Goal: Information Seeking & Learning: Find specific fact

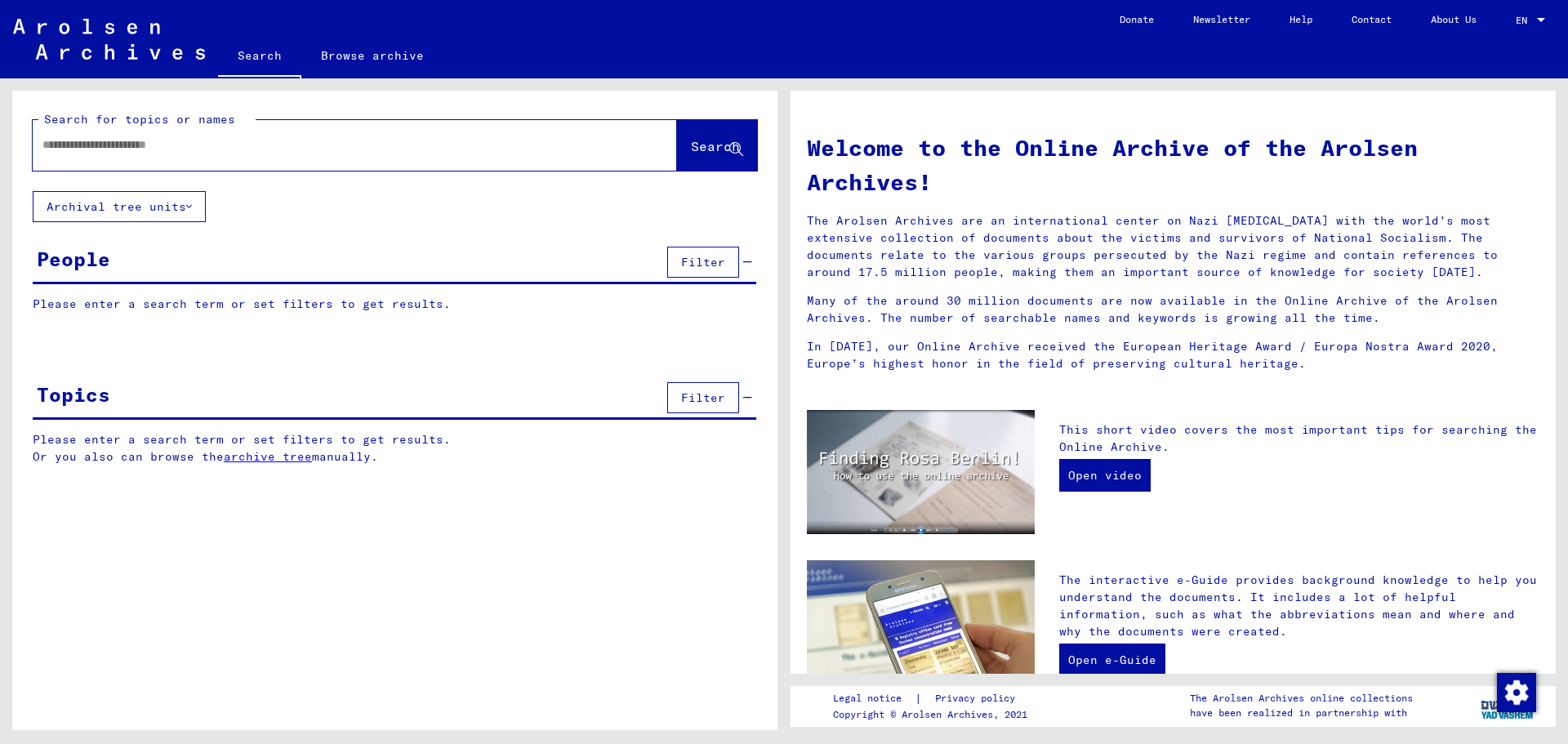
click at [101, 141] on input "text" at bounding box center [335, 145] width 586 height 18
paste input "**********"
click at [691, 151] on span "Search" at bounding box center [716, 146] width 49 height 17
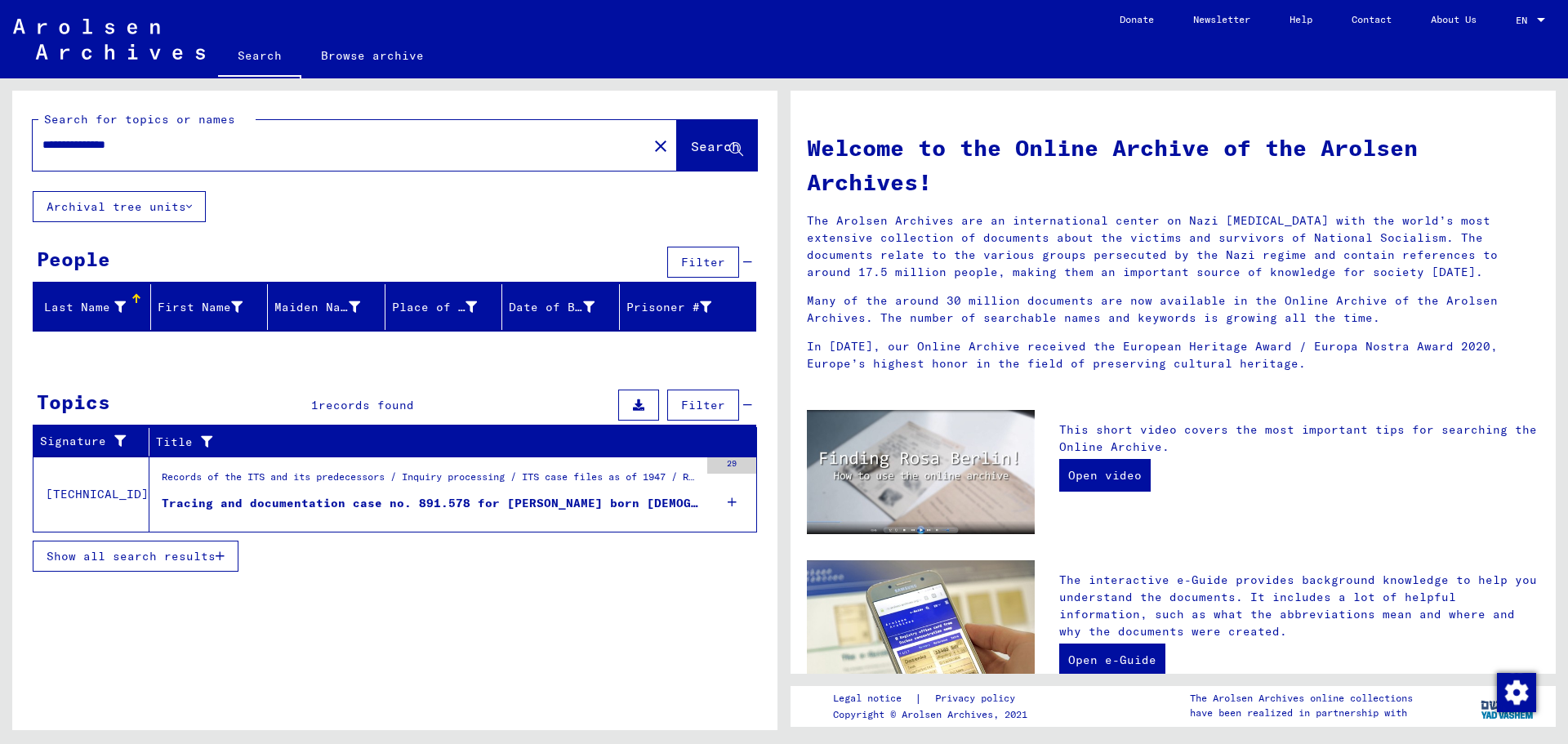
click at [402, 500] on div "Tracing and documentation case no. 891.578 for [PERSON_NAME] born [DEMOGRAPHIC_…" at bounding box center [430, 504] width 537 height 18
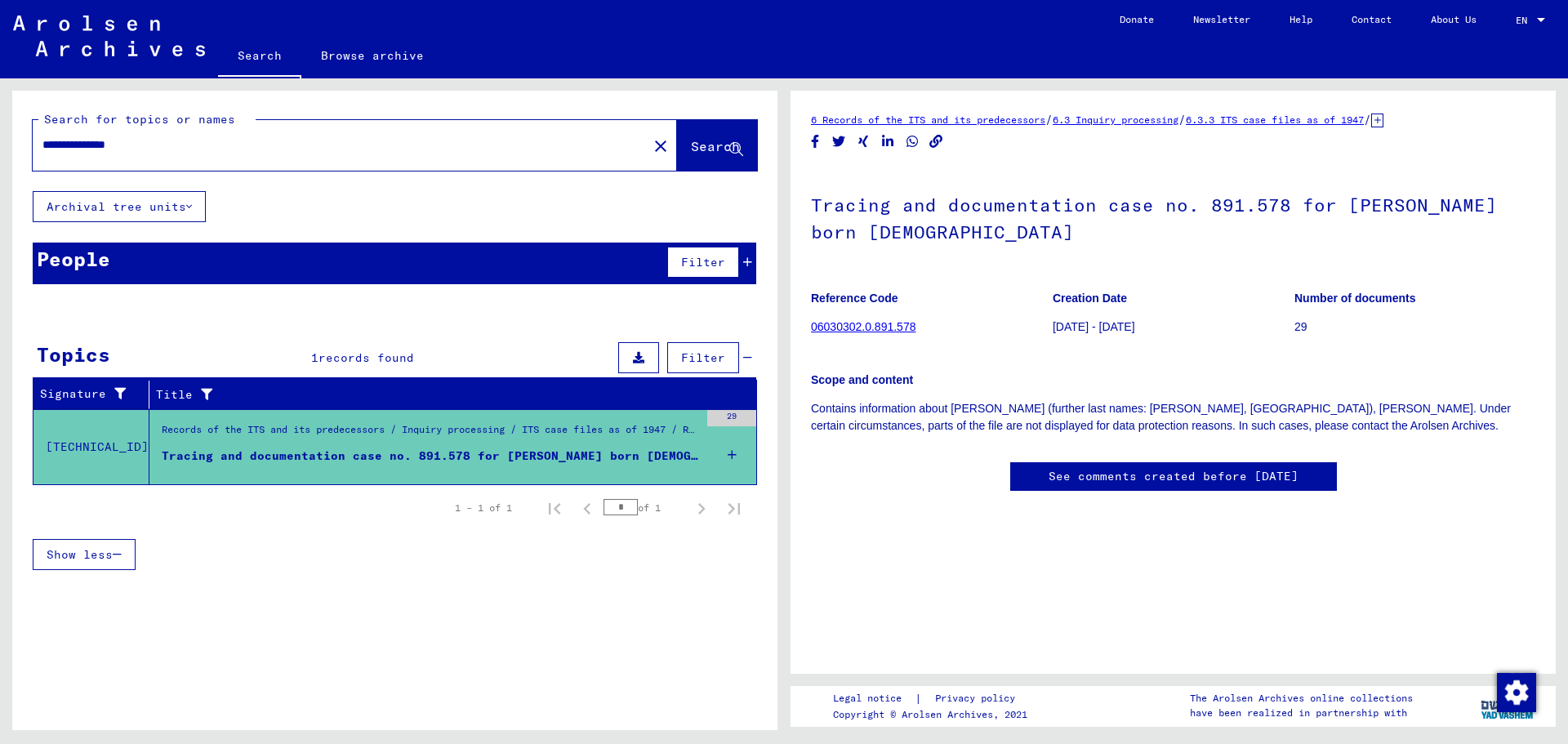
drag, startPoint x: 110, startPoint y: 146, endPoint x: 0, endPoint y: 142, distance: 110.1
click at [0, 142] on div "**********" at bounding box center [392, 404] width 784 height 651
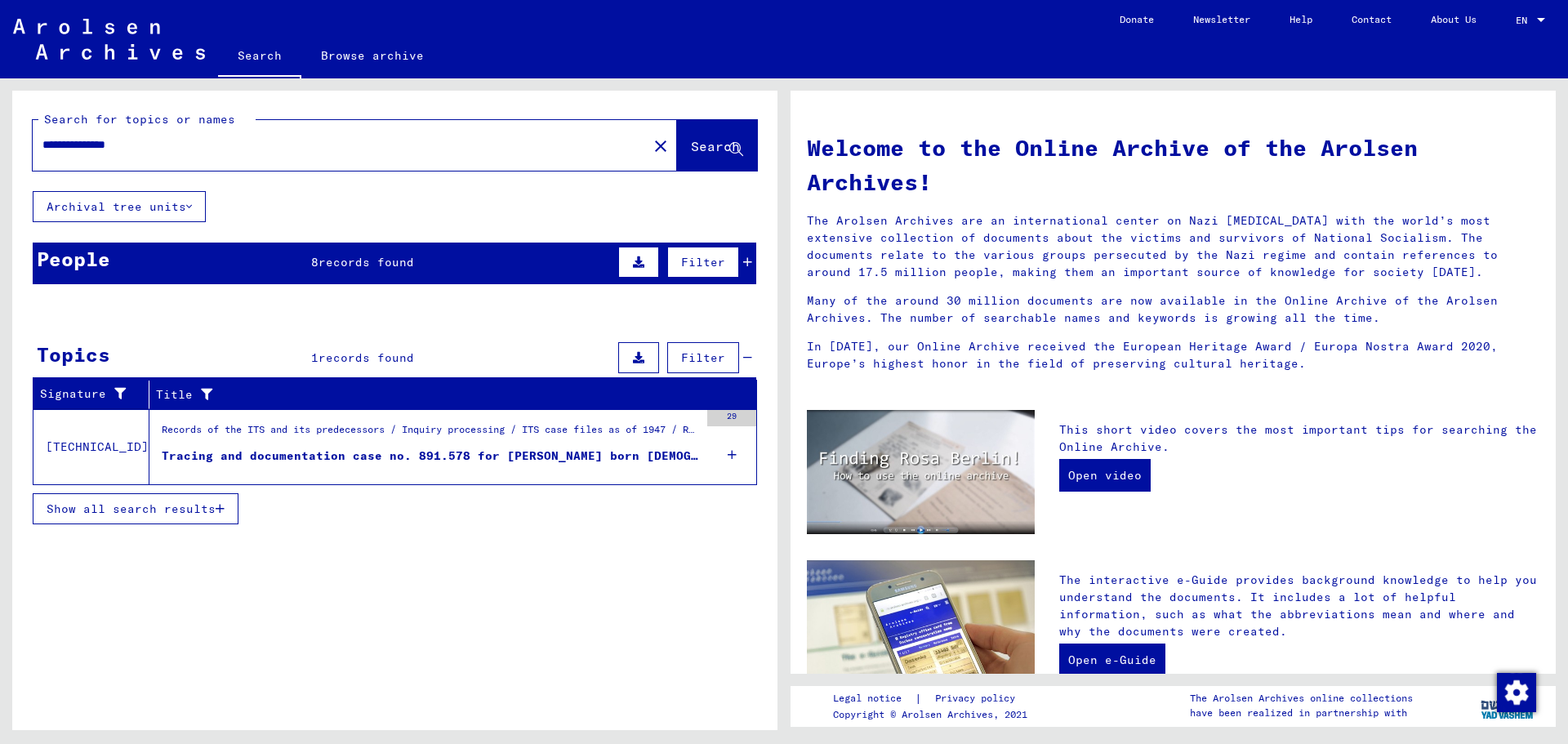
click at [699, 142] on span "Search" at bounding box center [716, 146] width 49 height 17
click at [476, 255] on div "People 8 records found Filter" at bounding box center [395, 263] width 724 height 42
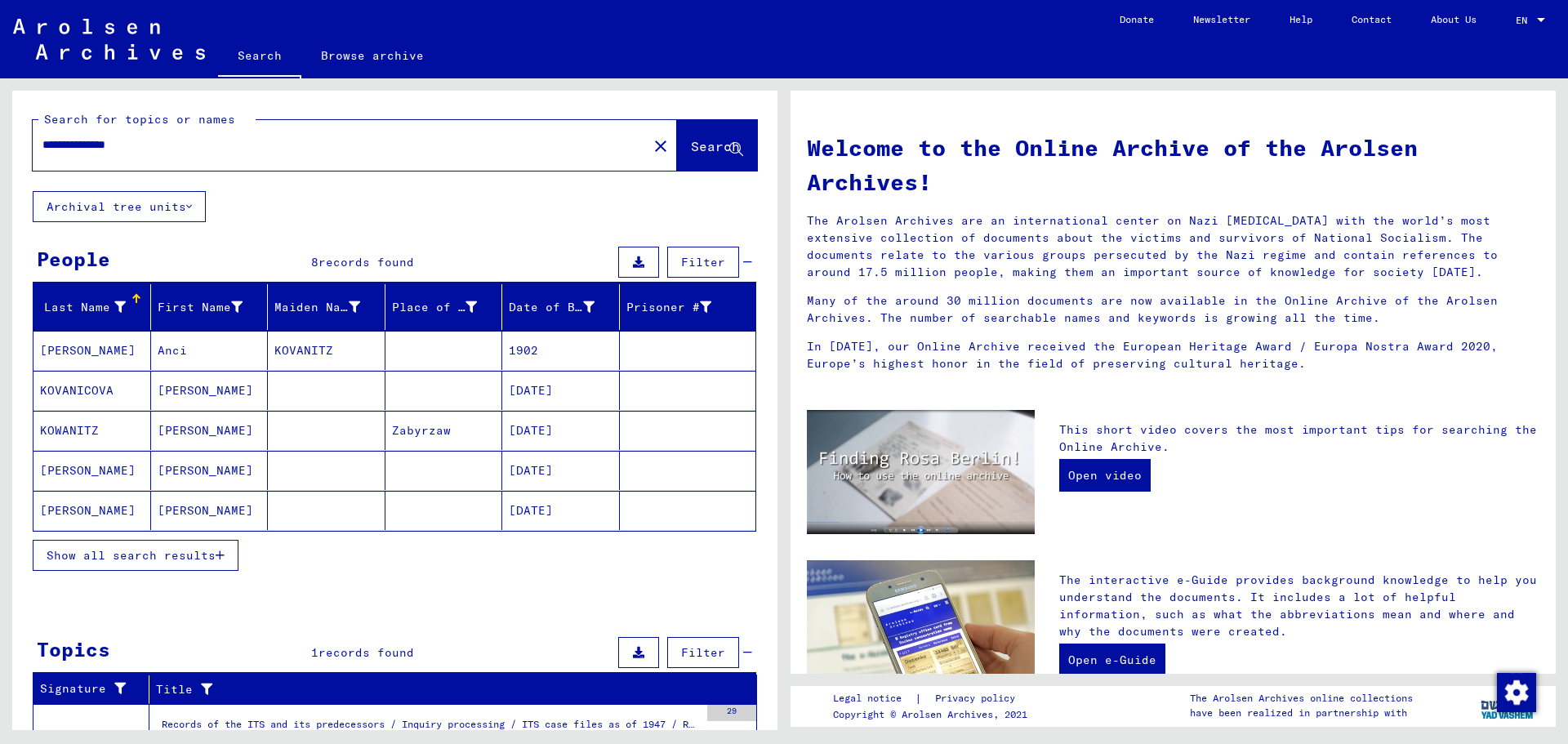
click at [129, 549] on span "Show all search results" at bounding box center [131, 555] width 169 height 15
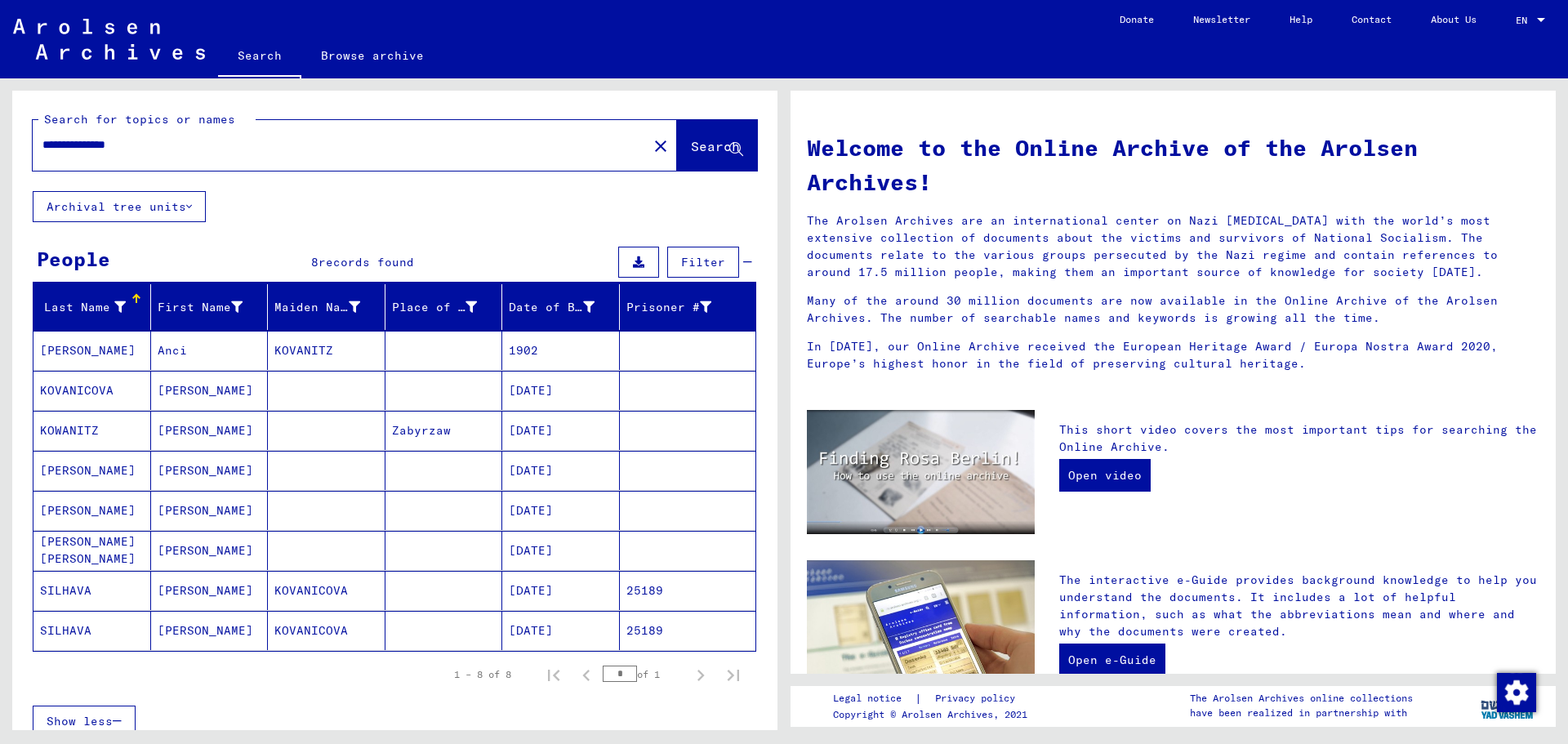
click at [562, 384] on mat-cell "[DATE]" at bounding box center [561, 390] width 118 height 39
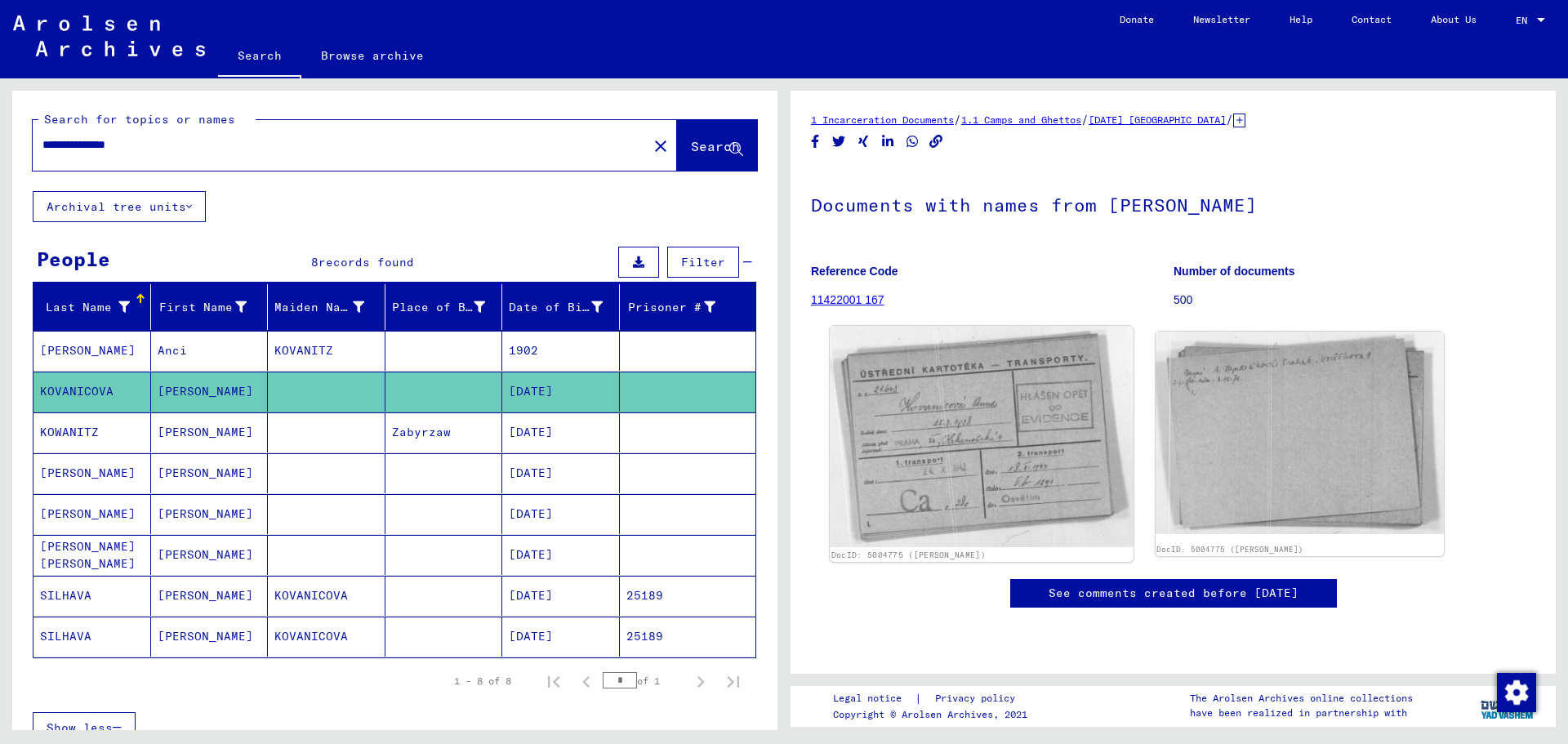
click at [932, 434] on img at bounding box center [981, 436] width 303 height 221
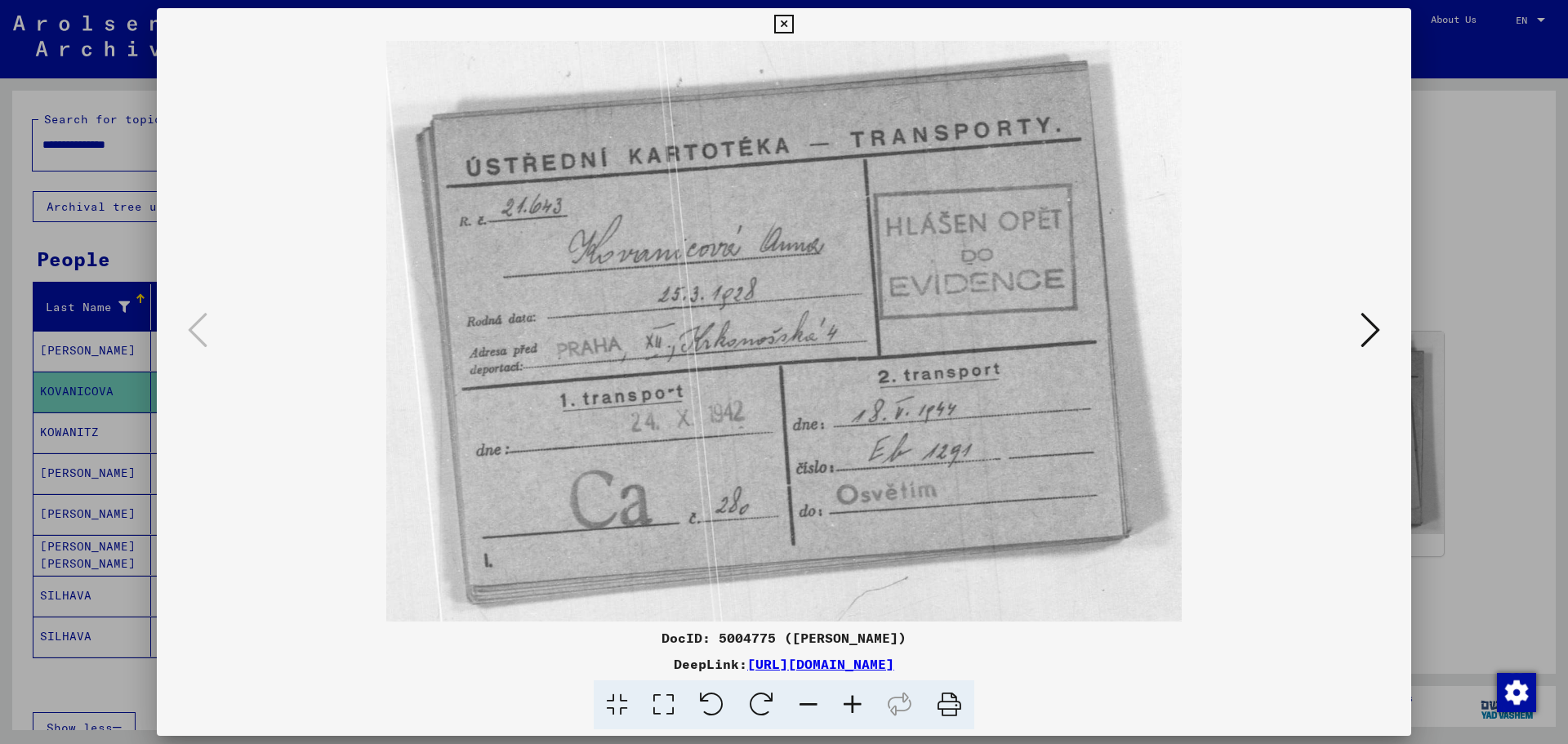
click at [1366, 325] on icon at bounding box center [1371, 330] width 20 height 39
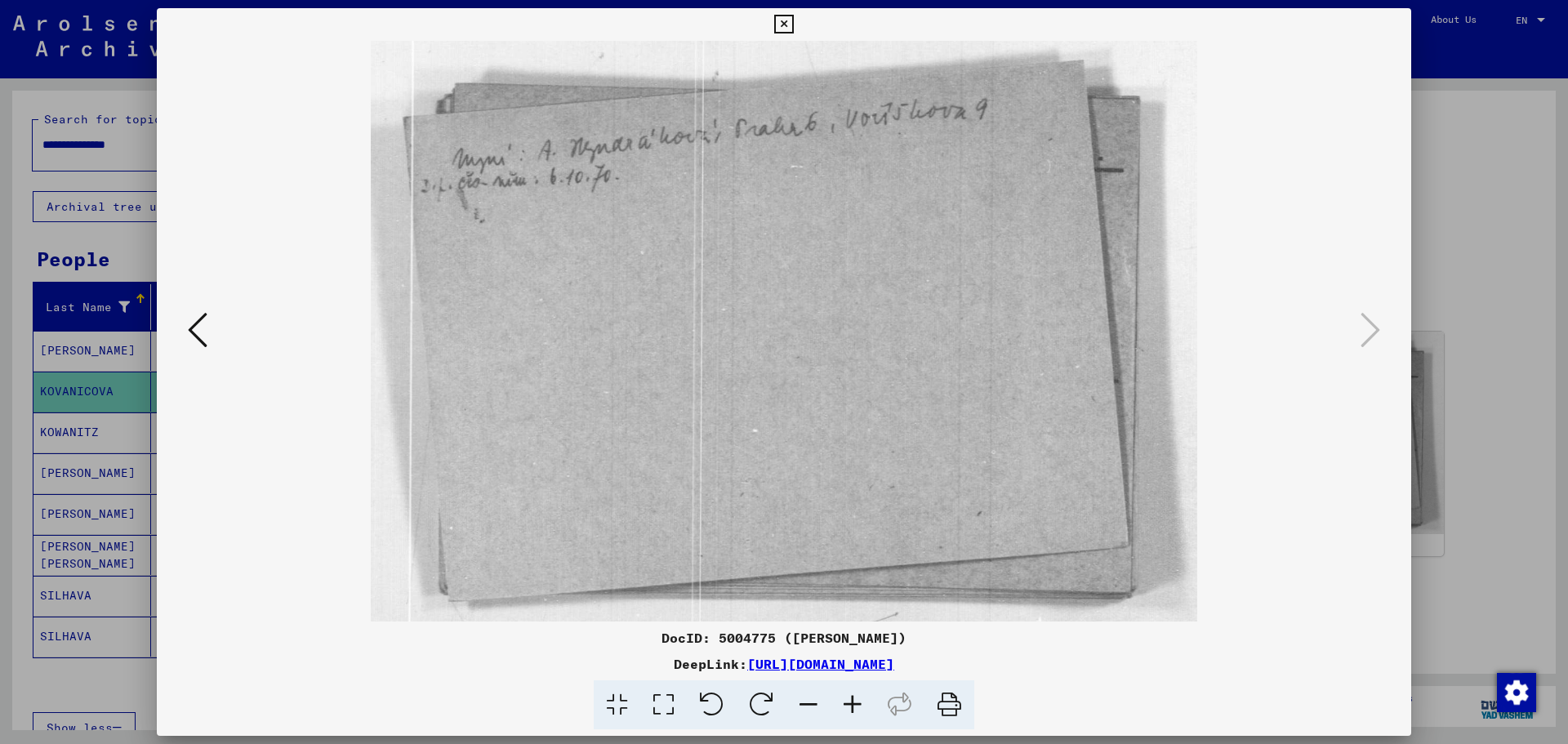
click at [1515, 432] on div at bounding box center [784, 372] width 1568 height 744
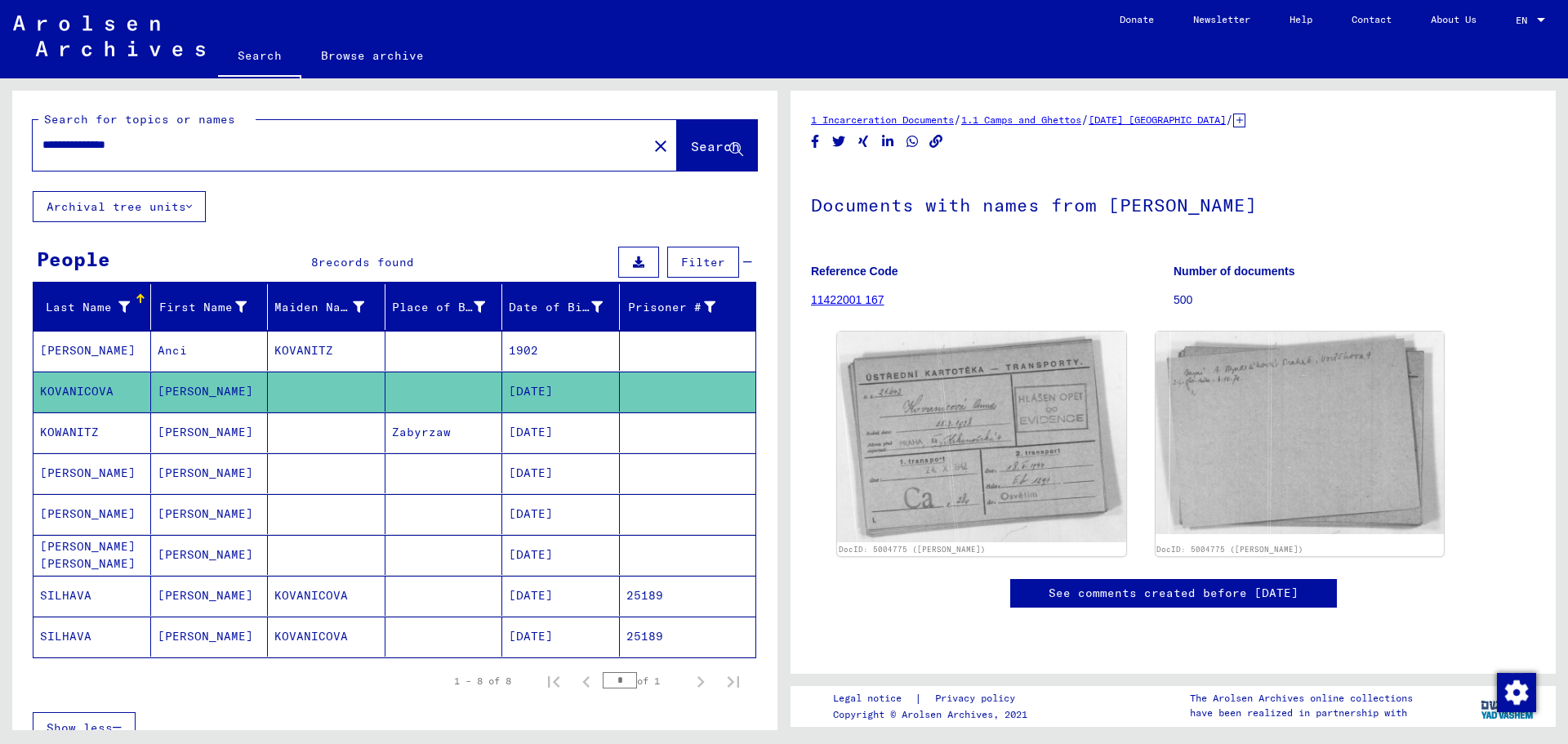
drag, startPoint x: 160, startPoint y: 147, endPoint x: 8, endPoint y: 138, distance: 152.3
click at [8, 138] on div "**********" at bounding box center [392, 404] width 784 height 651
paste input "text"
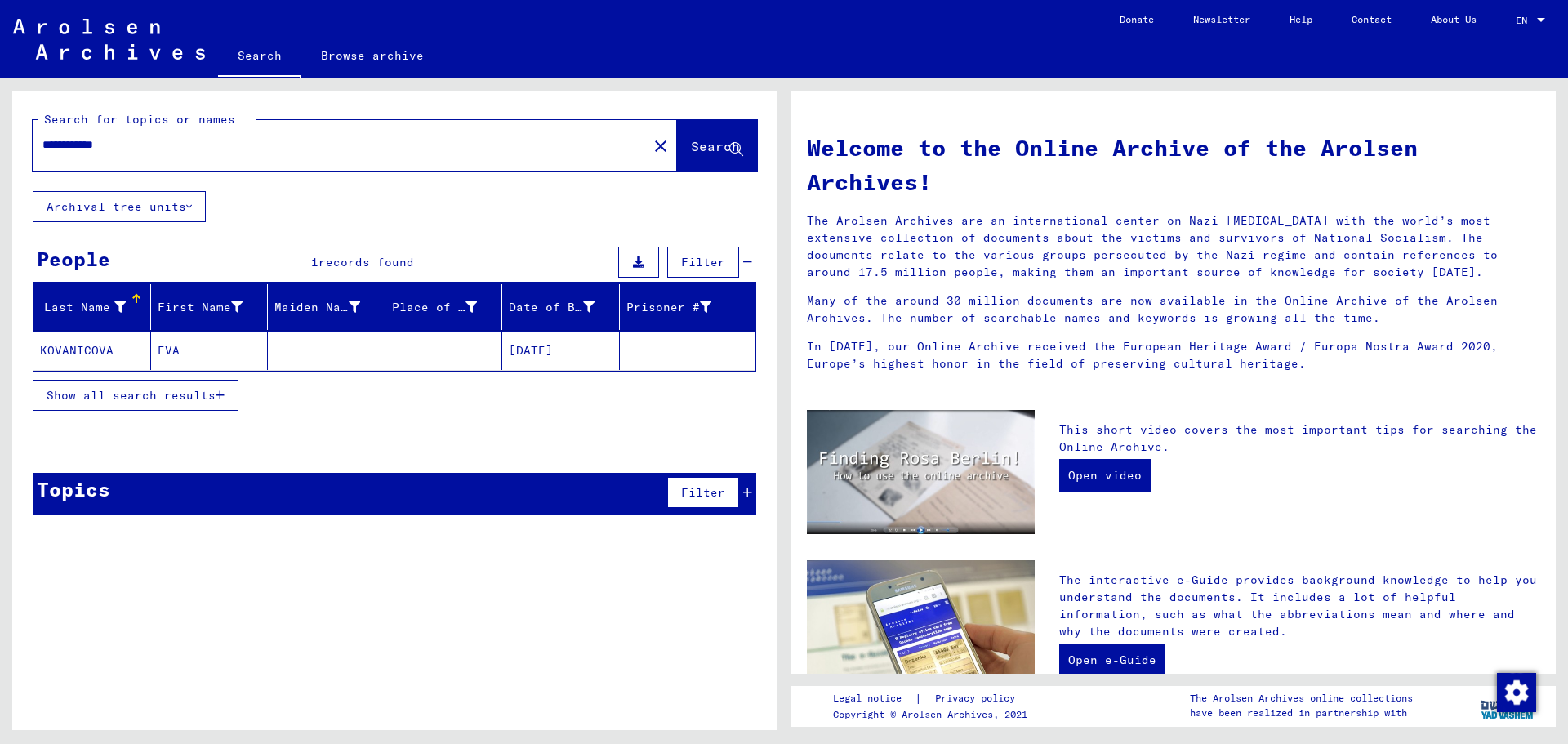
click at [553, 344] on mat-cell "[DATE]" at bounding box center [561, 350] width 118 height 39
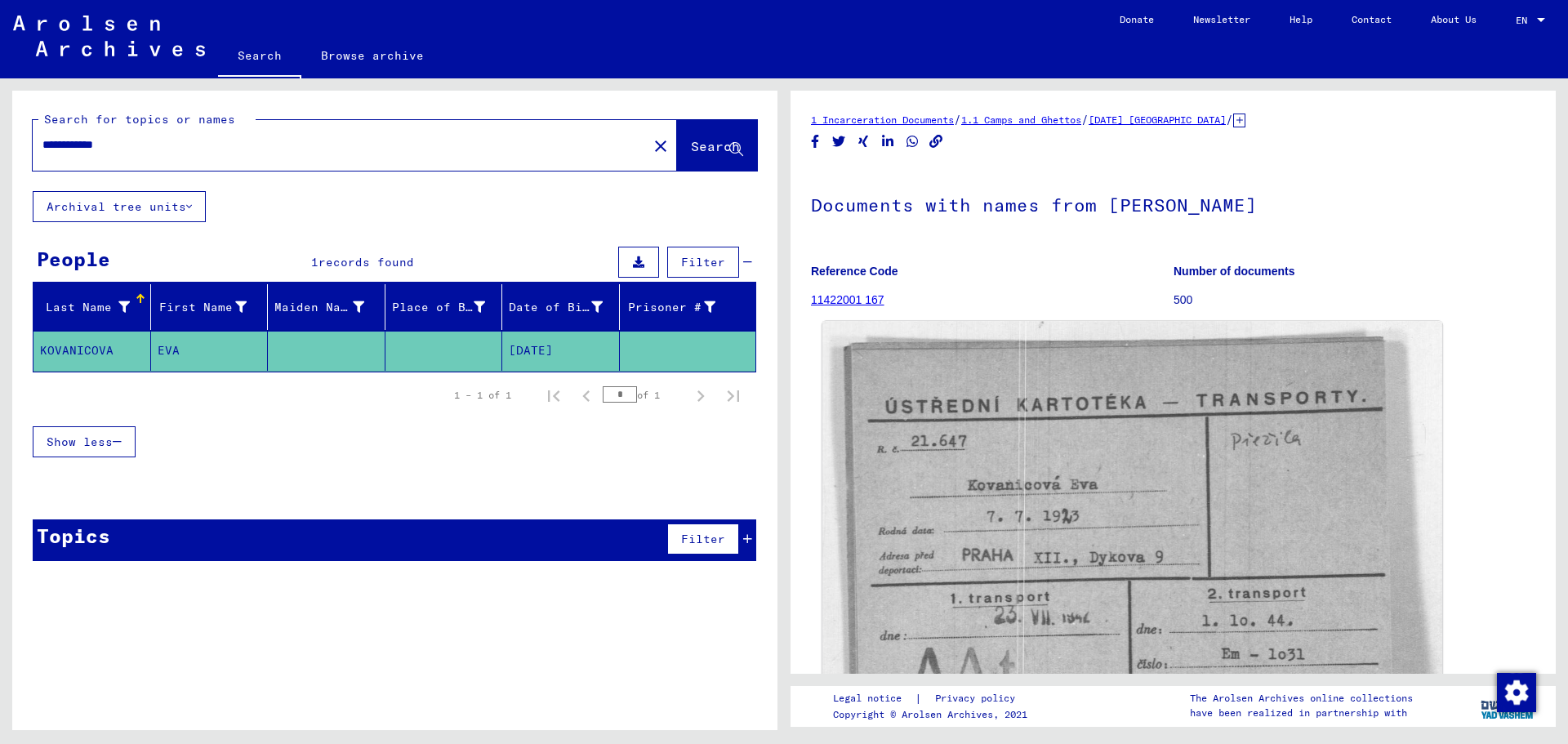
click at [914, 496] on img at bounding box center [1133, 531] width 620 height 422
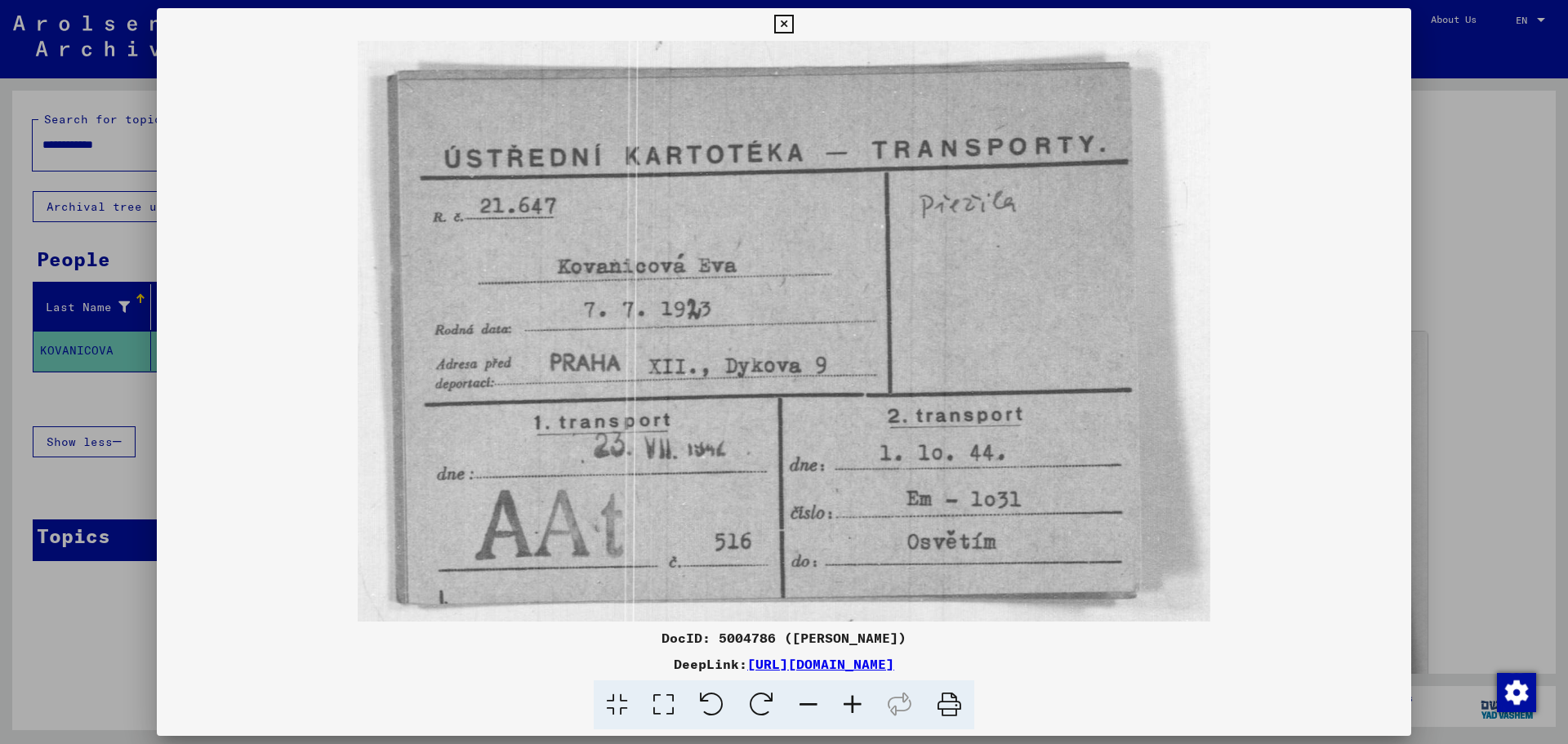
click at [1492, 475] on div at bounding box center [784, 372] width 1568 height 744
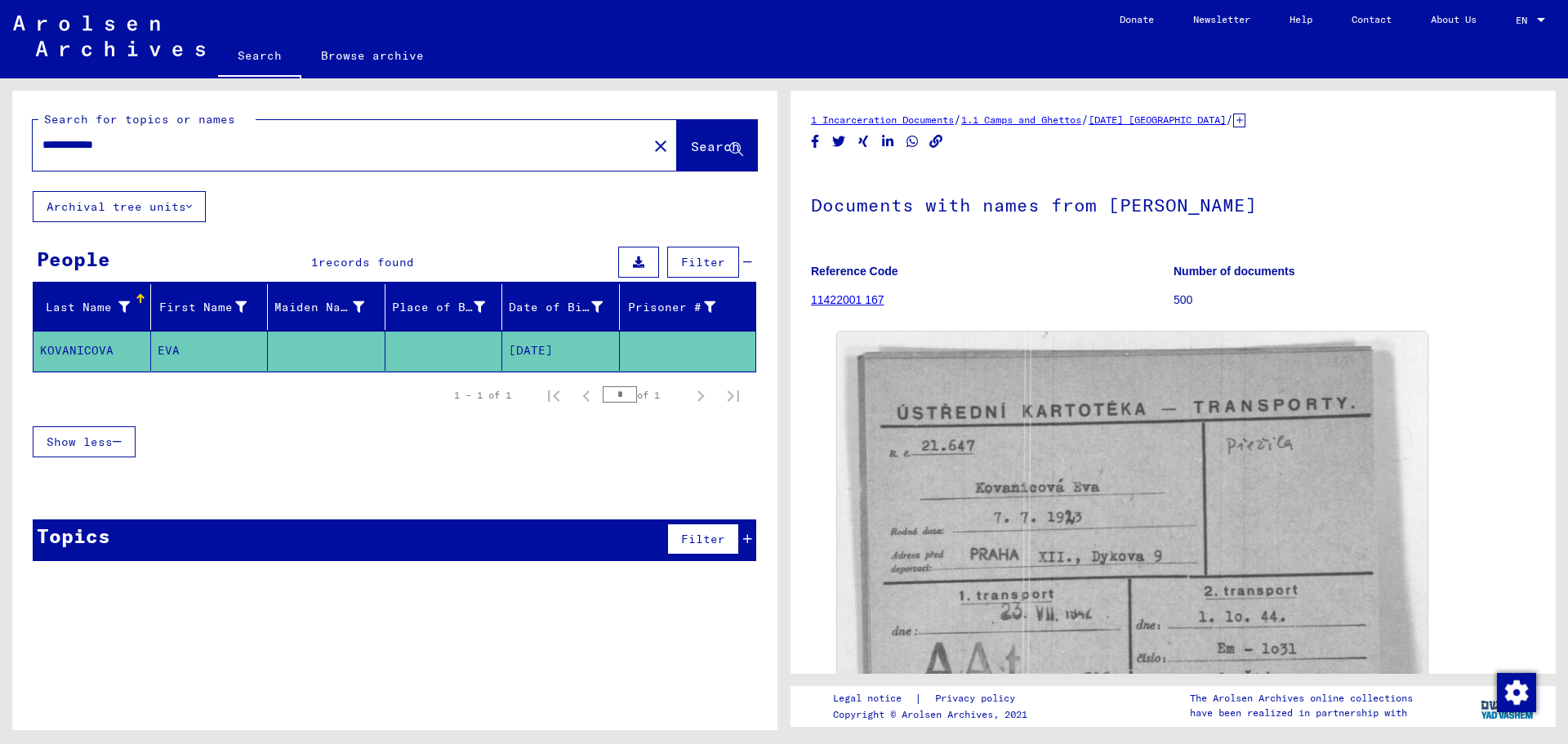
drag, startPoint x: 148, startPoint y: 150, endPoint x: 5, endPoint y: 139, distance: 143.4
click at [5, 139] on div "**********" at bounding box center [392, 404] width 784 height 651
paste input "text"
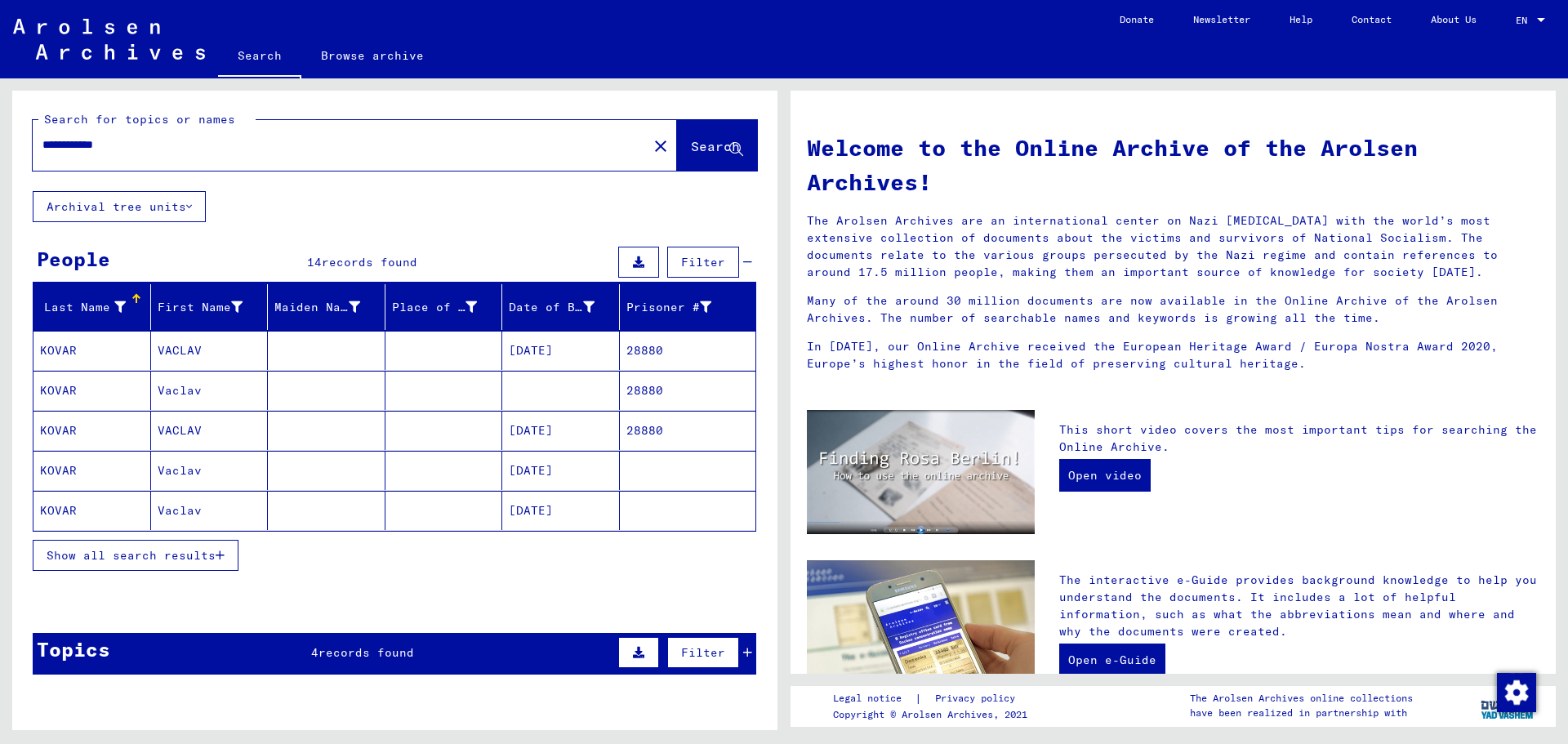
click at [157, 556] on span "Show all search results" at bounding box center [131, 555] width 169 height 15
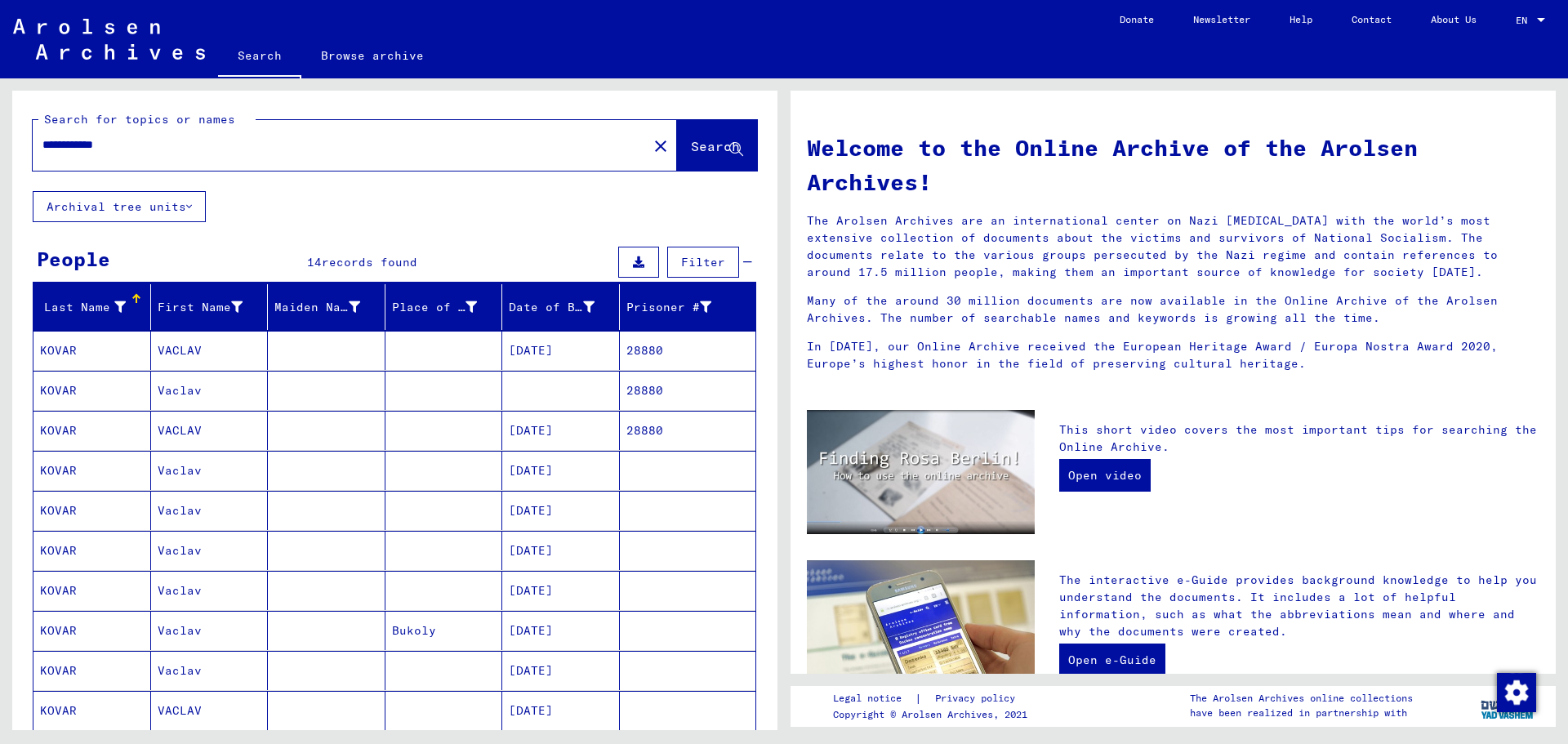
drag, startPoint x: 150, startPoint y: 150, endPoint x: 44, endPoint y: 144, distance: 106.2
click at [44, 144] on input "**********" at bounding box center [335, 145] width 586 height 18
paste input "text"
type input "**********"
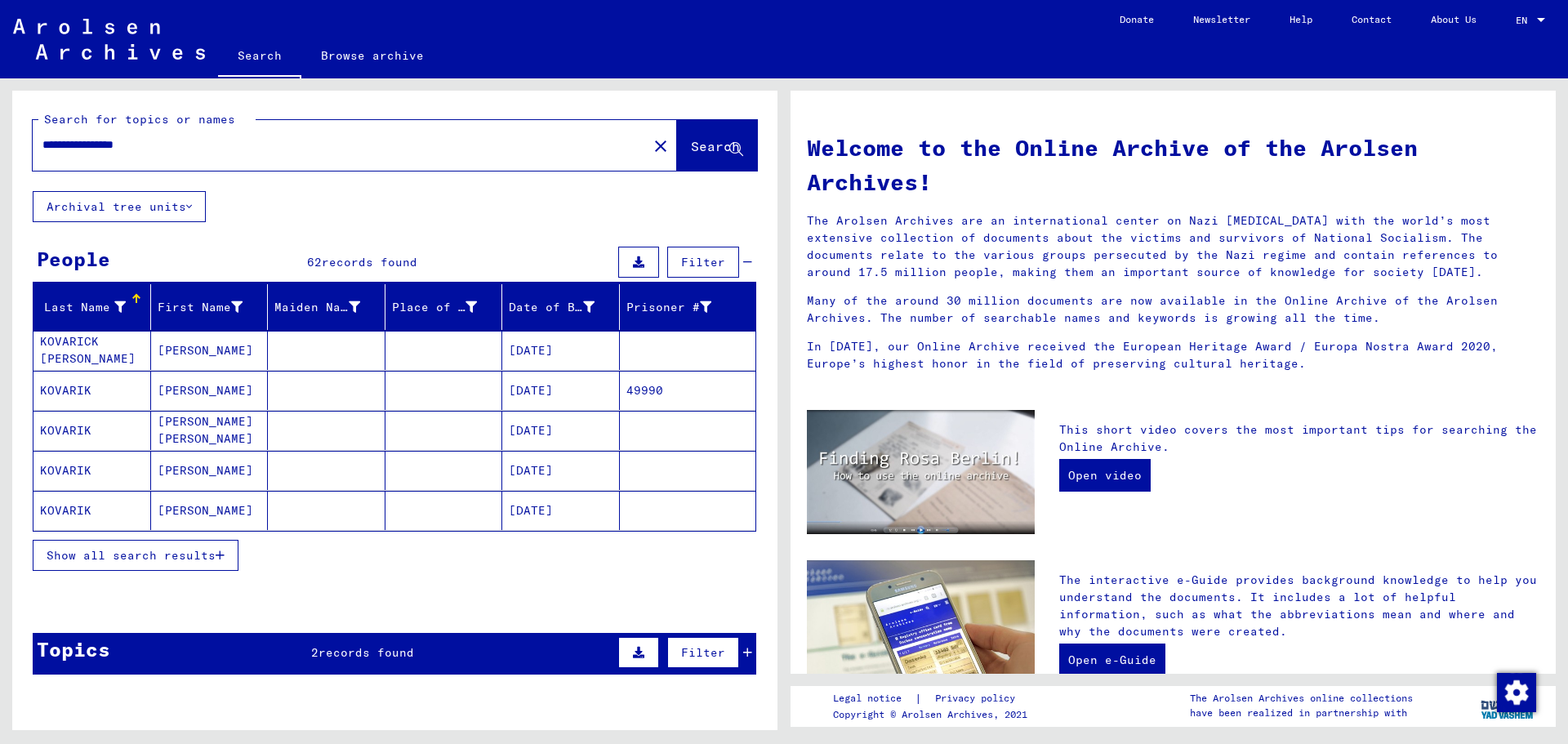
click at [138, 551] on span "Show all search results" at bounding box center [131, 555] width 169 height 15
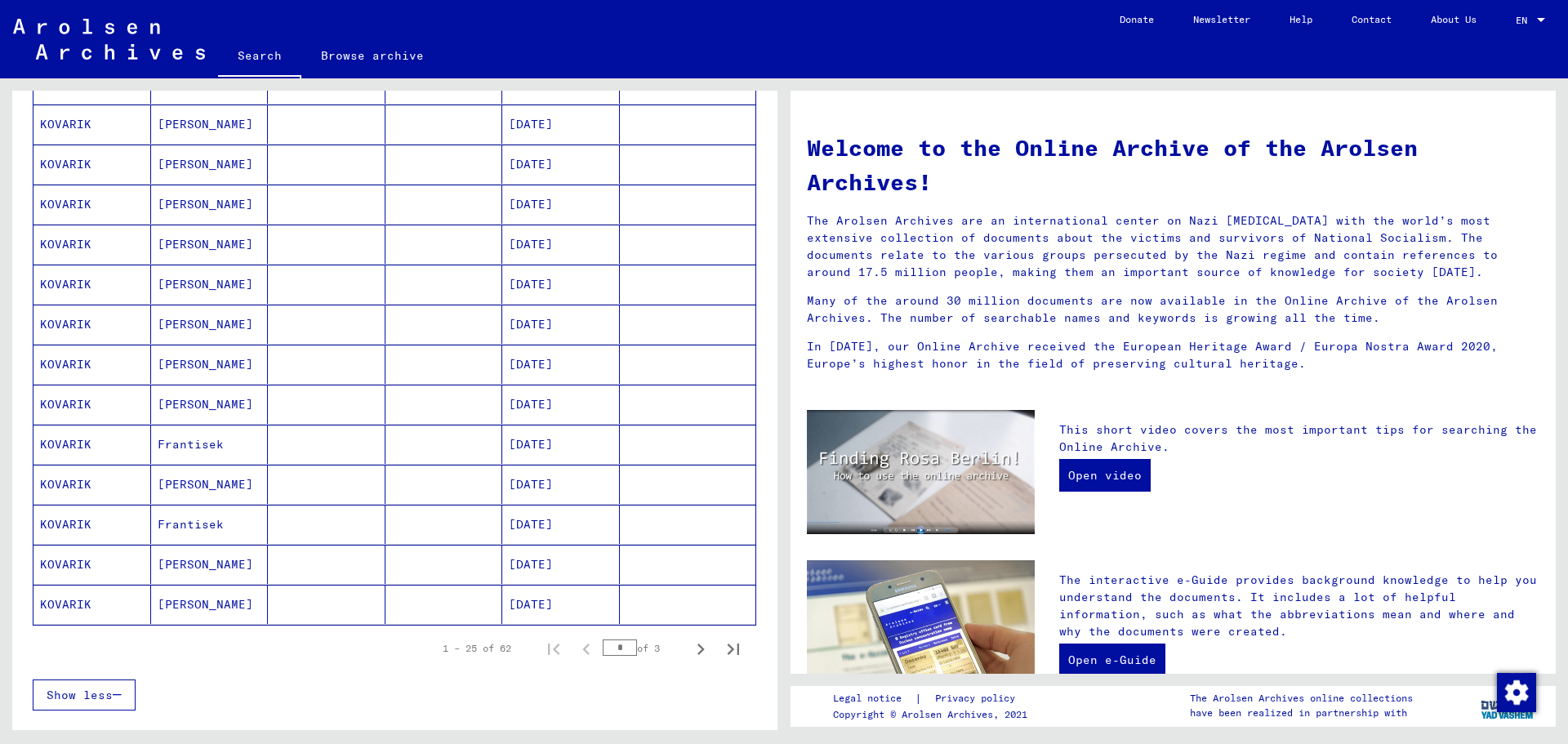
scroll to position [735, 0]
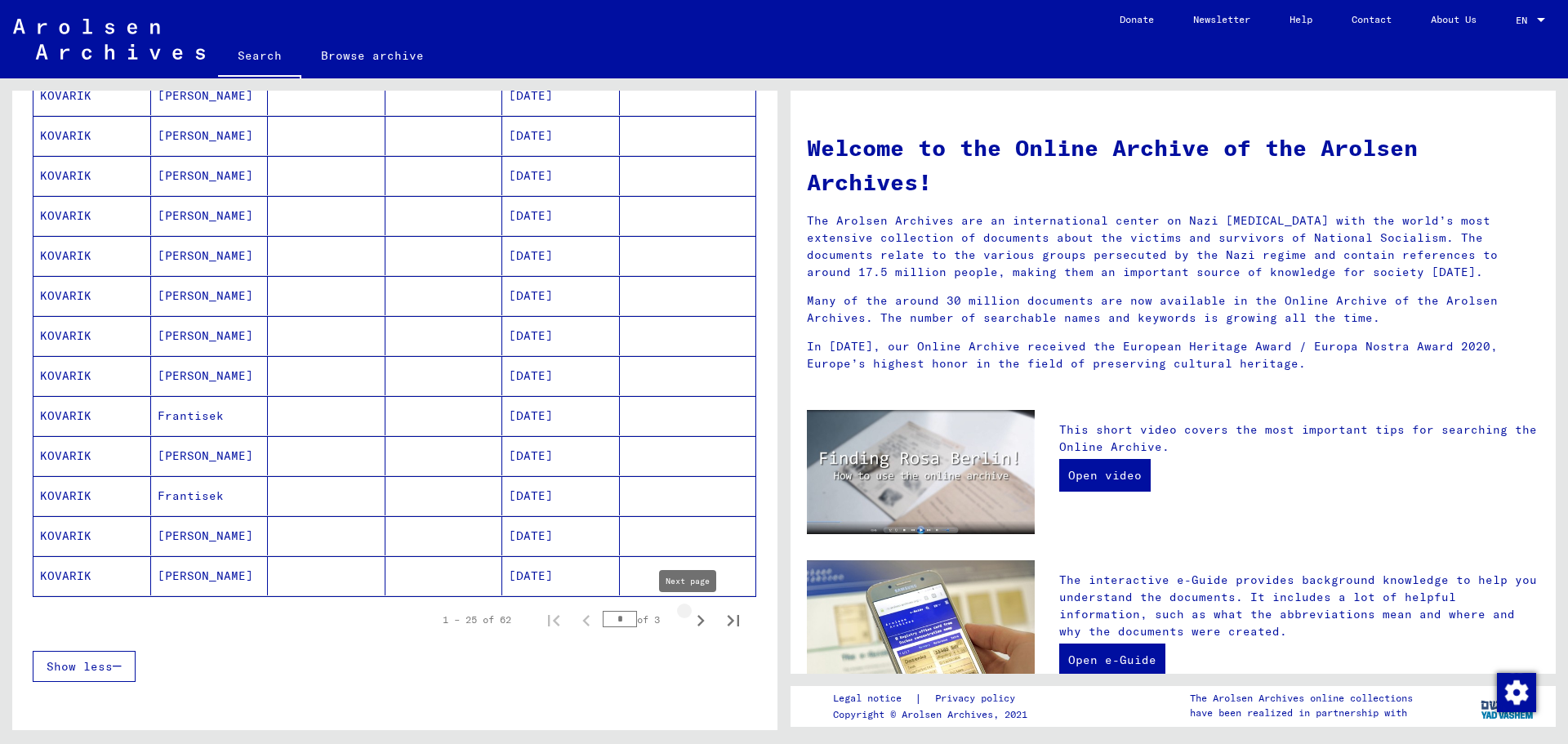
click at [689, 616] on icon "Next page" at bounding box center [700, 620] width 22 height 22
click at [689, 619] on icon "Next page" at bounding box center [700, 620] width 22 height 22
type input "*"
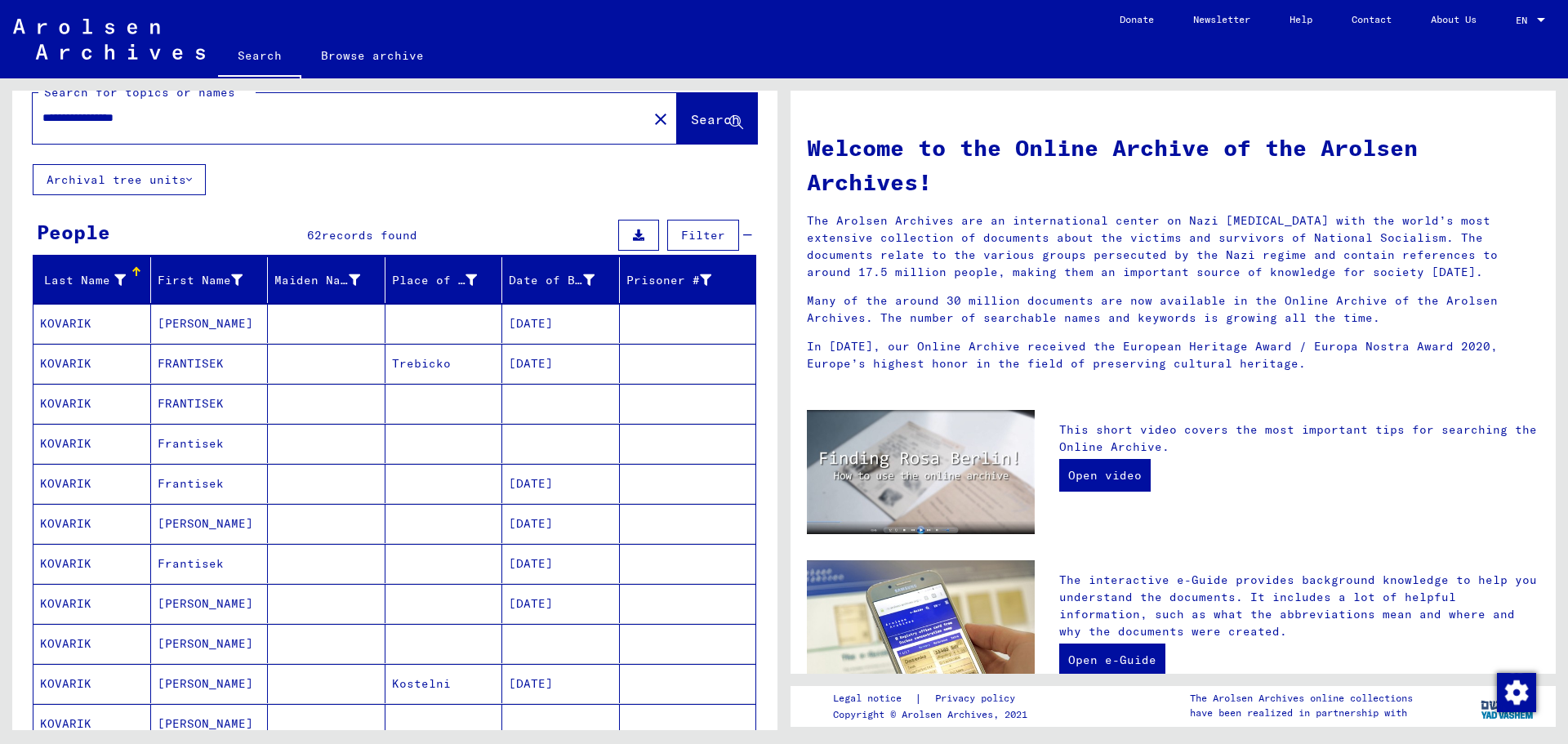
scroll to position [0, 0]
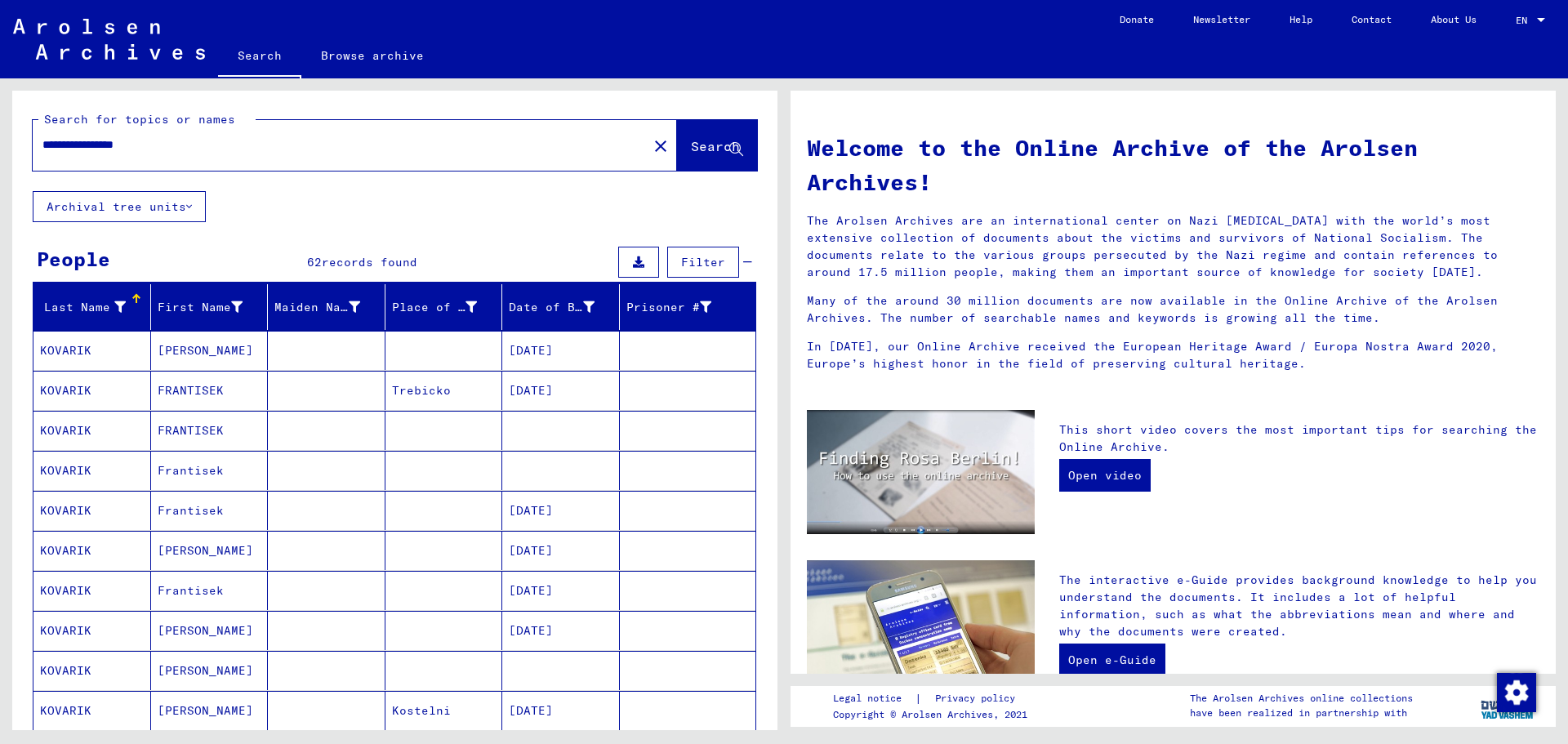
drag, startPoint x: 169, startPoint y: 142, endPoint x: 13, endPoint y: 138, distance: 156.1
click at [13, 138] on div "**********" at bounding box center [395, 140] width 765 height 100
paste input "text"
type input "**********"
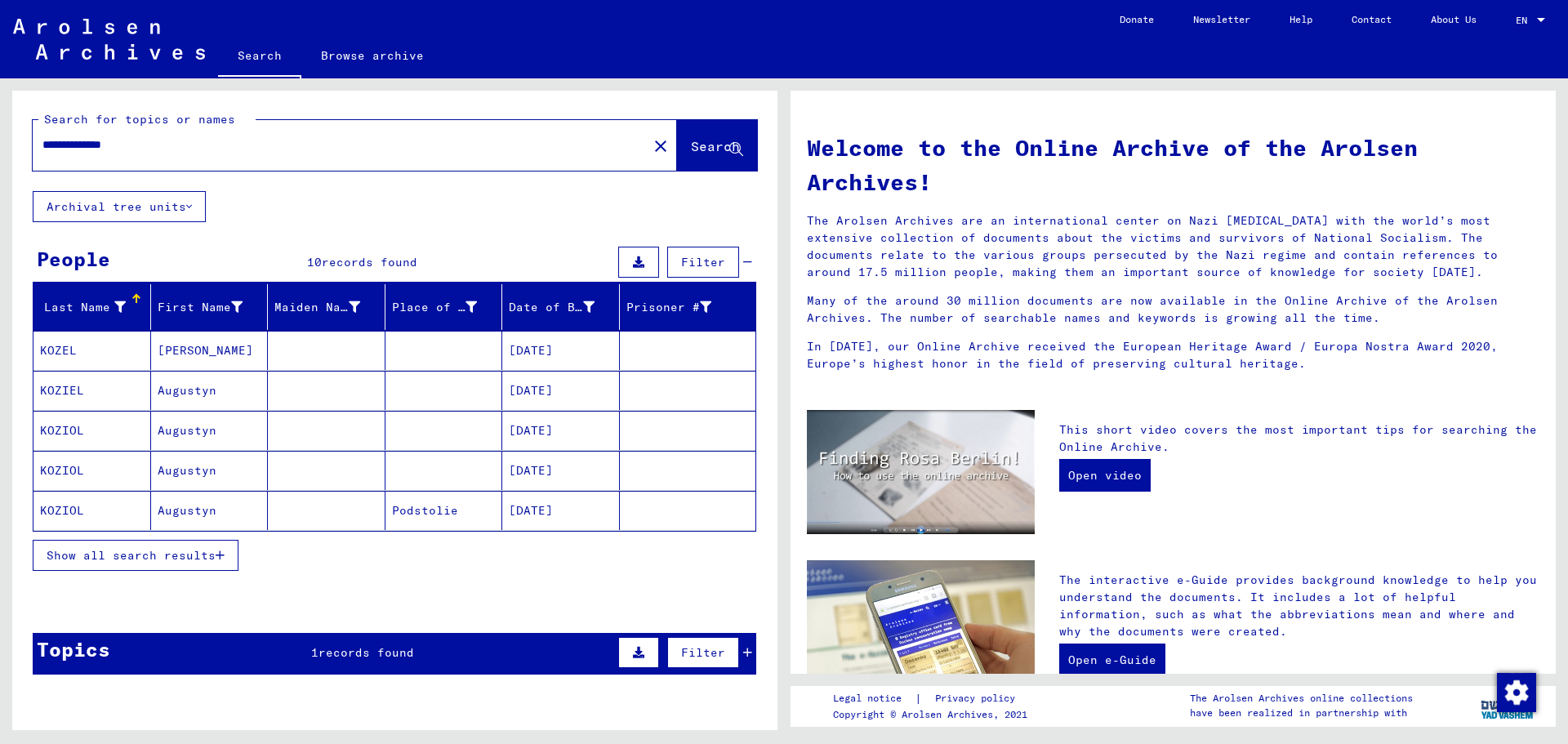
click at [120, 542] on button "Show all search results" at bounding box center [136, 556] width 206 height 31
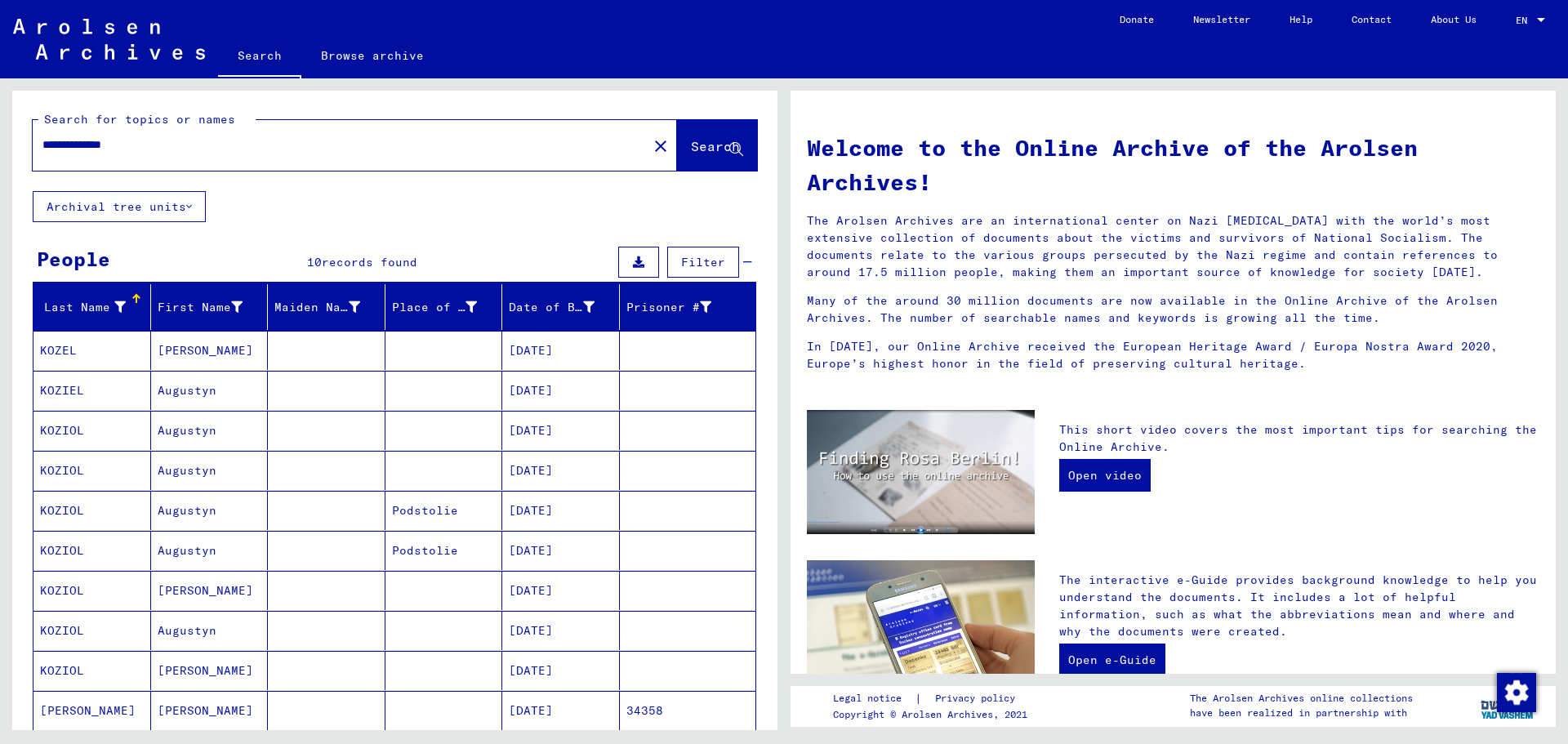
click at [556, 347] on mat-cell "[DATE]" at bounding box center [561, 350] width 118 height 39
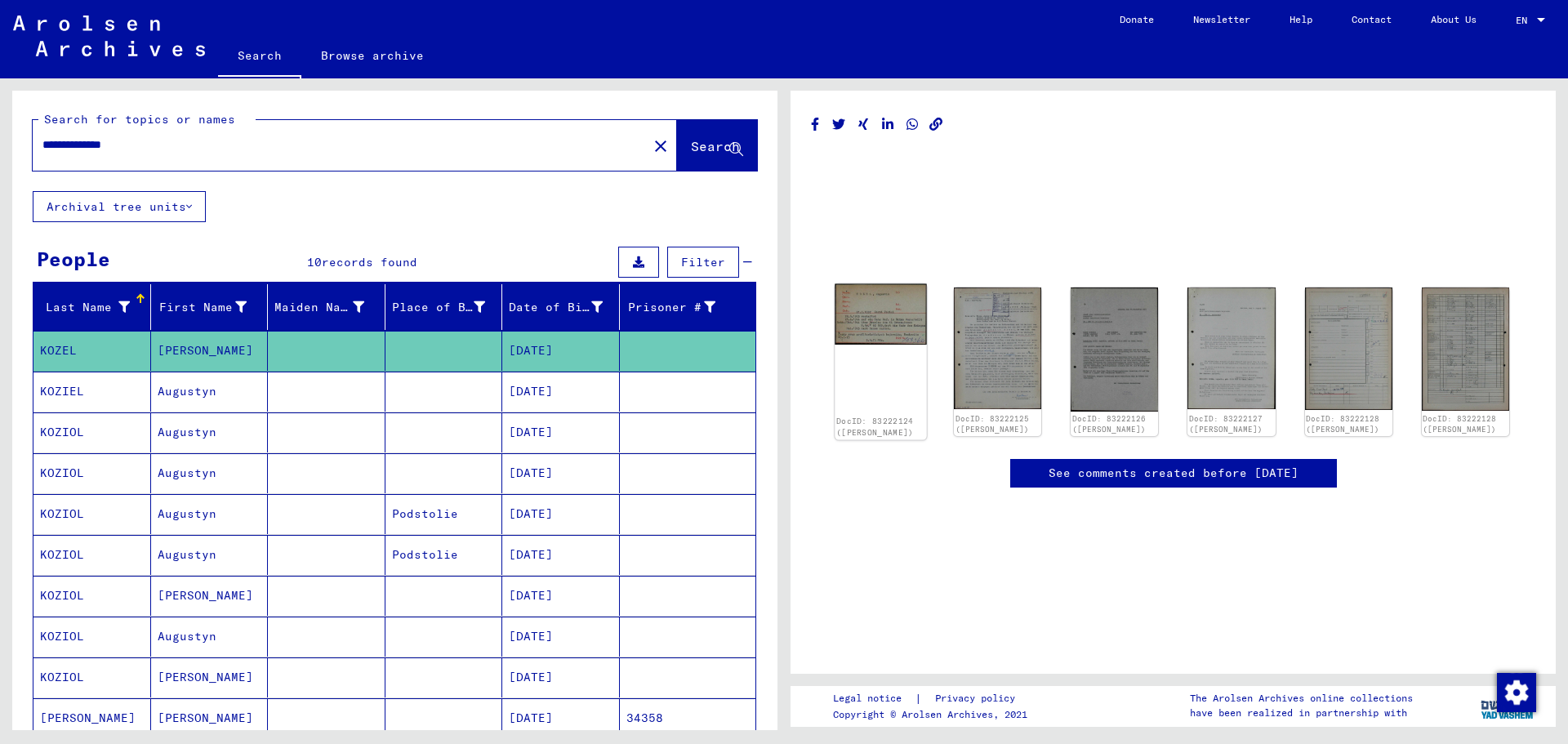
click at [879, 330] on img at bounding box center [881, 315] width 93 height 60
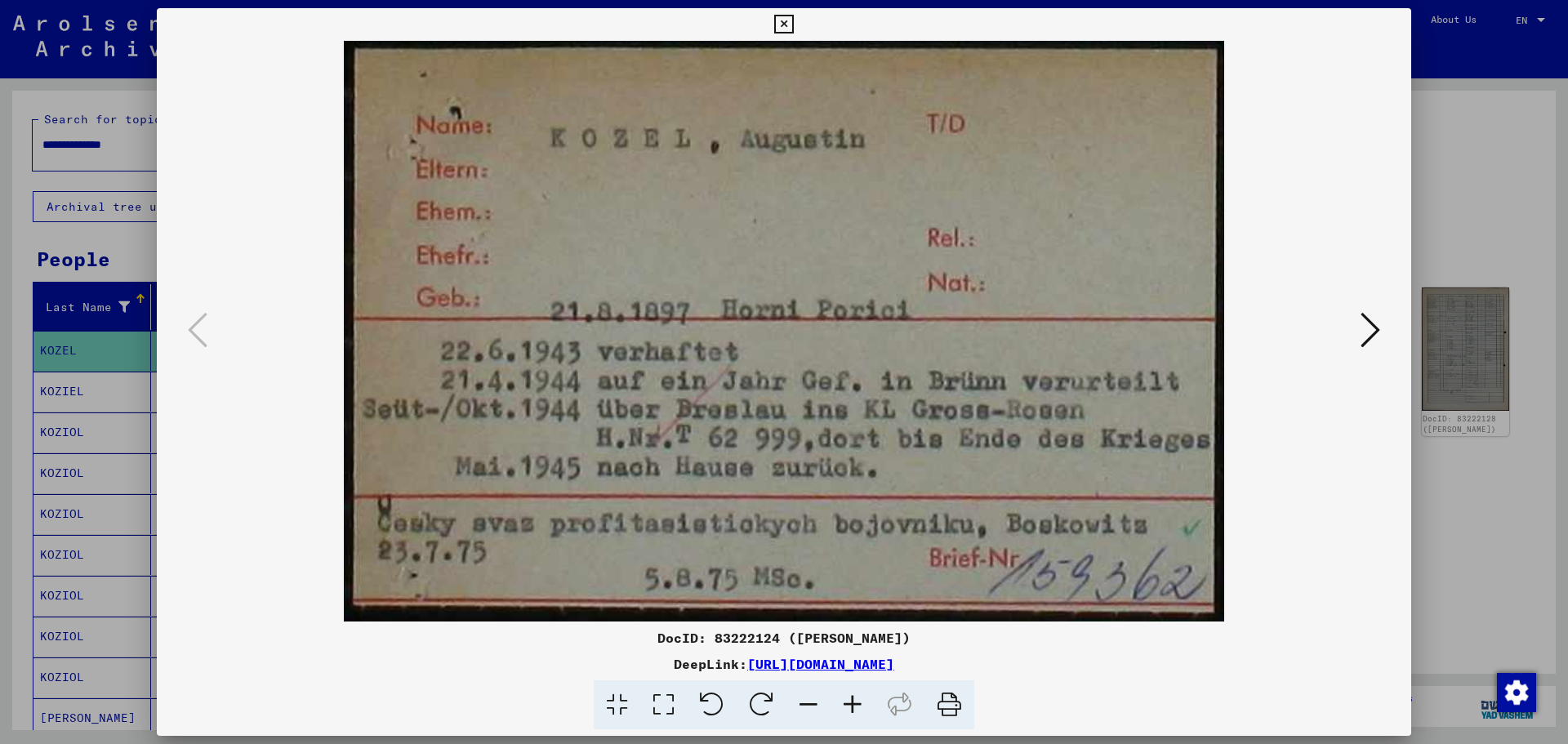
click at [1376, 324] on icon at bounding box center [1371, 330] width 20 height 39
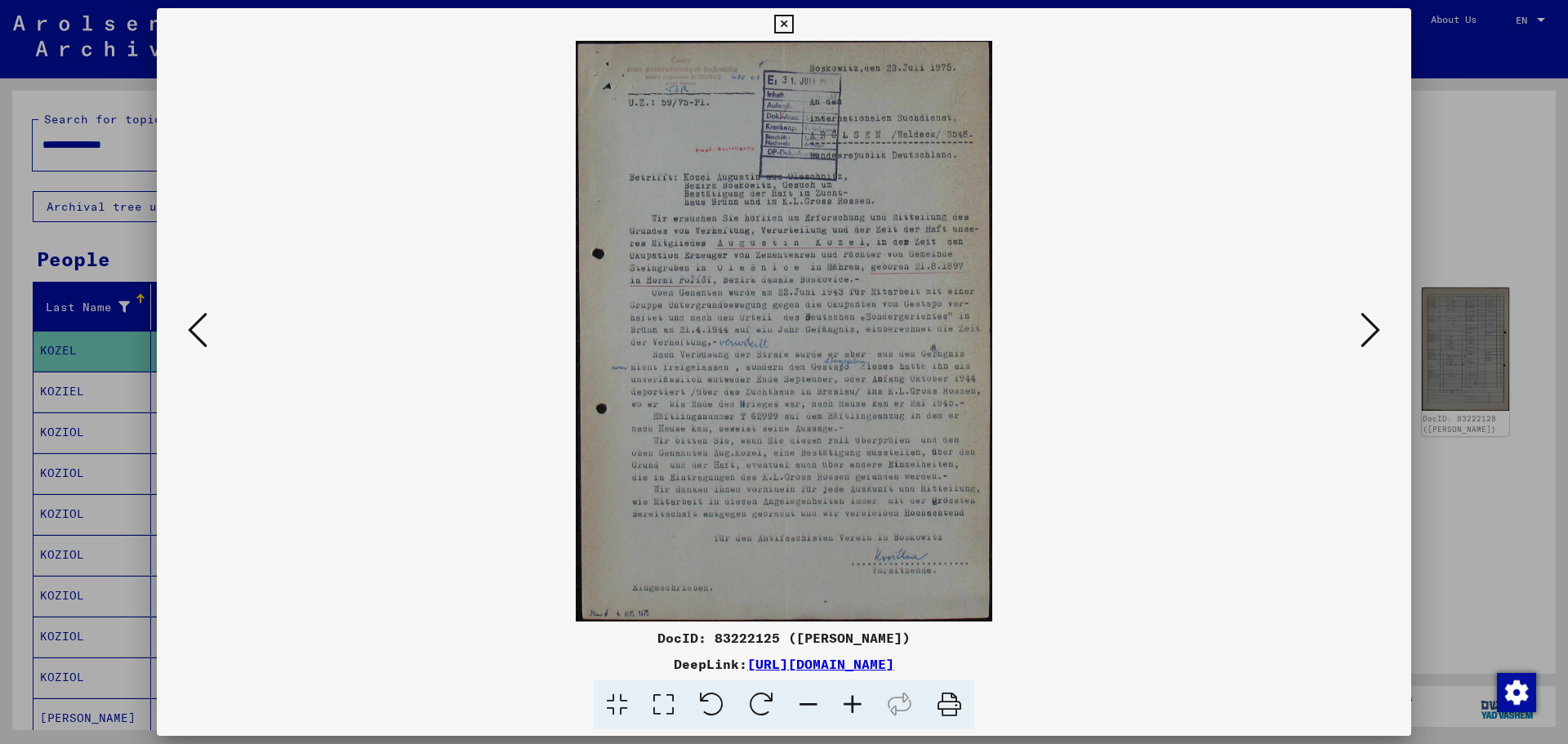
click at [1376, 324] on icon at bounding box center [1371, 330] width 20 height 39
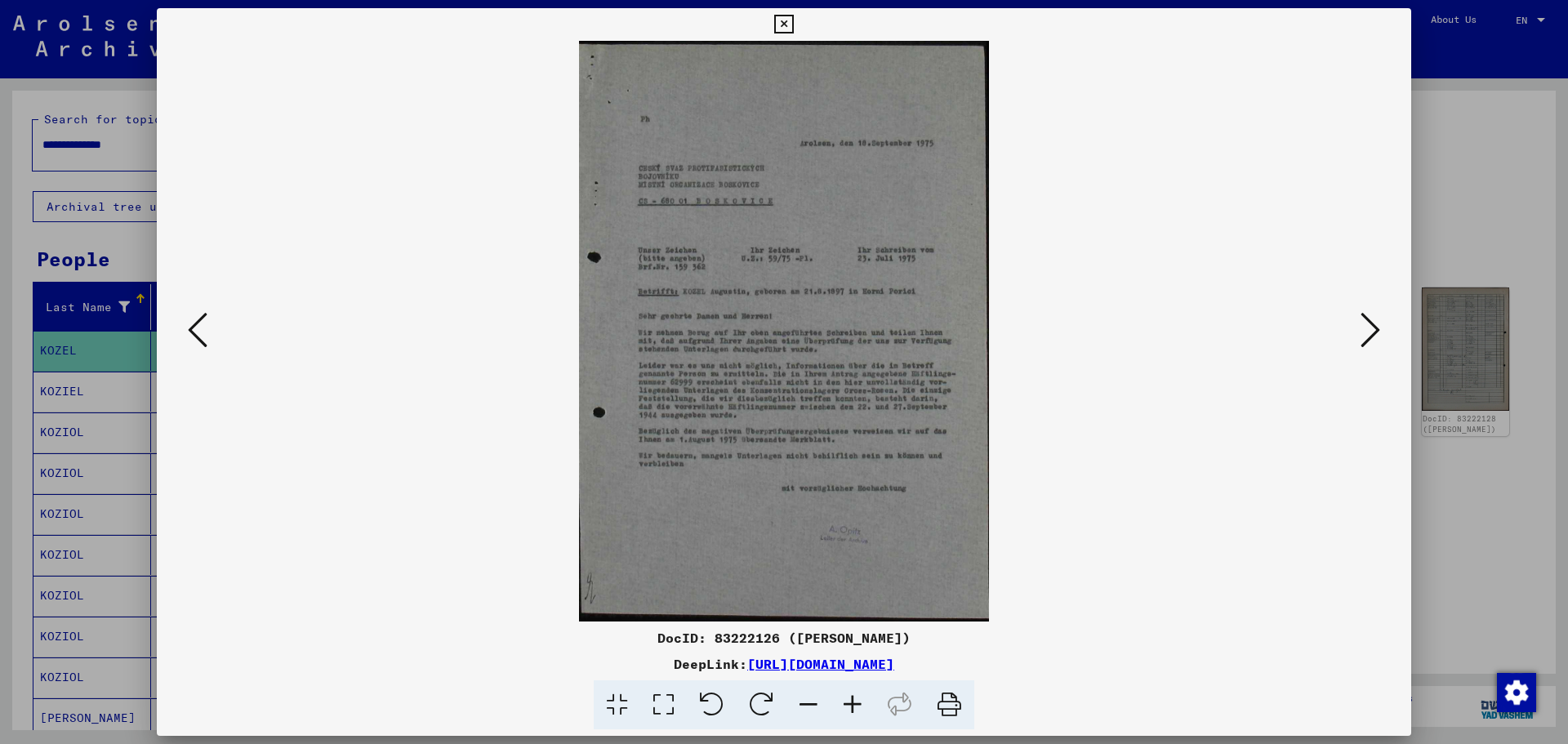
click at [1376, 324] on icon at bounding box center [1371, 330] width 20 height 39
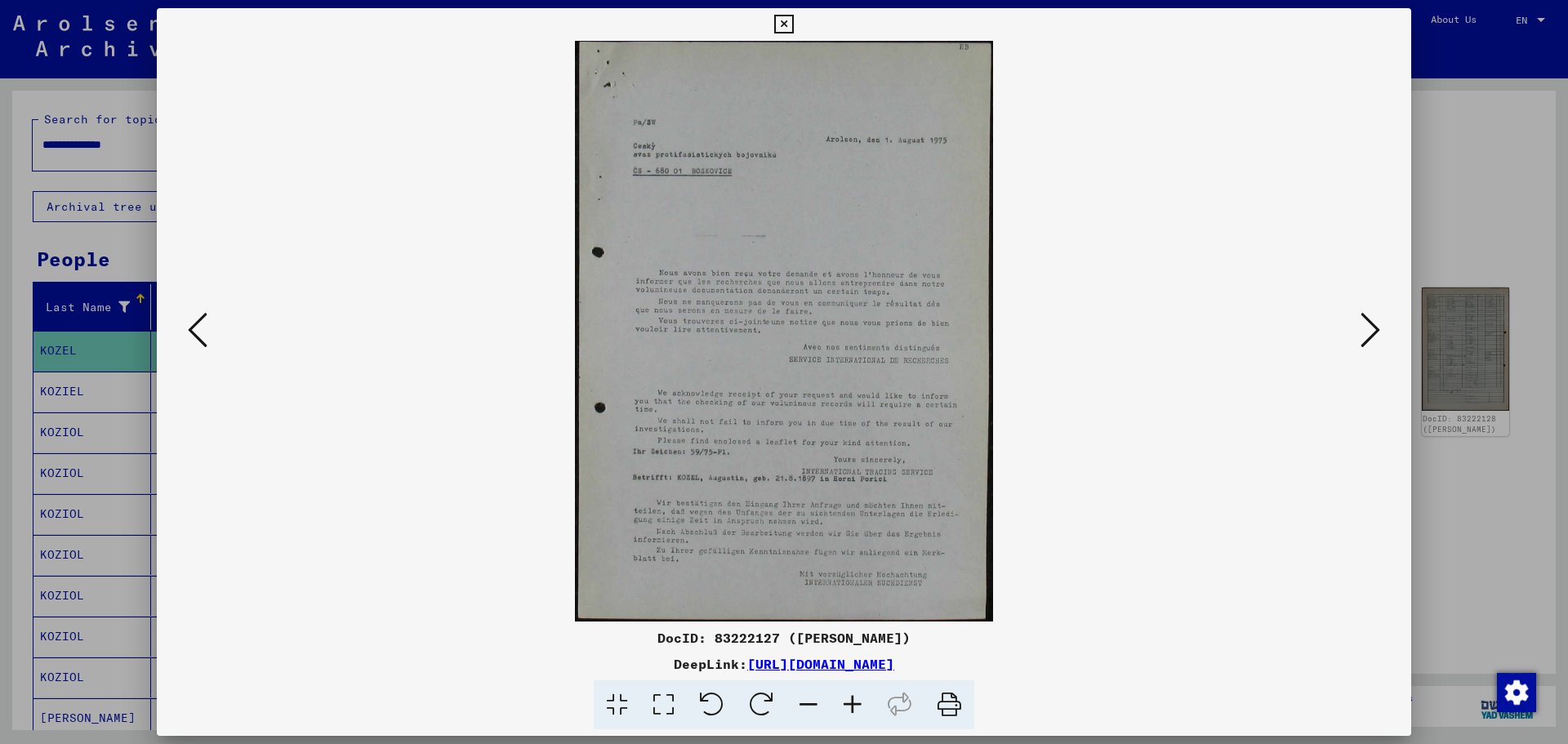
click at [1376, 324] on icon at bounding box center [1371, 330] width 20 height 39
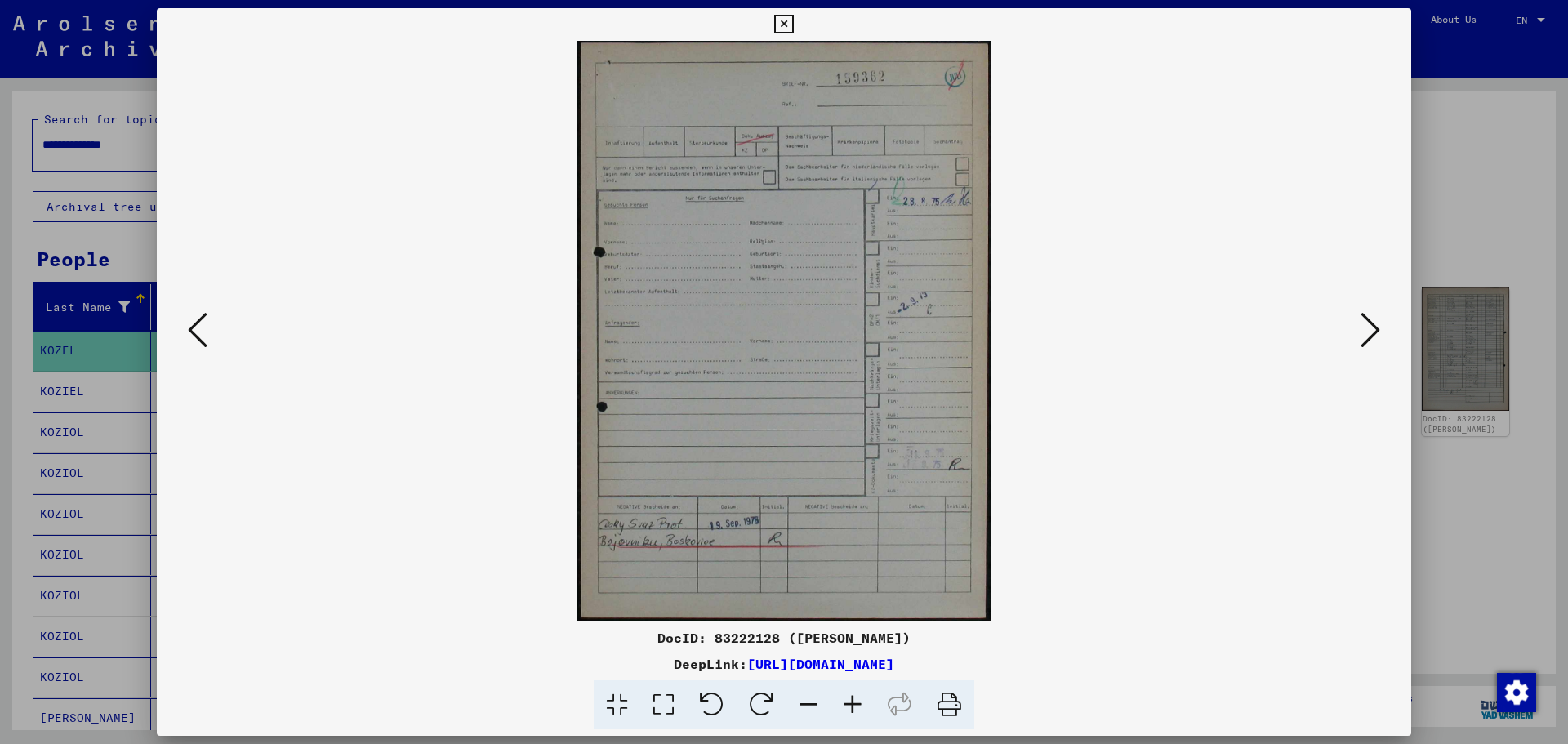
click at [1376, 324] on icon at bounding box center [1371, 330] width 20 height 39
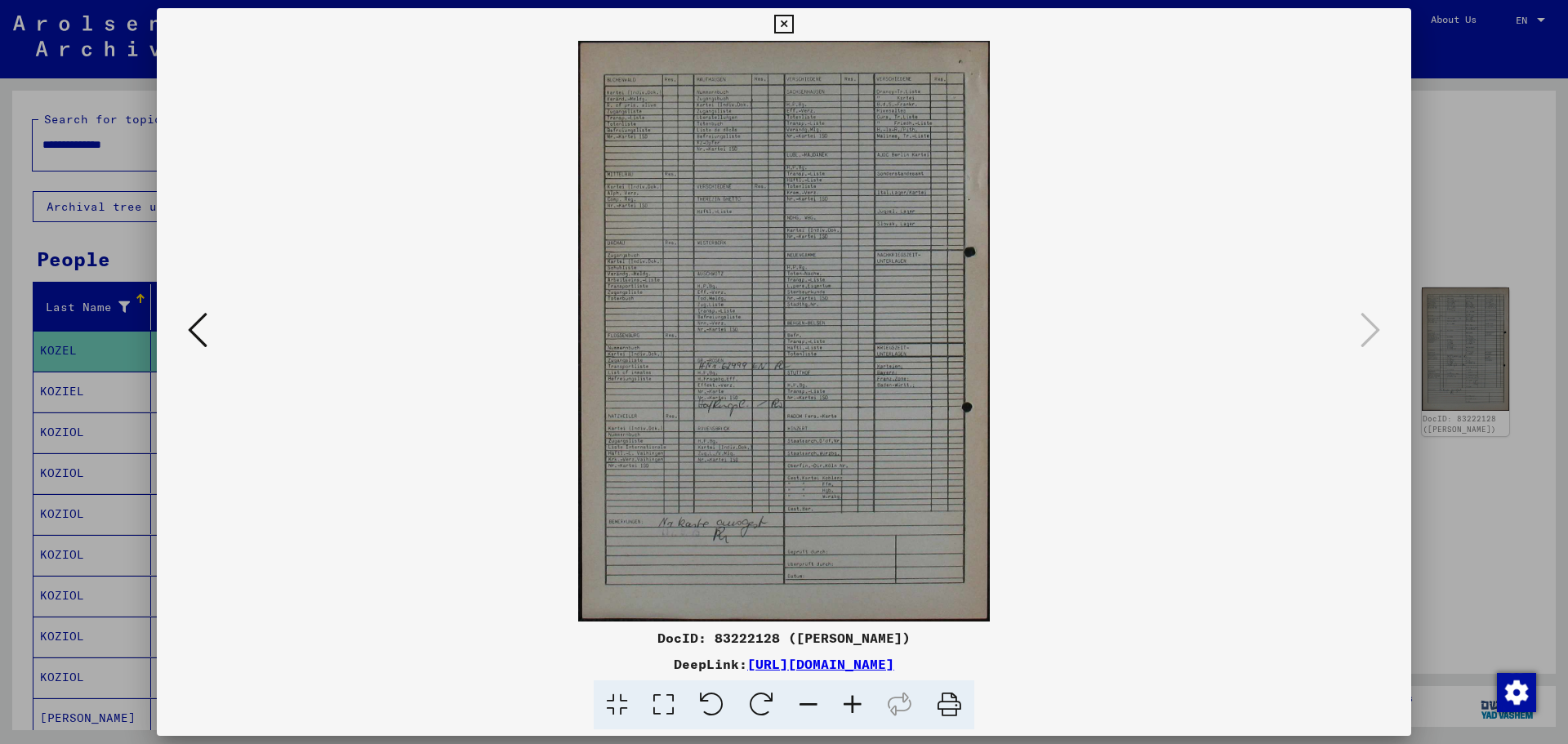
click at [201, 328] on icon at bounding box center [198, 330] width 20 height 39
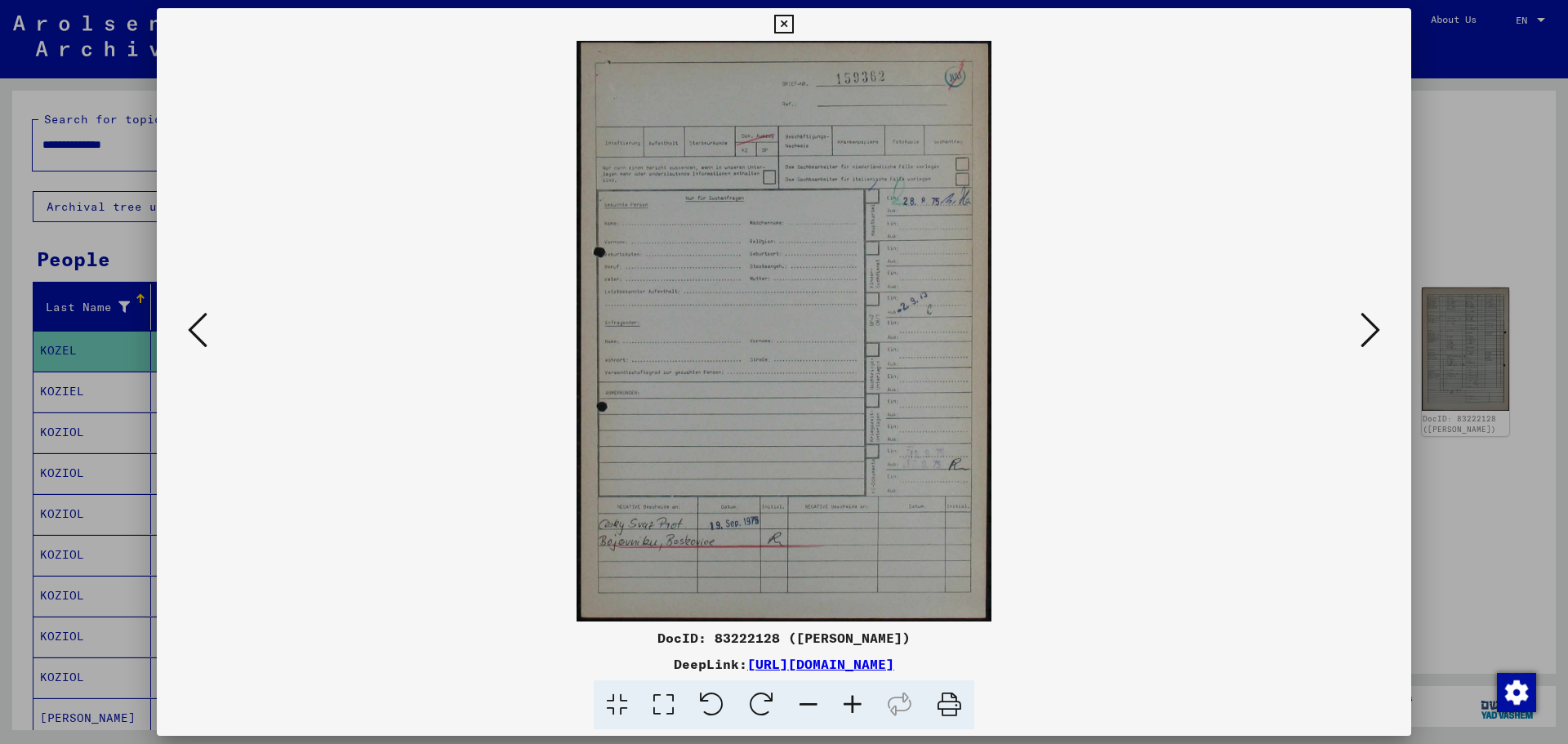
click at [201, 328] on icon at bounding box center [198, 330] width 20 height 39
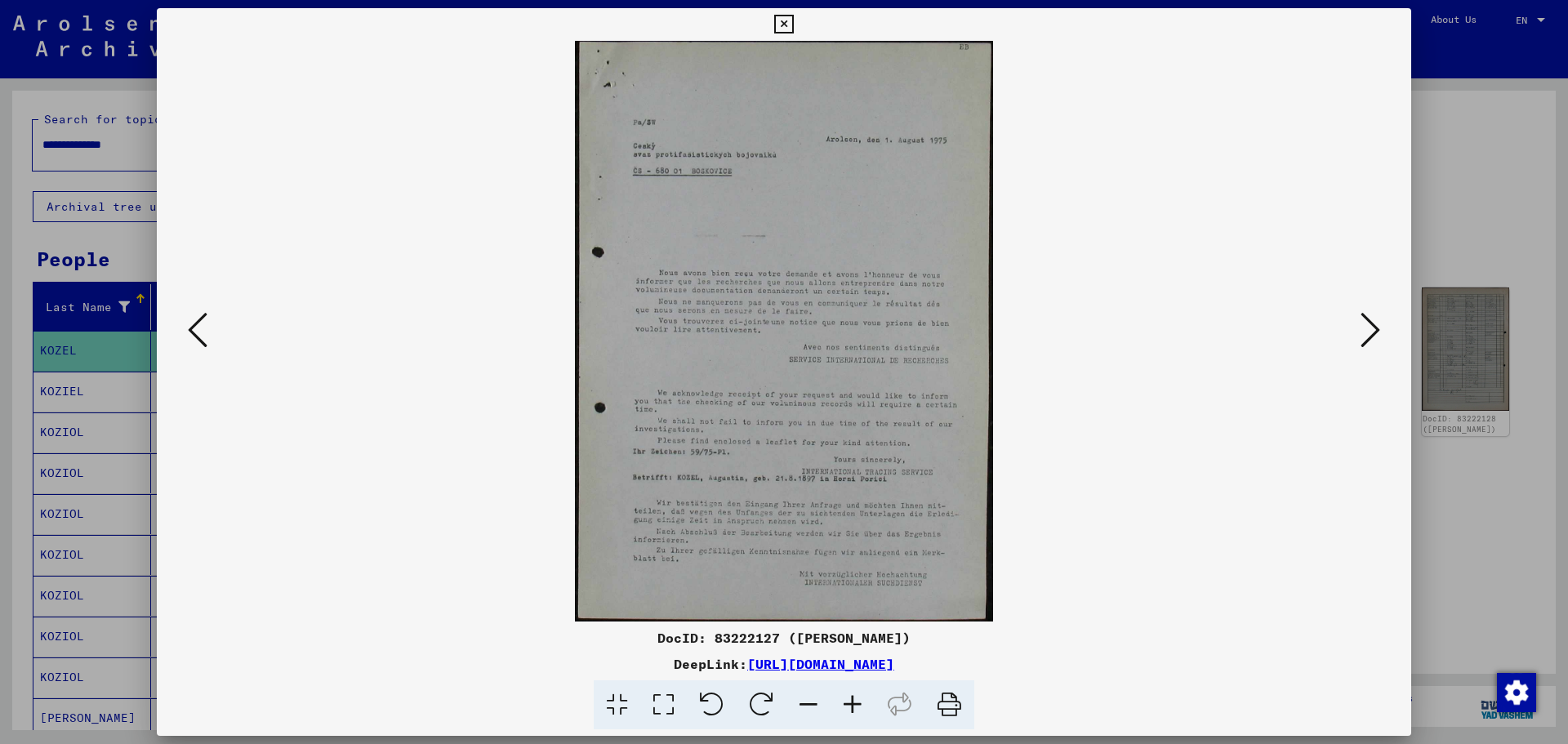
click at [1426, 496] on div at bounding box center [784, 372] width 1568 height 744
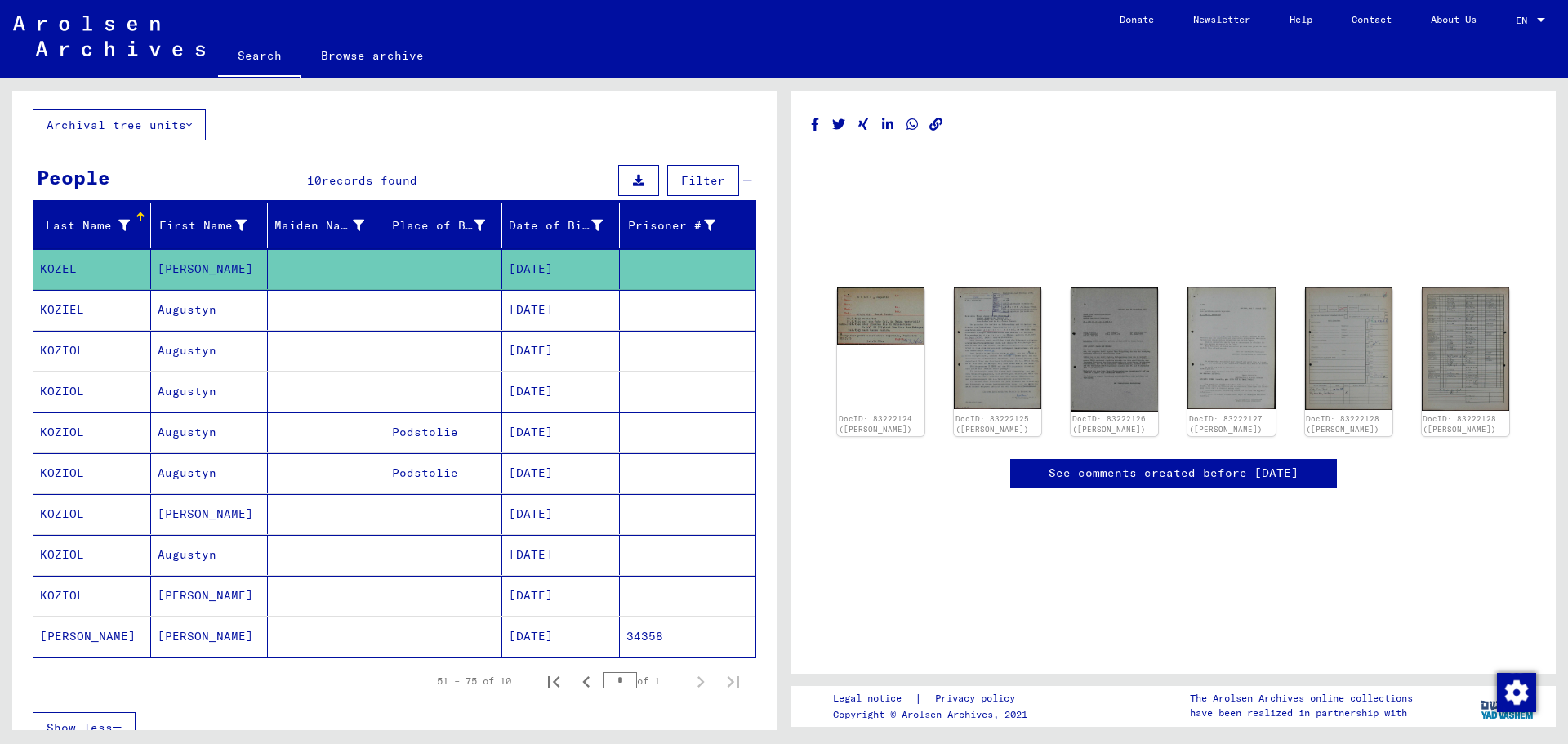
scroll to position [164, 0]
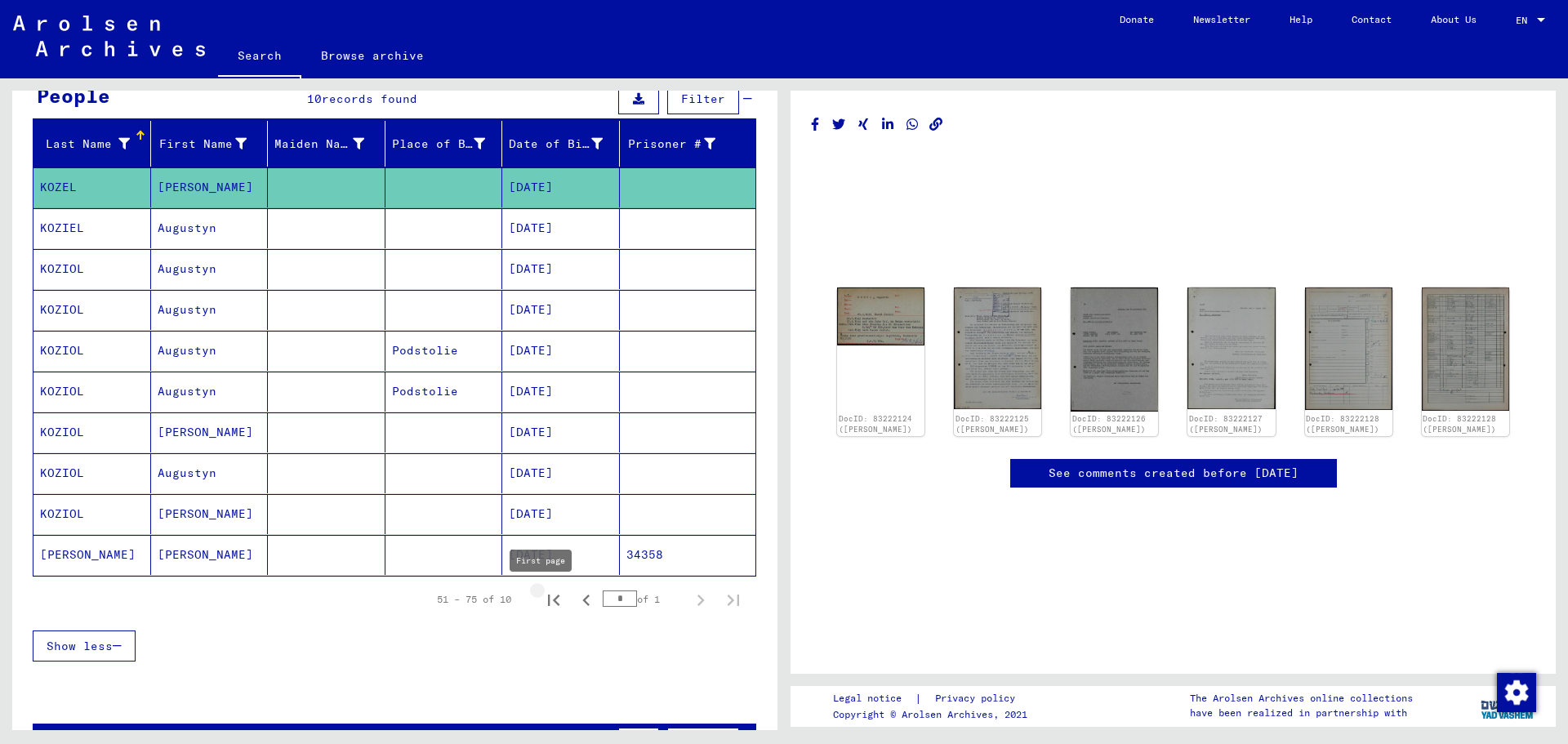
click at [537, 587] on button "First page" at bounding box center [554, 600] width 33 height 33
type input "*"
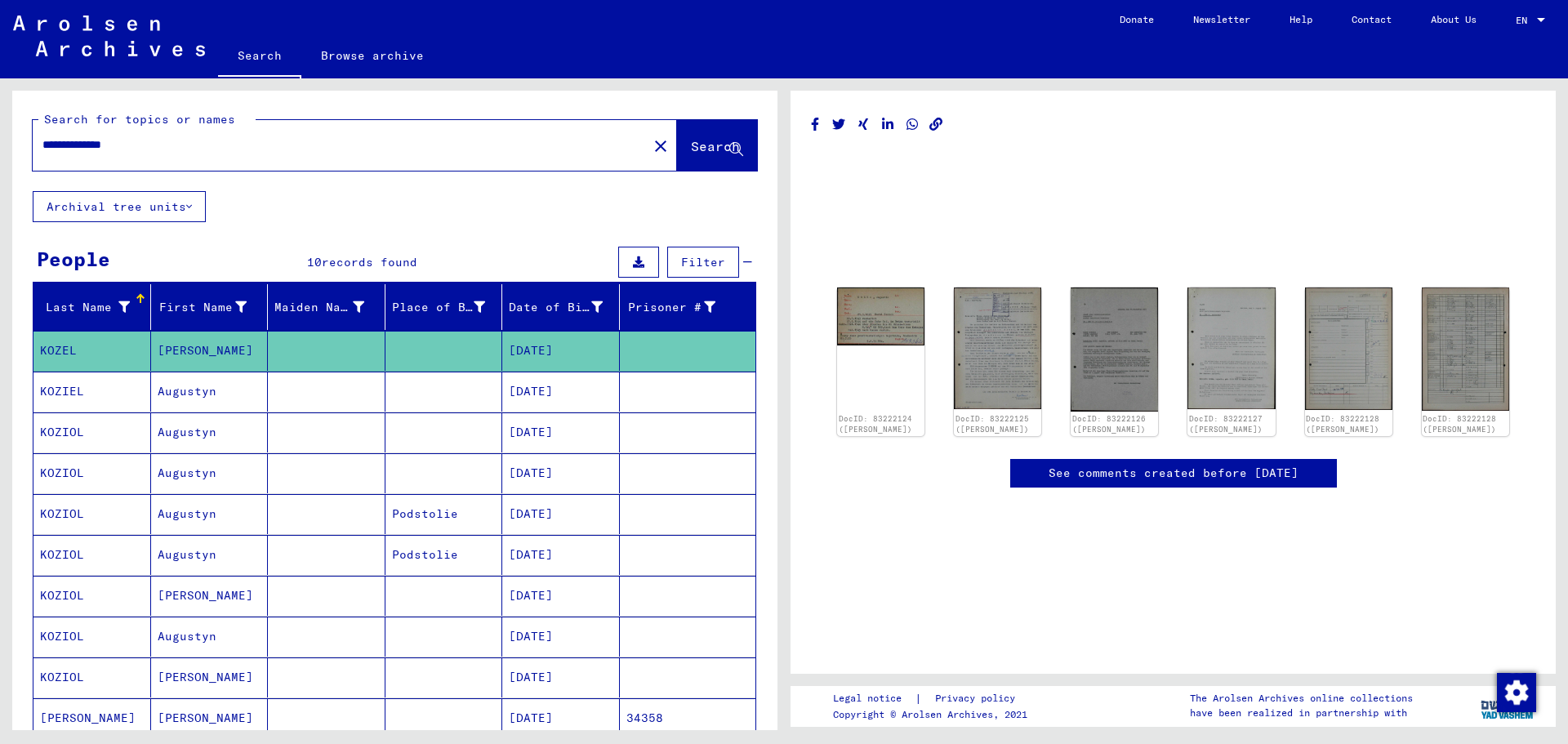
drag, startPoint x: 172, startPoint y: 149, endPoint x: 44, endPoint y: 157, distance: 128.2
click at [44, 157] on div "**********" at bounding box center [335, 145] width 606 height 37
paste input "text"
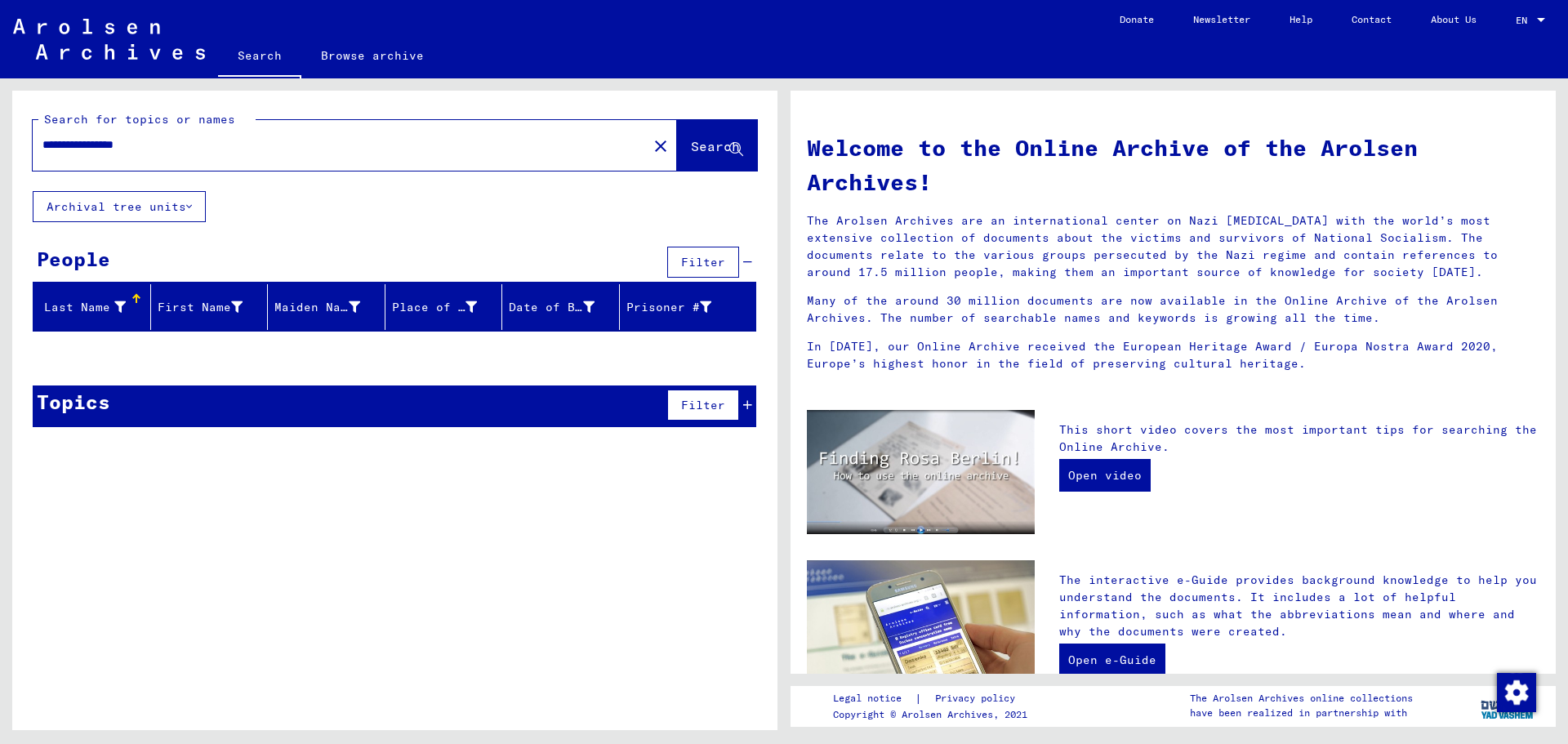
click at [132, 141] on input "**********" at bounding box center [335, 145] width 586 height 18
click at [705, 143] on span "Search" at bounding box center [716, 146] width 49 height 17
drag, startPoint x: 120, startPoint y: 146, endPoint x: 298, endPoint y: 165, distance: 179.0
click at [298, 165] on div "**********" at bounding box center [355, 145] width 645 height 51
click at [697, 128] on button "Search" at bounding box center [717, 145] width 80 height 51
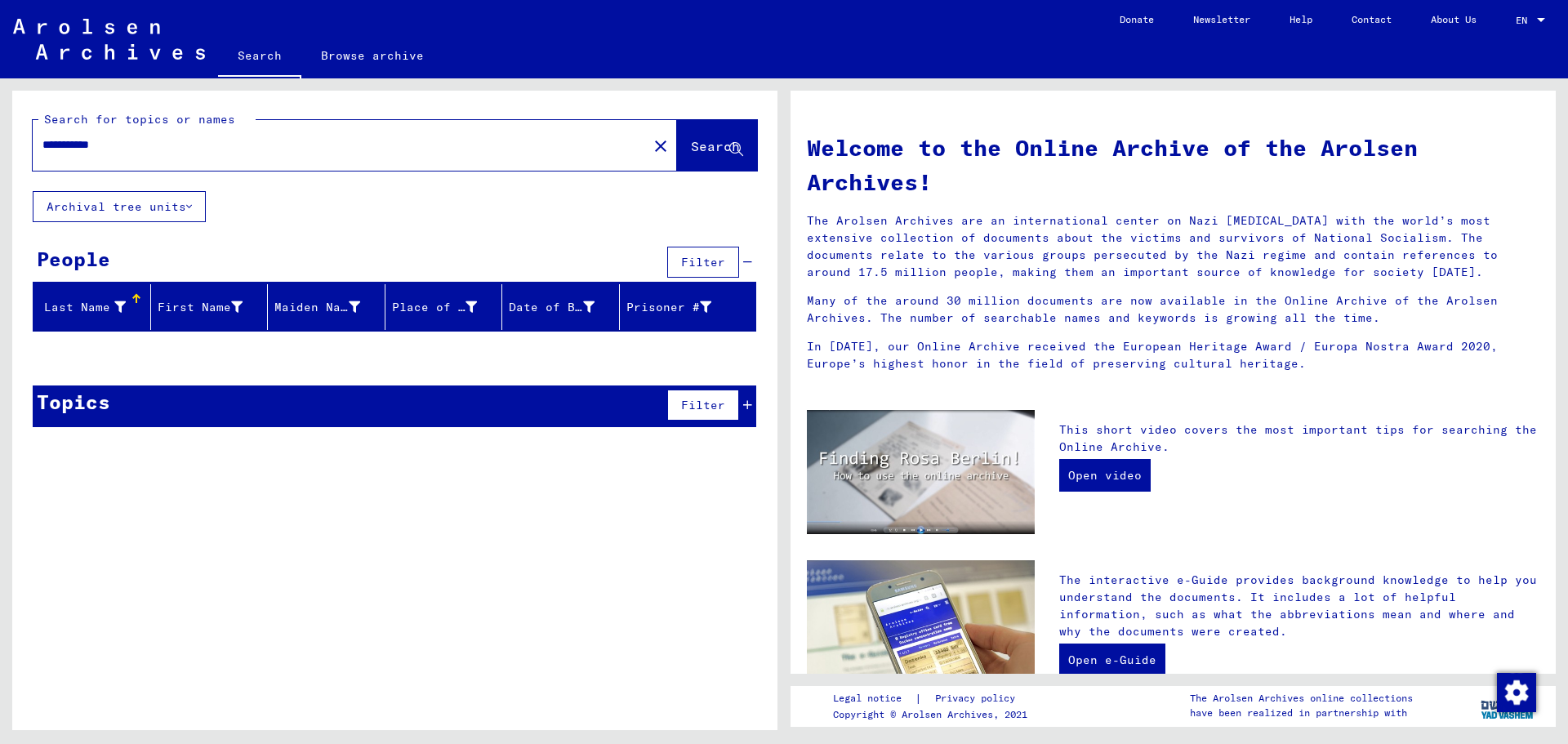
drag, startPoint x: 120, startPoint y: 148, endPoint x: 19, endPoint y: 153, distance: 101.1
click at [19, 153] on div "**********" at bounding box center [395, 140] width 765 height 100
paste input "text"
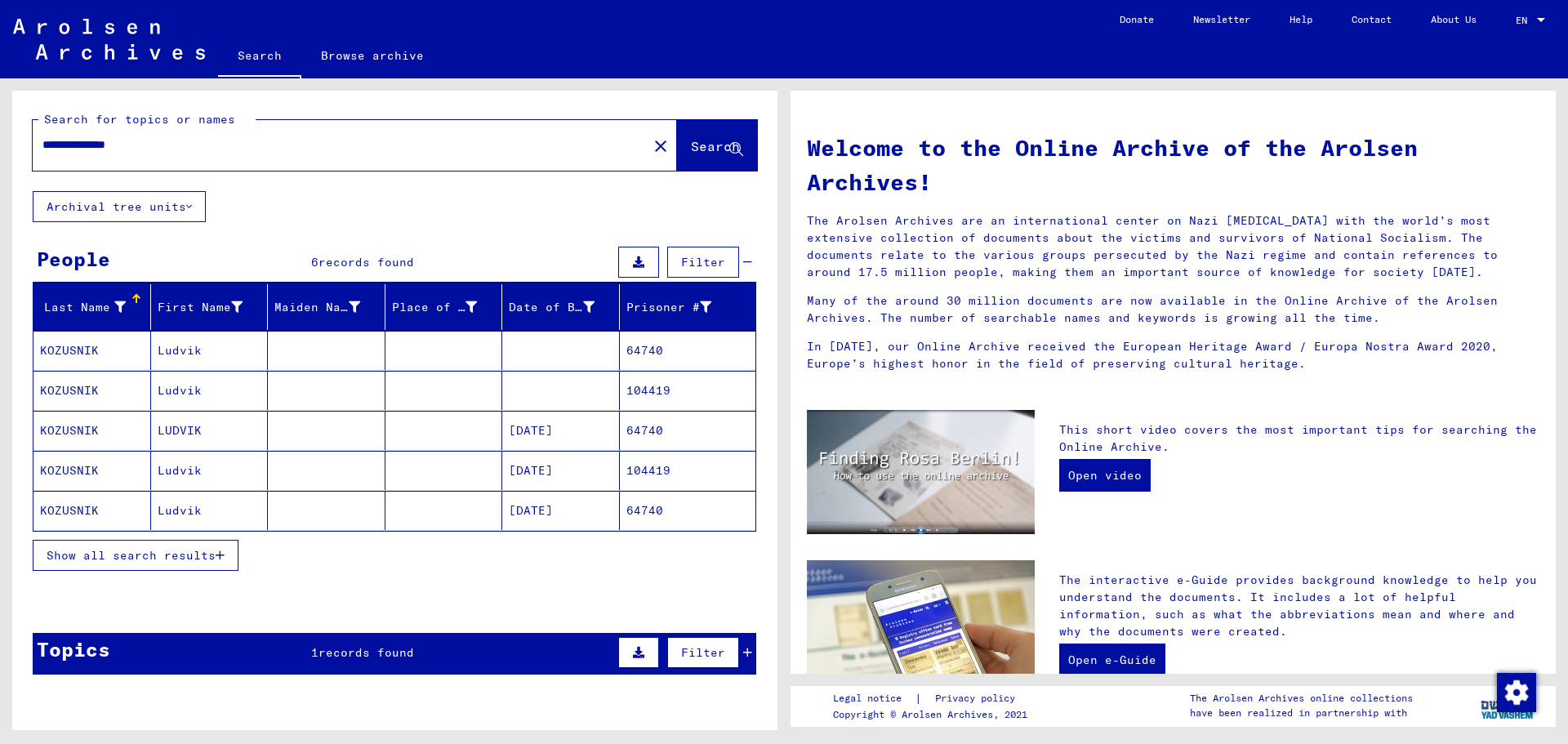
click at [213, 548] on span "Show all search results" at bounding box center [131, 555] width 169 height 15
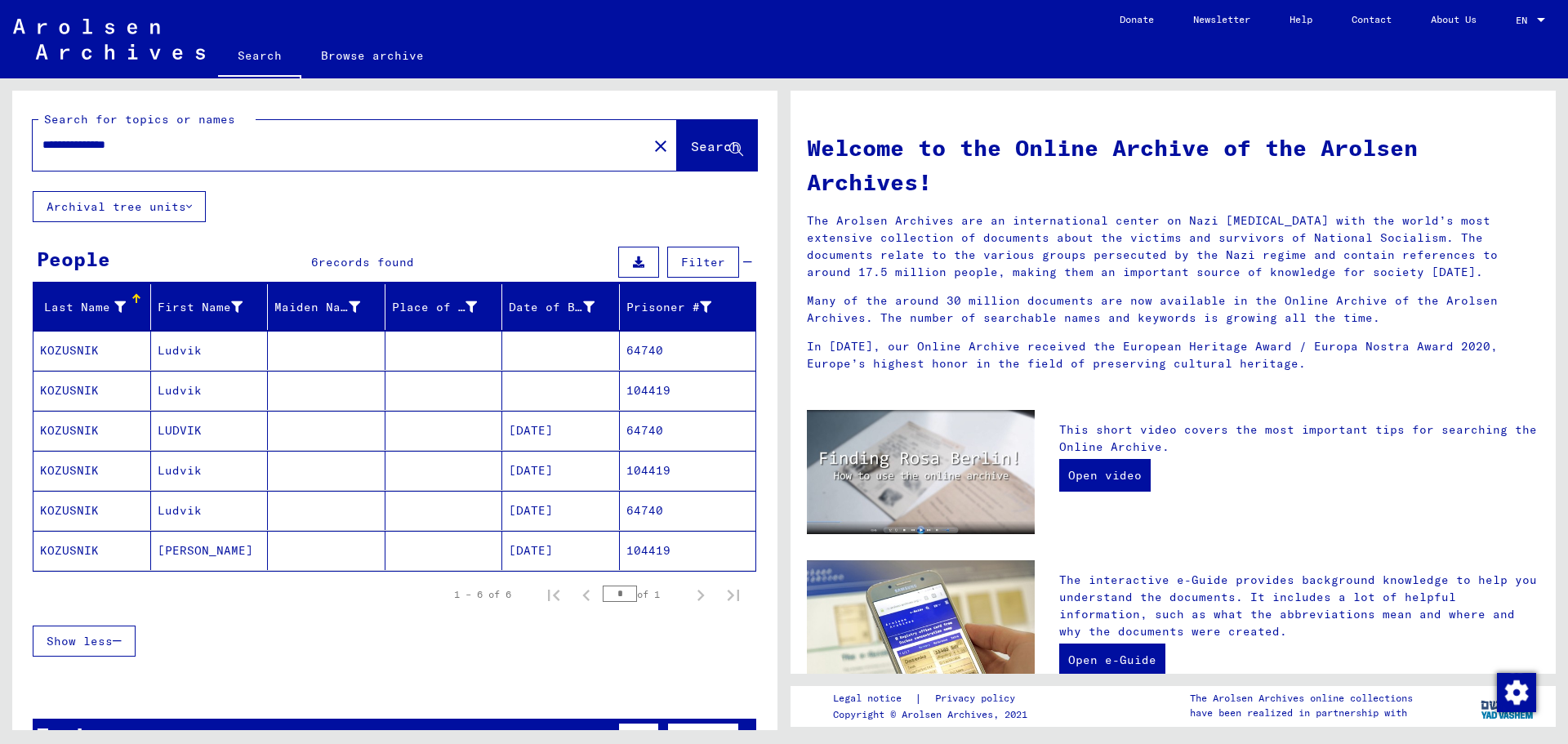
click at [649, 340] on mat-cell "64740" at bounding box center [688, 350] width 137 height 39
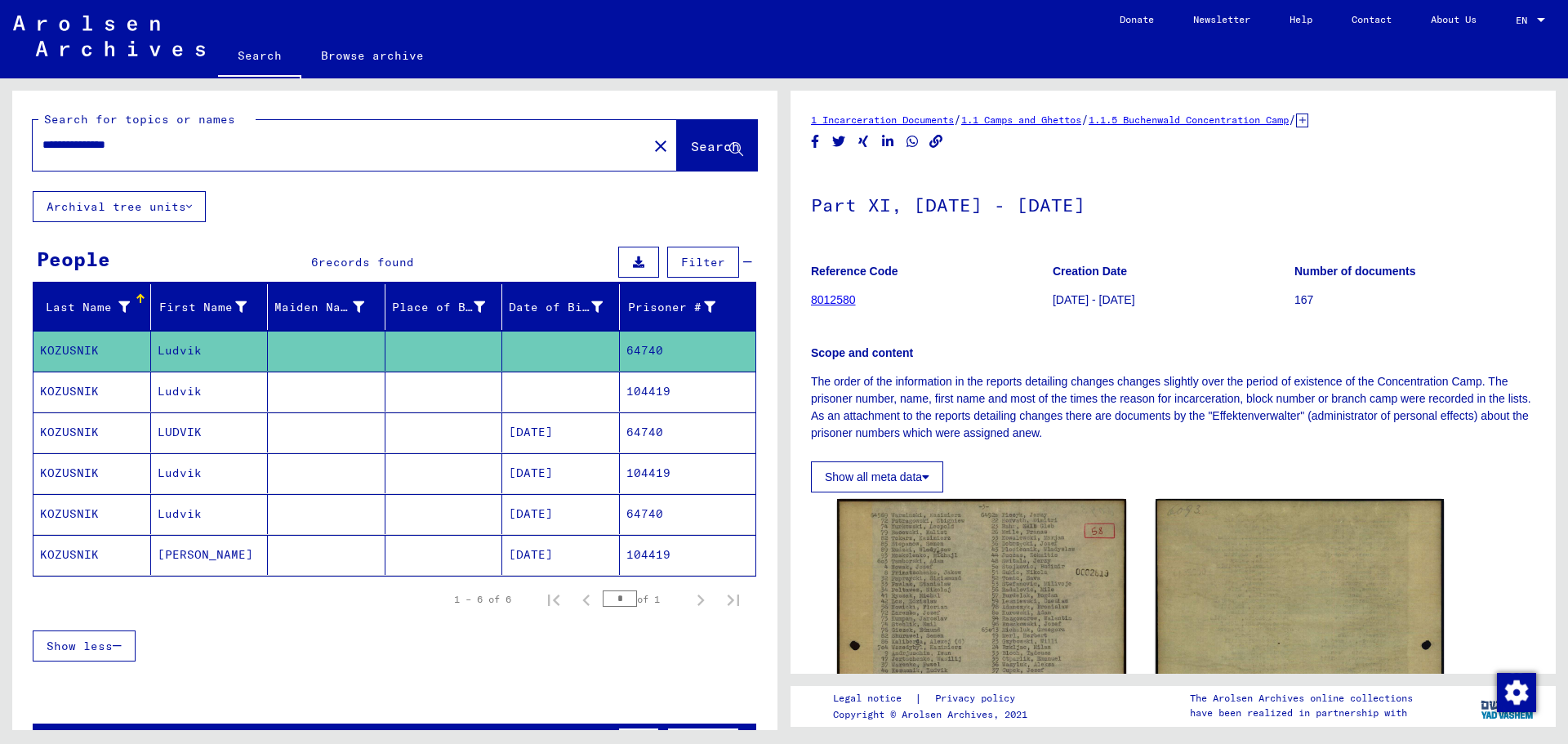
click at [630, 386] on mat-cell "104419" at bounding box center [688, 391] width 137 height 40
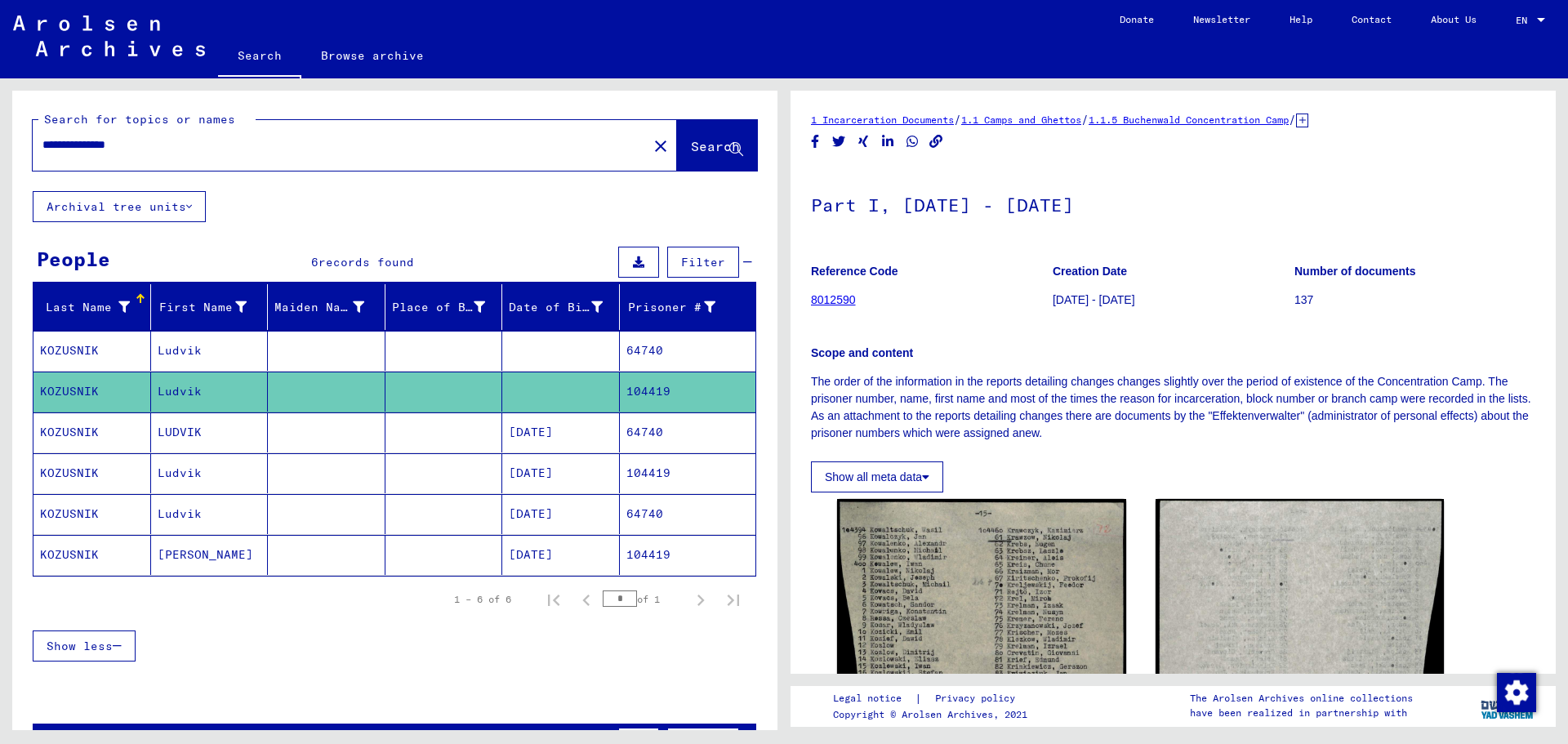
click at [620, 430] on mat-cell "64740" at bounding box center [688, 432] width 137 height 40
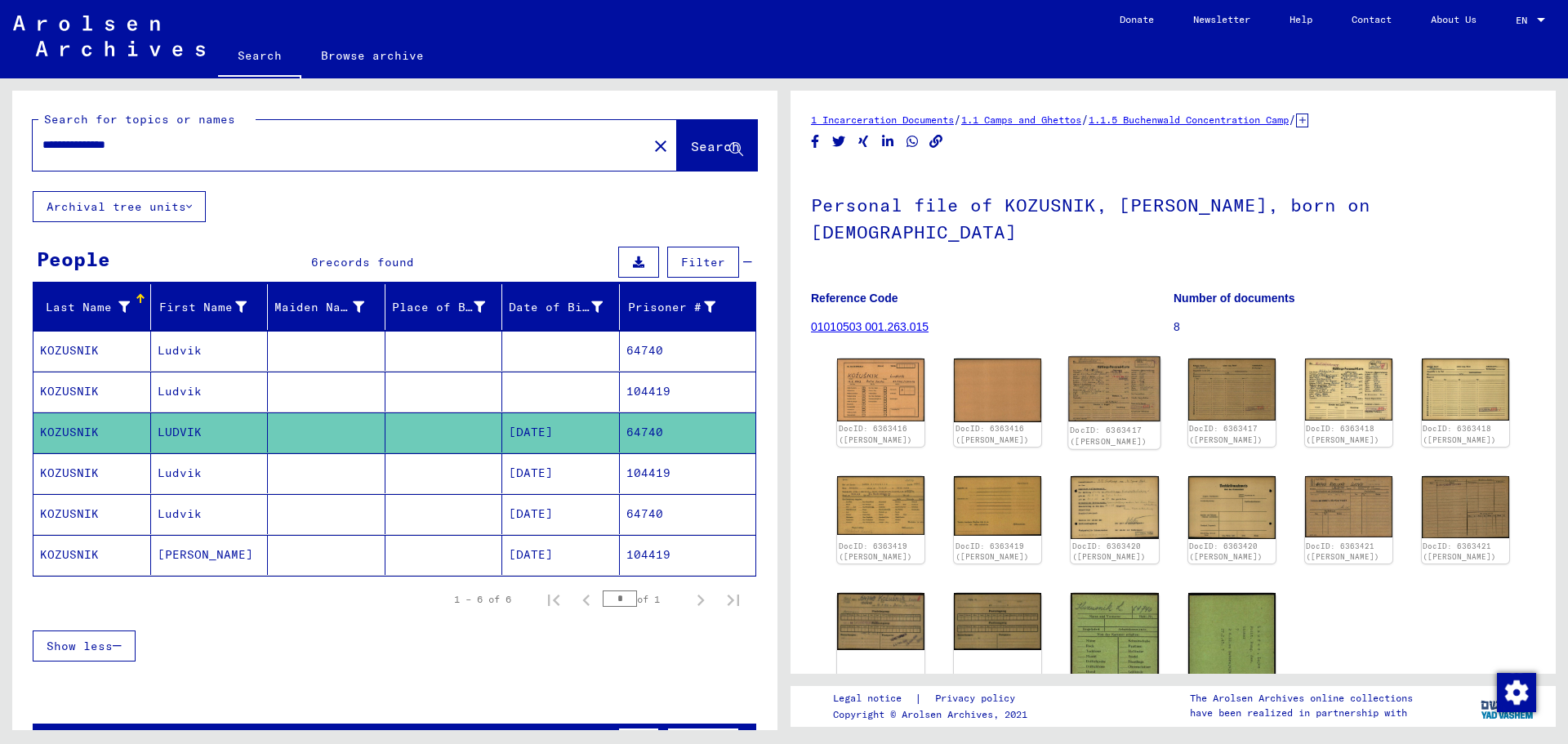
click at [1118, 372] on img at bounding box center [1115, 389] width 93 height 65
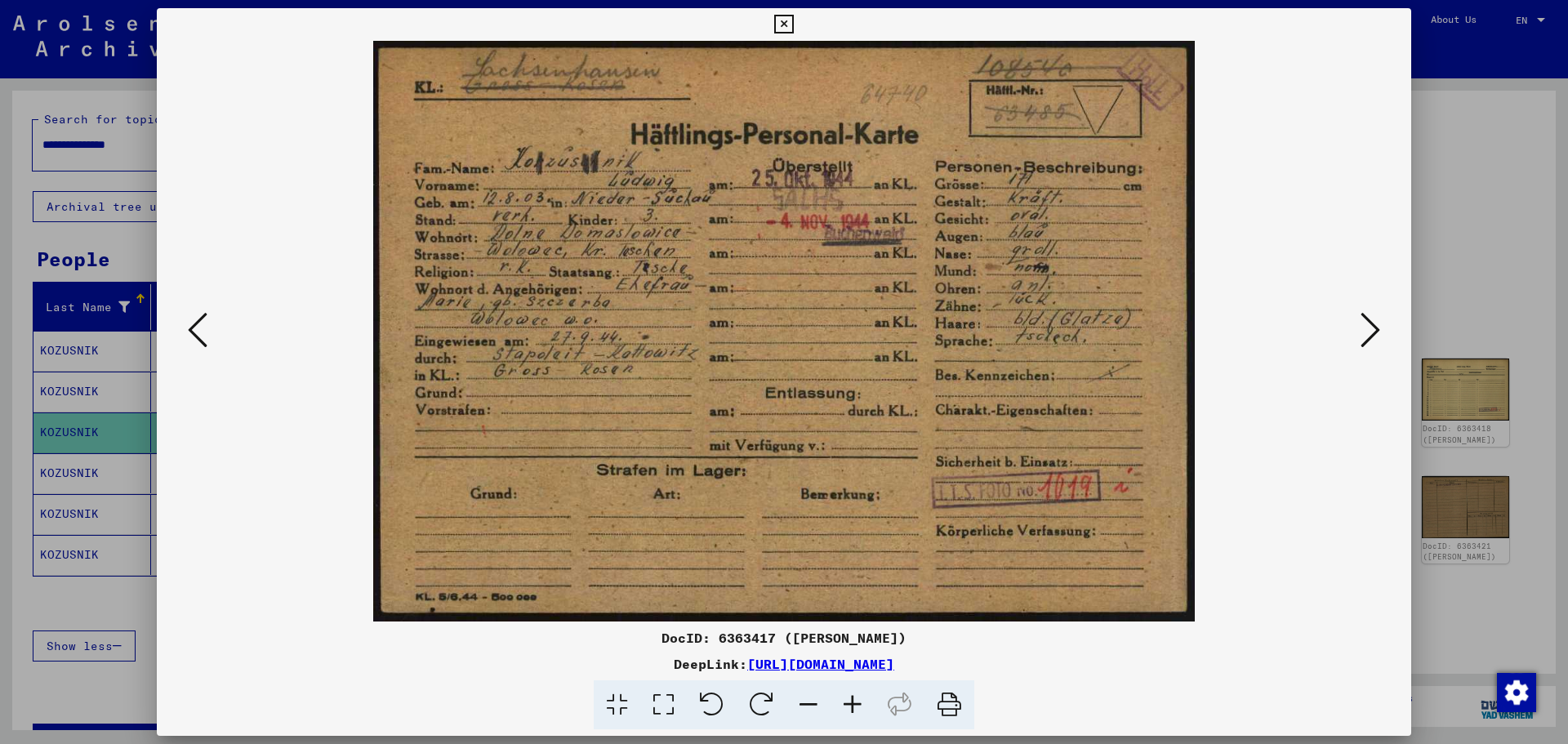
click at [1367, 321] on icon at bounding box center [1371, 330] width 20 height 39
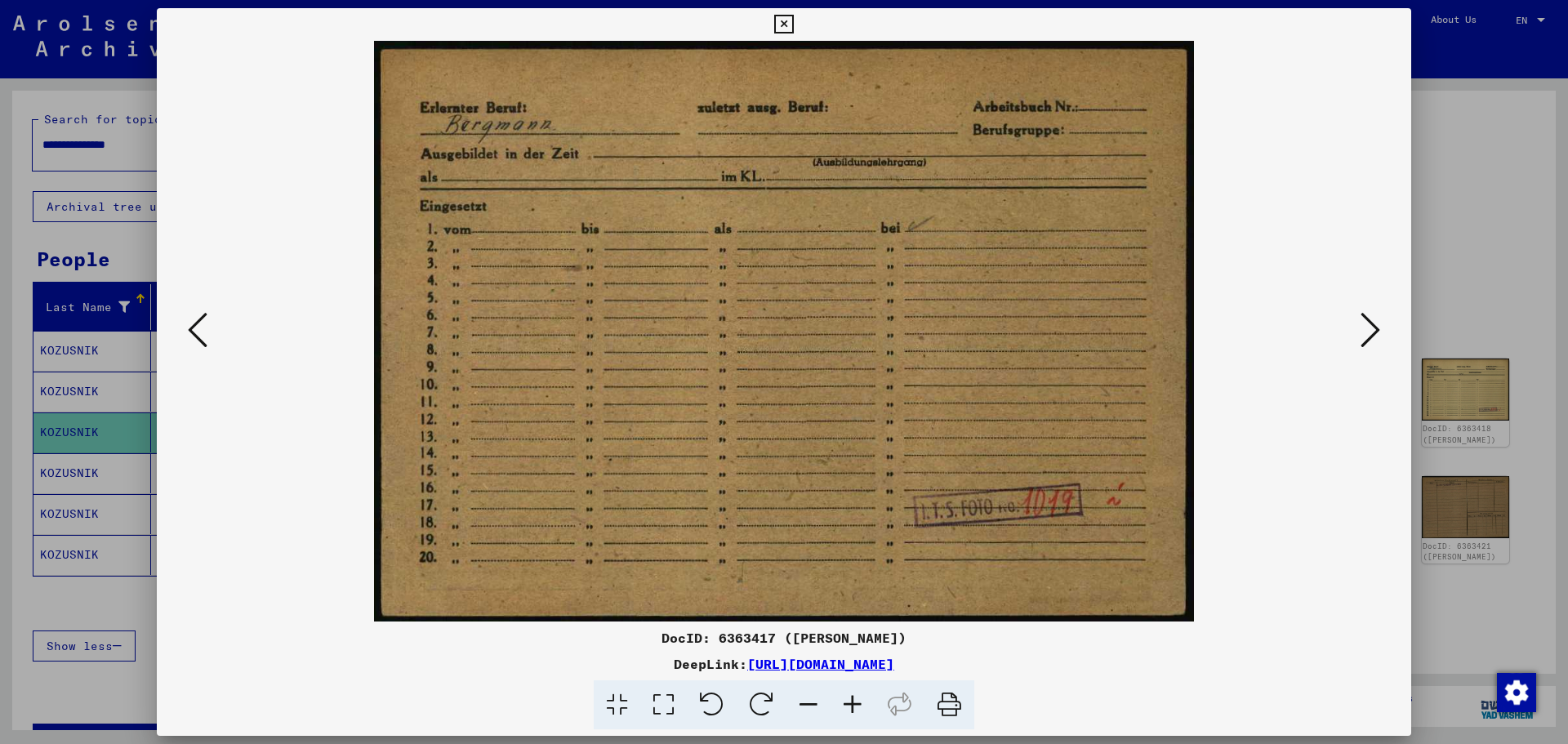
click at [1370, 327] on icon at bounding box center [1371, 330] width 20 height 39
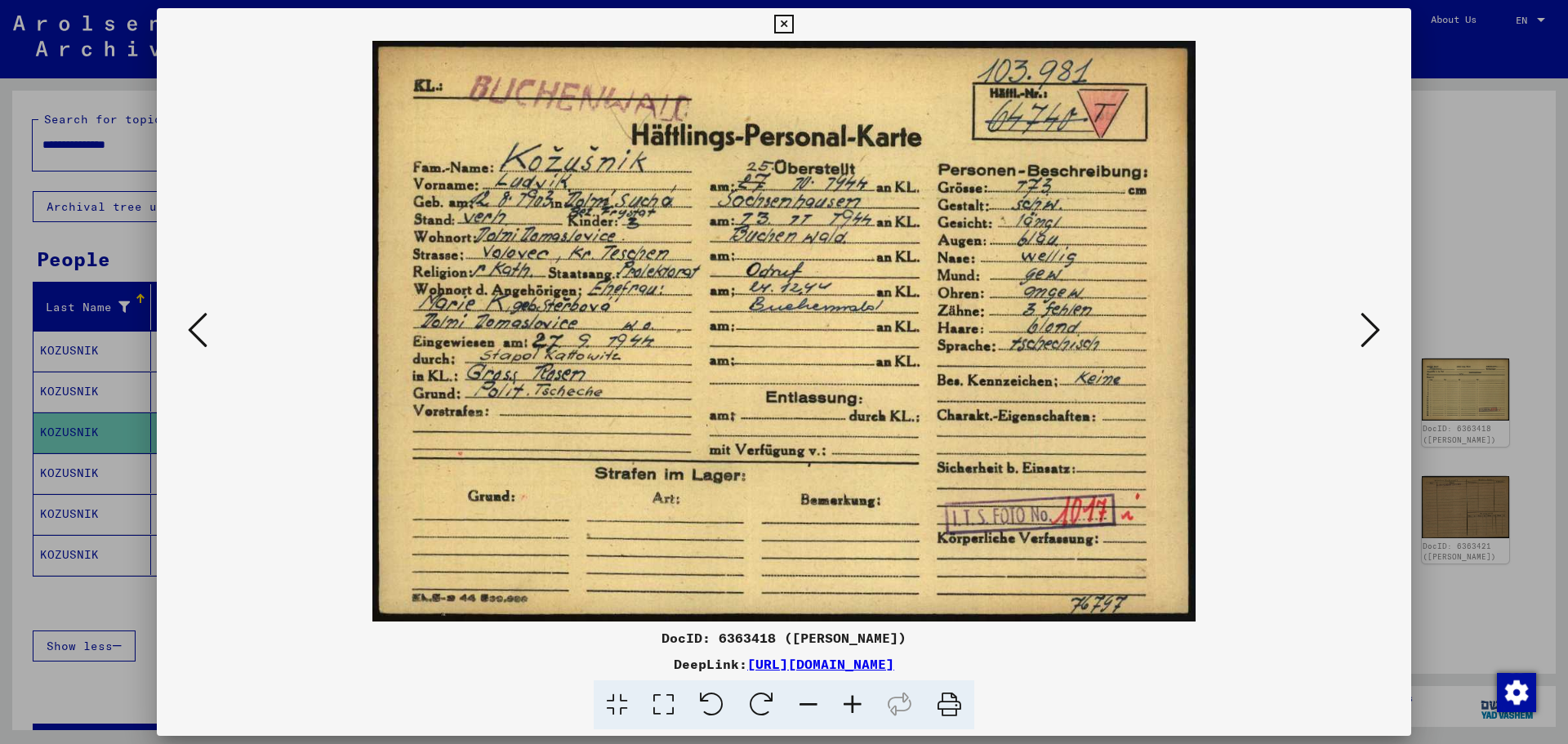
click at [1366, 331] on icon at bounding box center [1371, 330] width 20 height 39
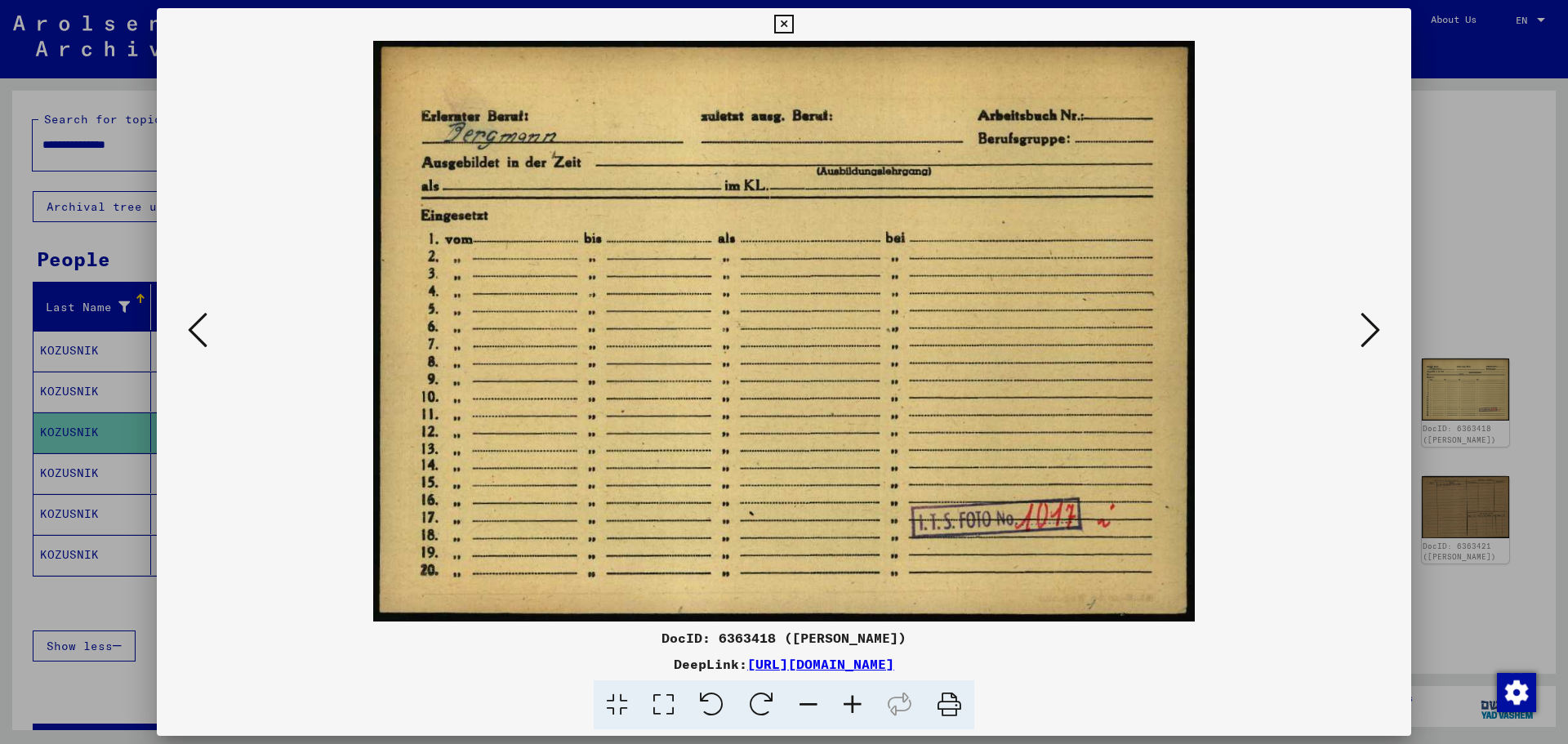
click at [1366, 331] on icon at bounding box center [1371, 330] width 20 height 39
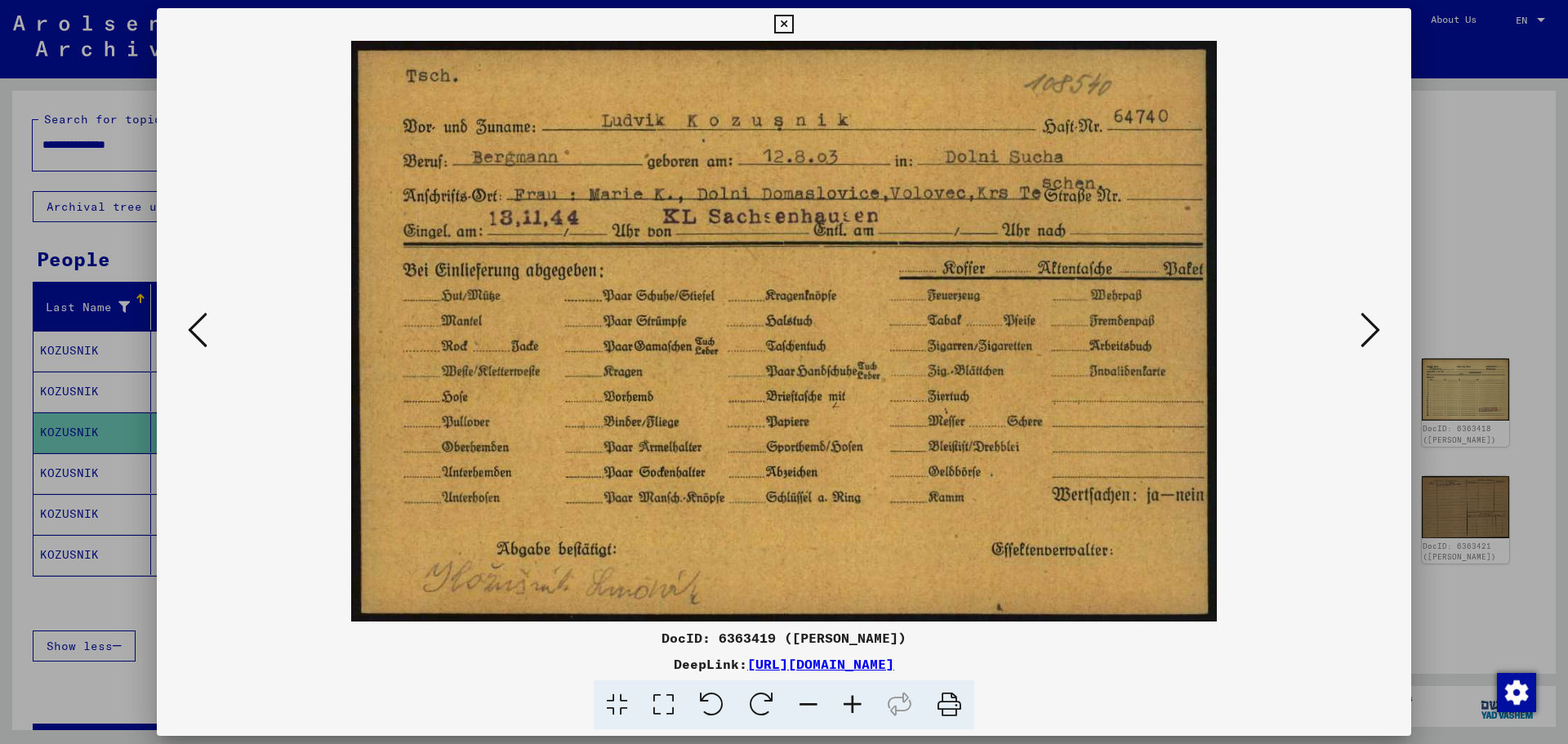
click at [1357, 333] on button at bounding box center [1370, 332] width 29 height 47
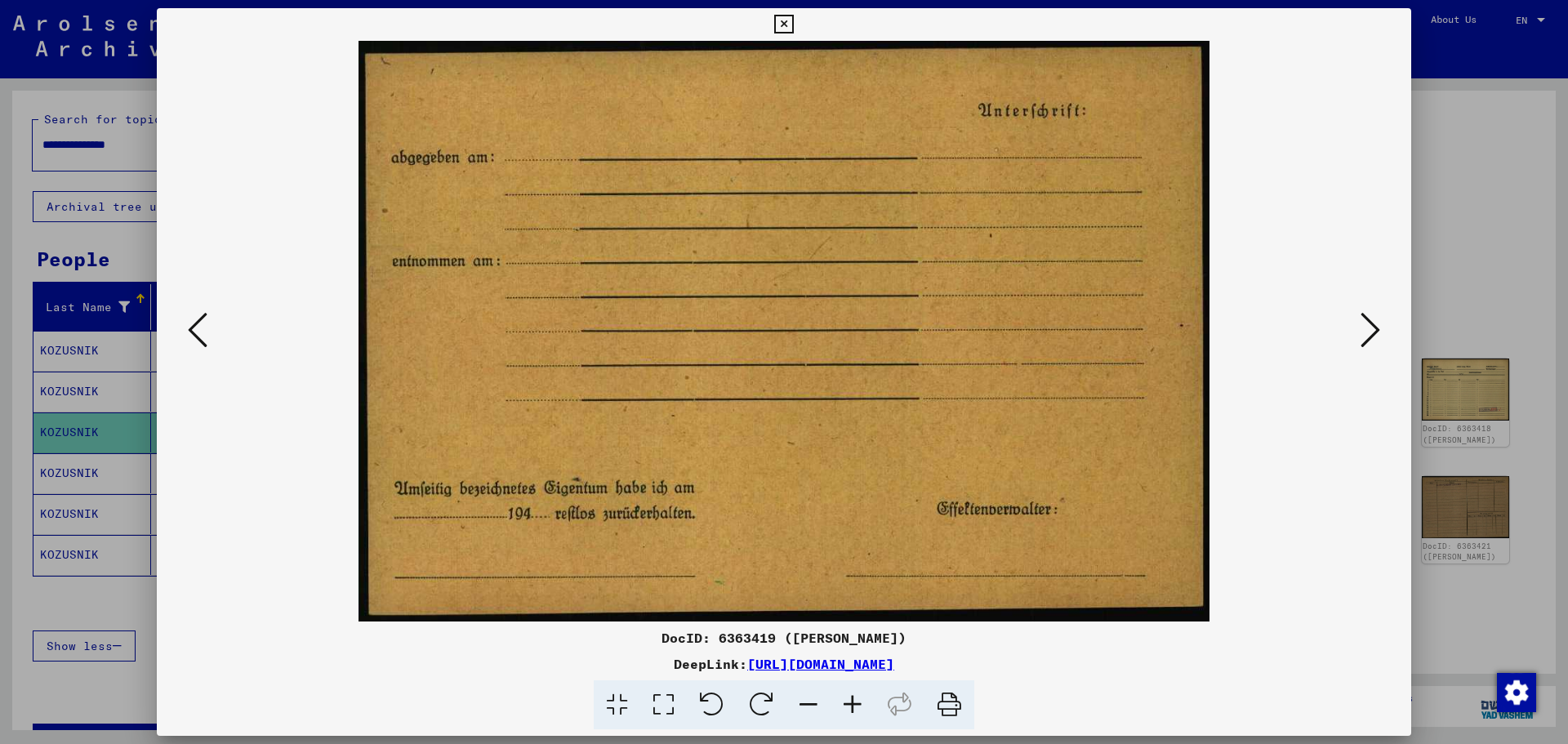
click at [1357, 333] on button at bounding box center [1370, 332] width 29 height 47
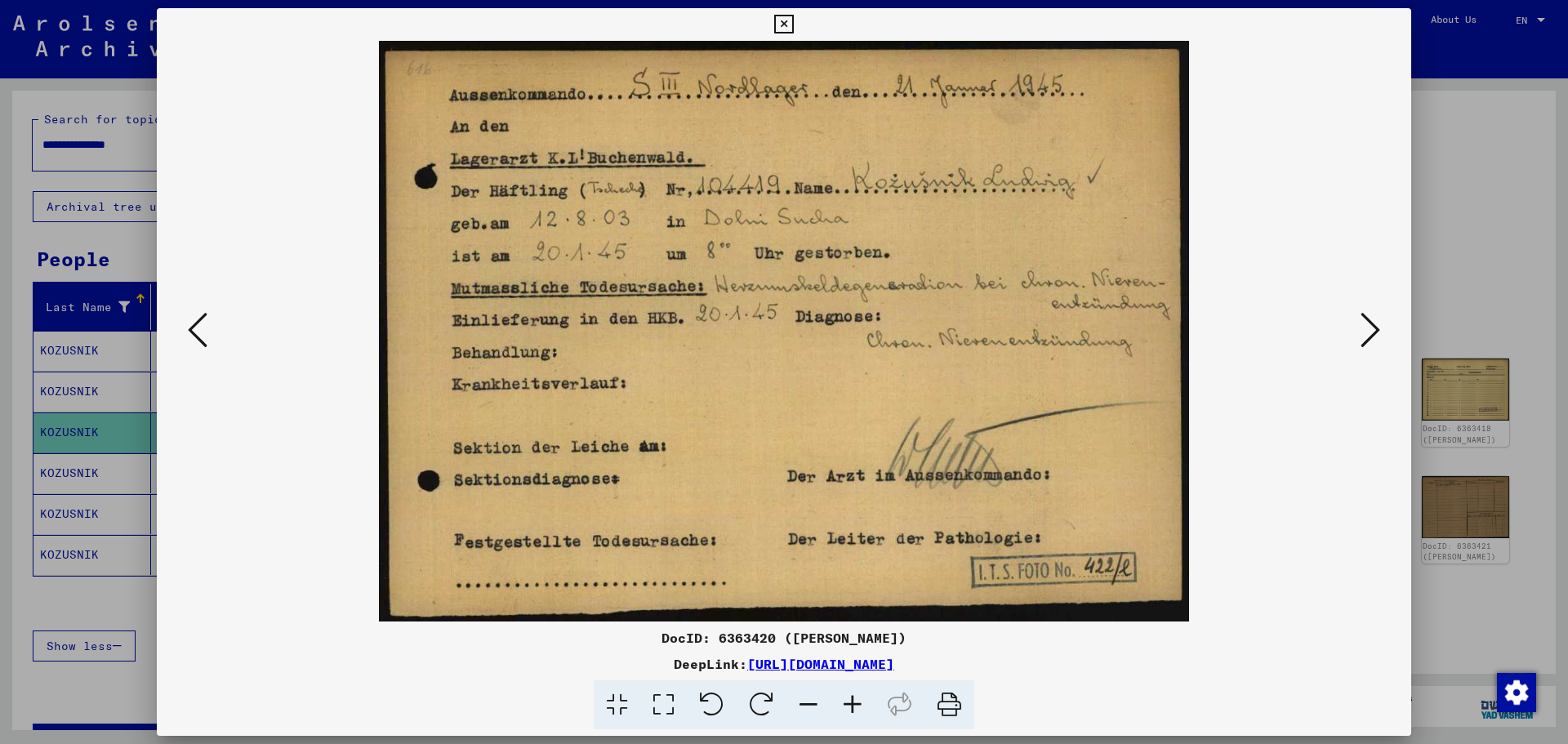
click at [1355, 333] on button at bounding box center [1370, 332] width 29 height 47
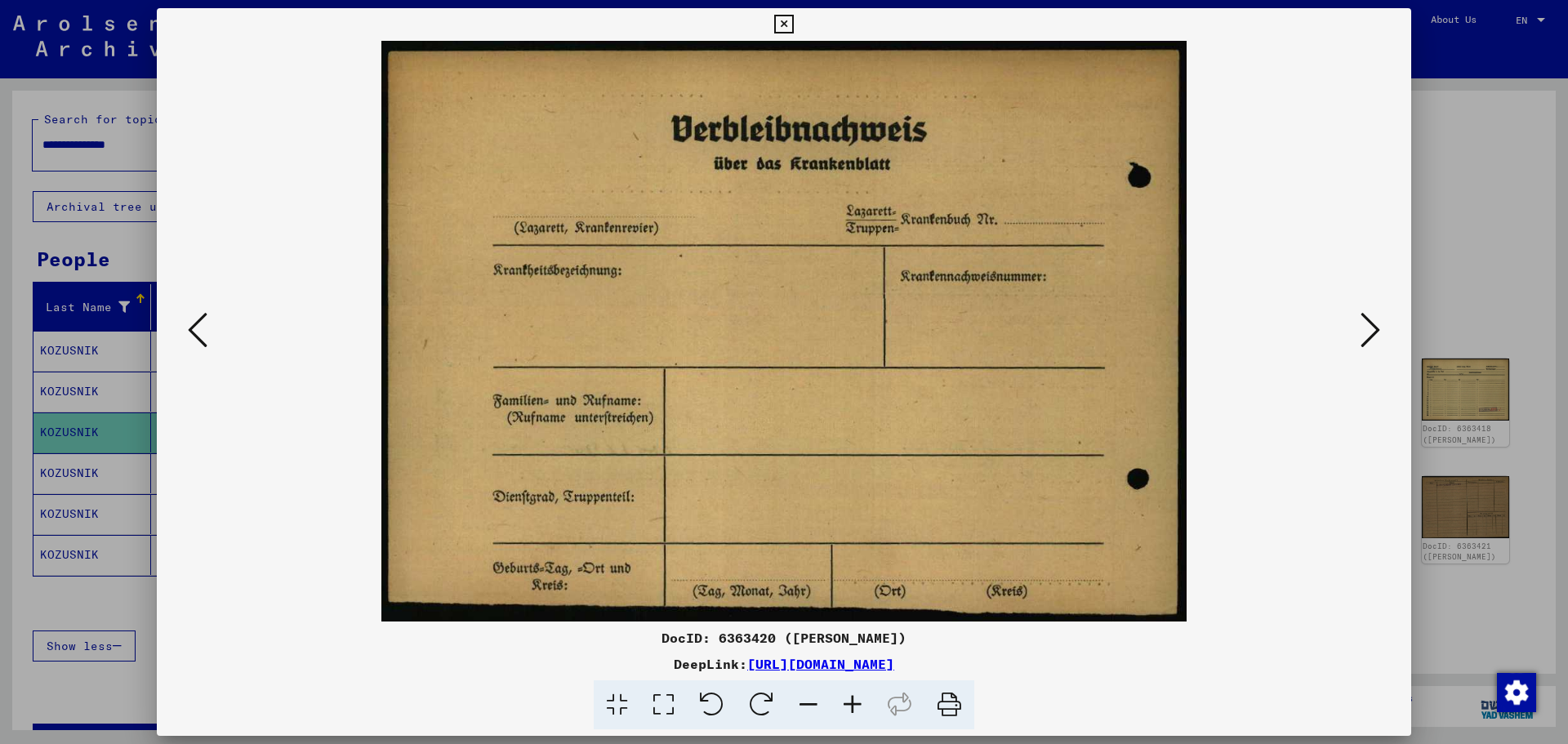
click at [196, 340] on icon at bounding box center [198, 330] width 20 height 39
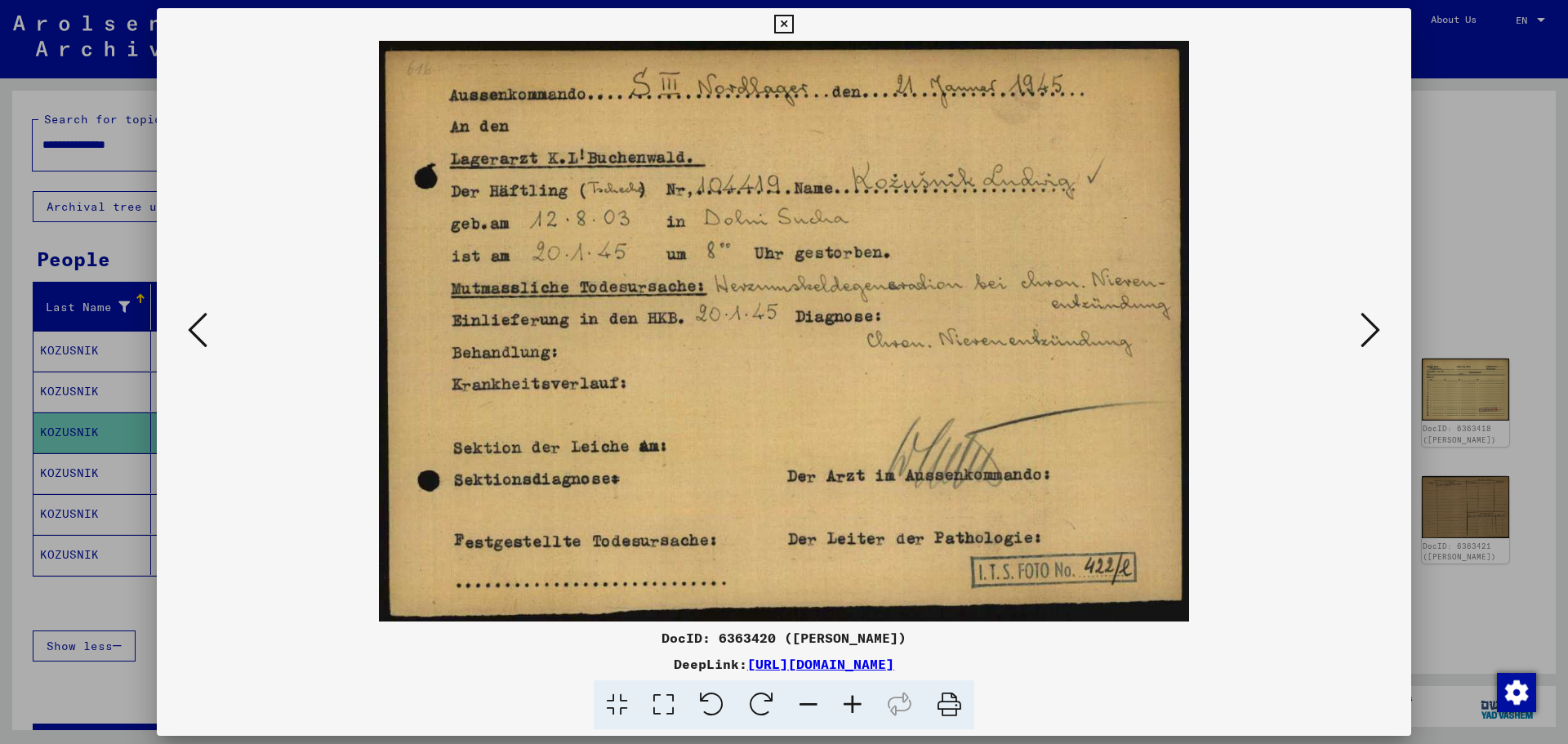
click at [1372, 333] on icon at bounding box center [1371, 330] width 20 height 39
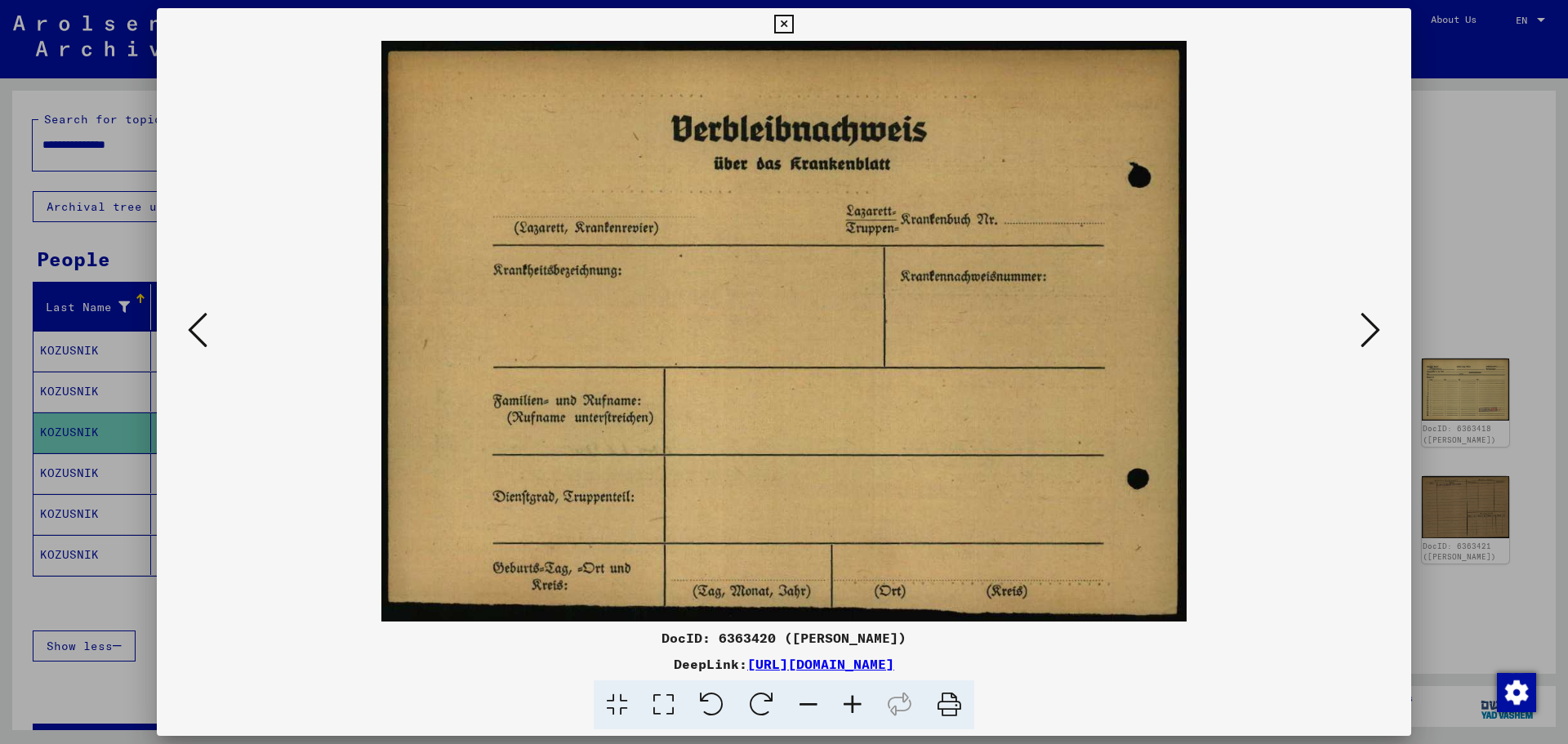
click at [1372, 333] on icon at bounding box center [1371, 330] width 20 height 39
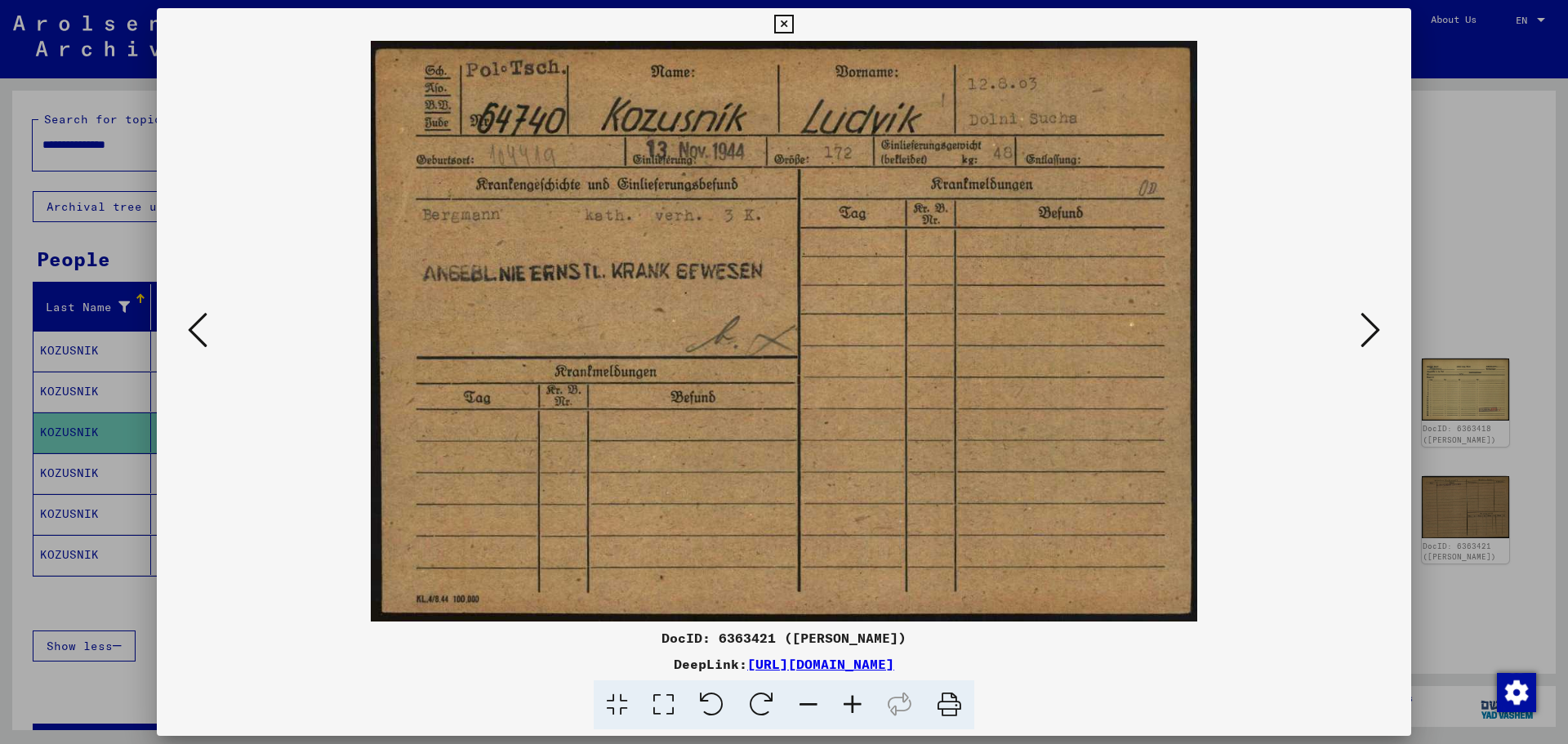
click at [1372, 333] on icon at bounding box center [1371, 330] width 20 height 39
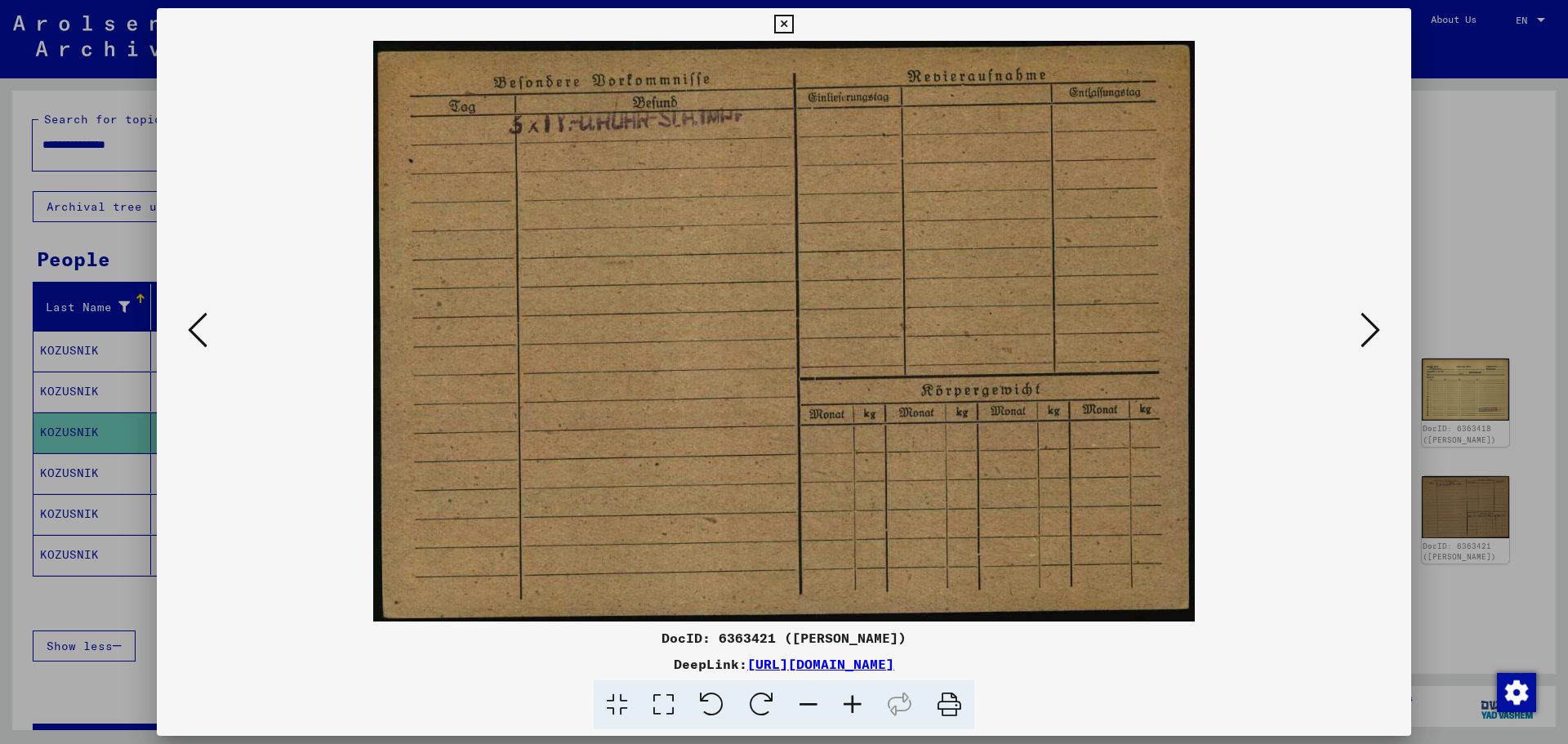
click at [1372, 333] on icon at bounding box center [1371, 330] width 20 height 39
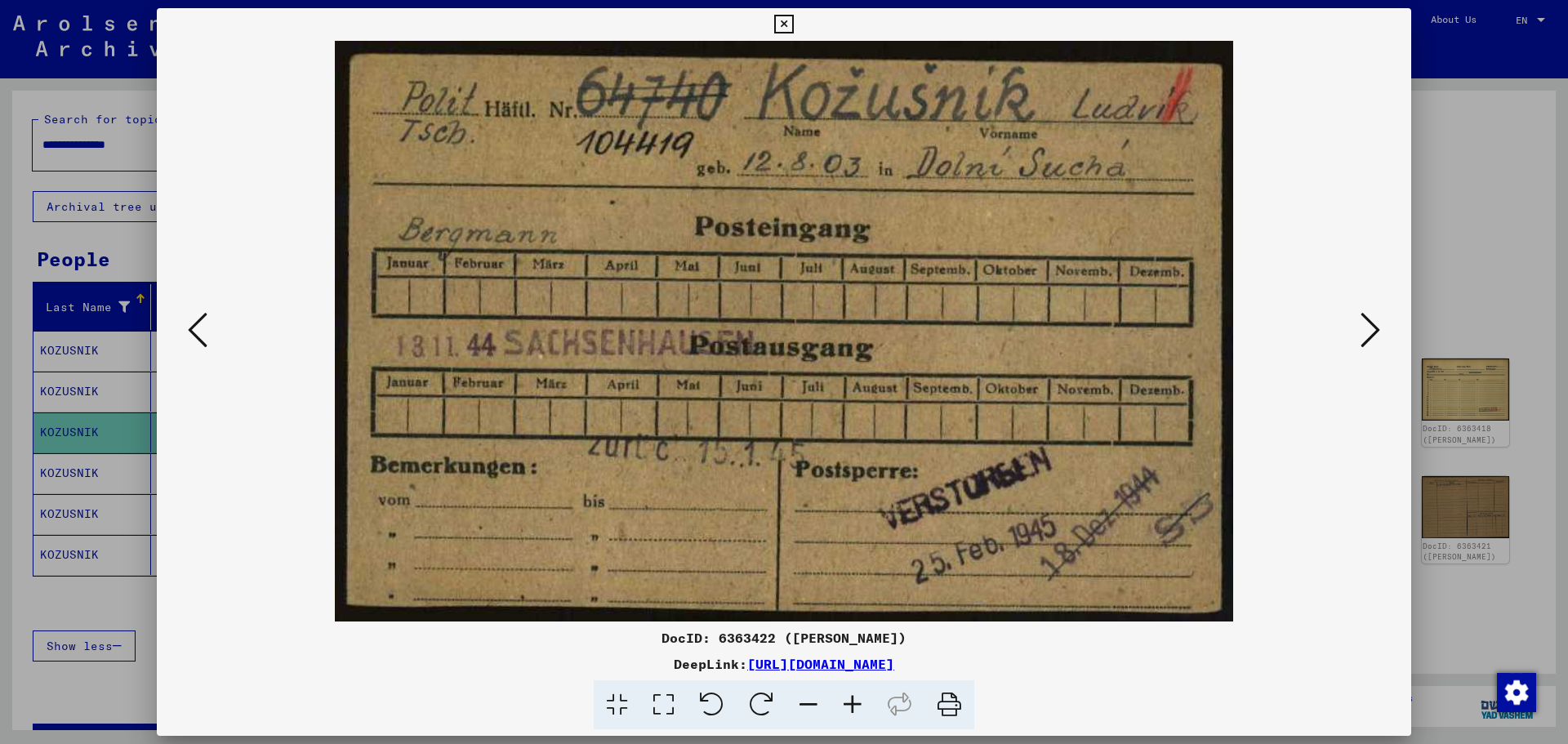
click at [1372, 333] on icon at bounding box center [1371, 330] width 20 height 39
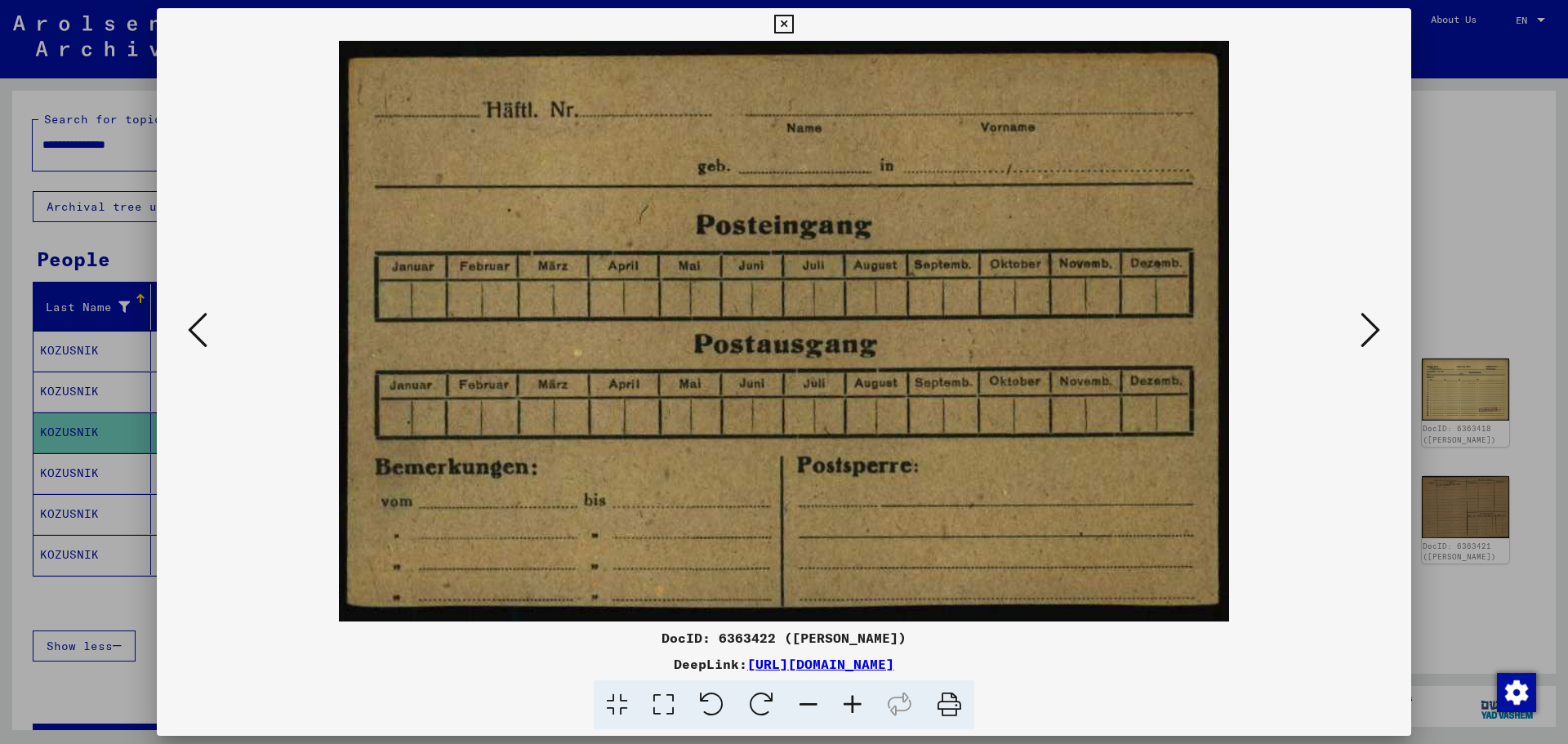
click at [1372, 333] on icon at bounding box center [1371, 330] width 20 height 39
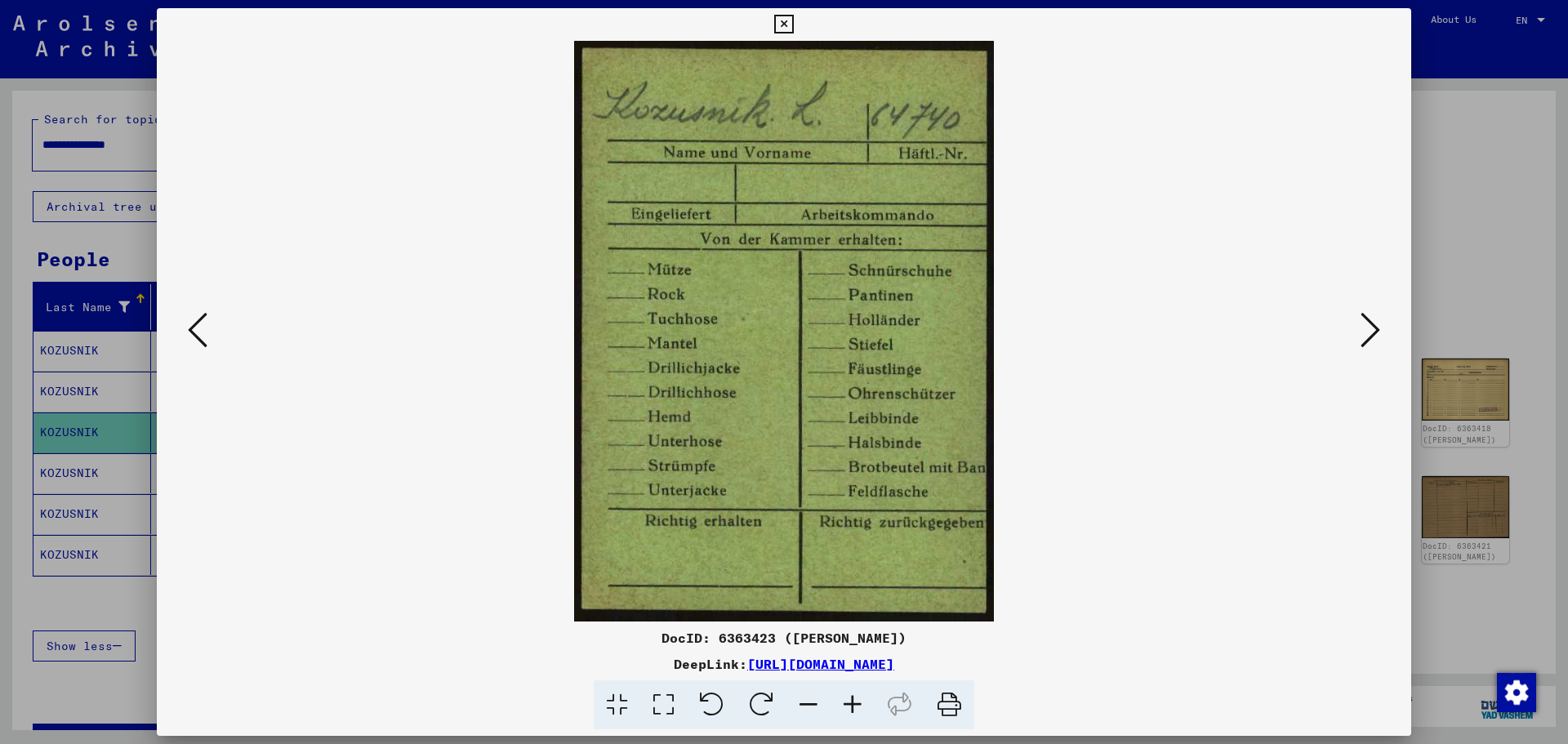
click at [1372, 333] on icon at bounding box center [1371, 330] width 20 height 39
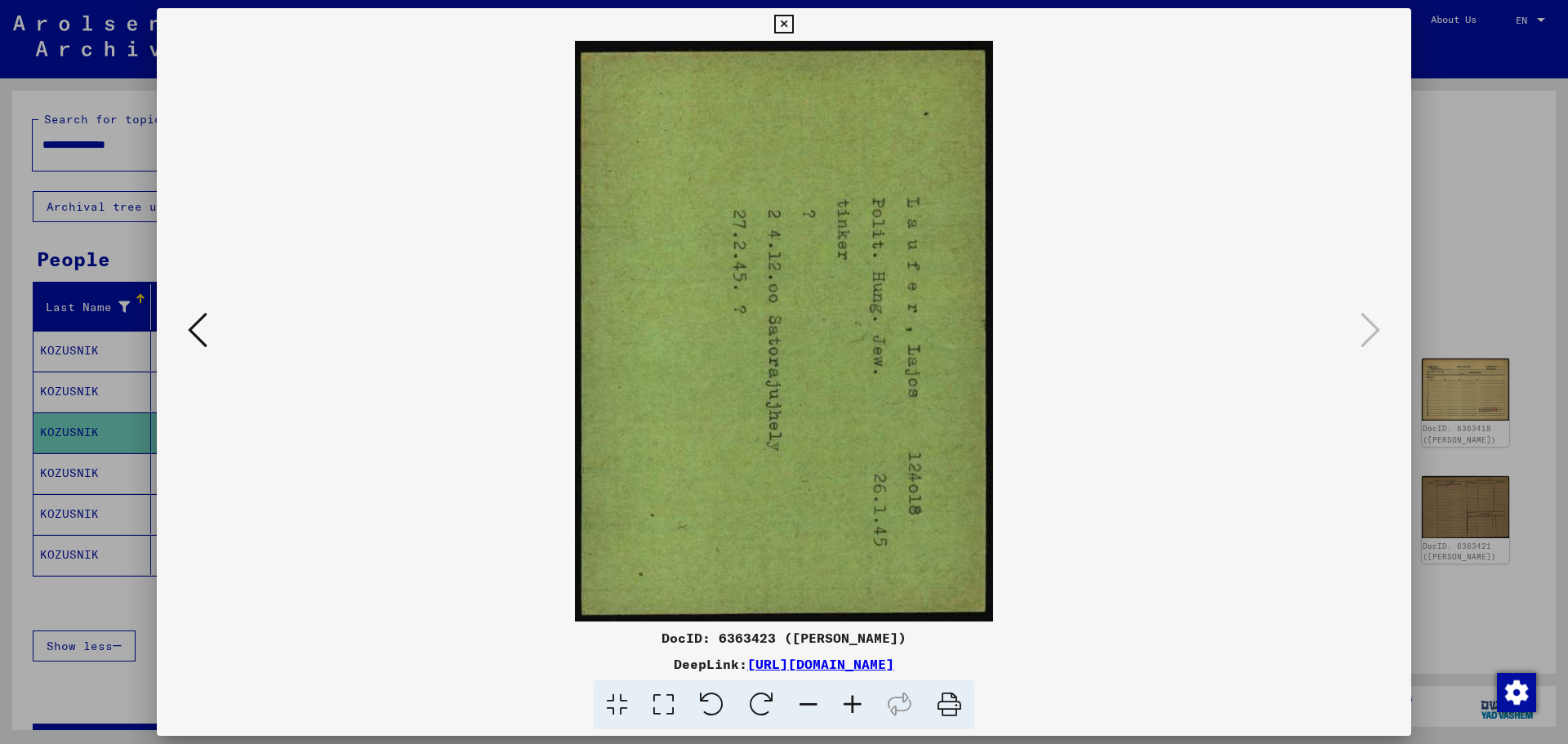
click at [1437, 264] on div at bounding box center [784, 372] width 1568 height 744
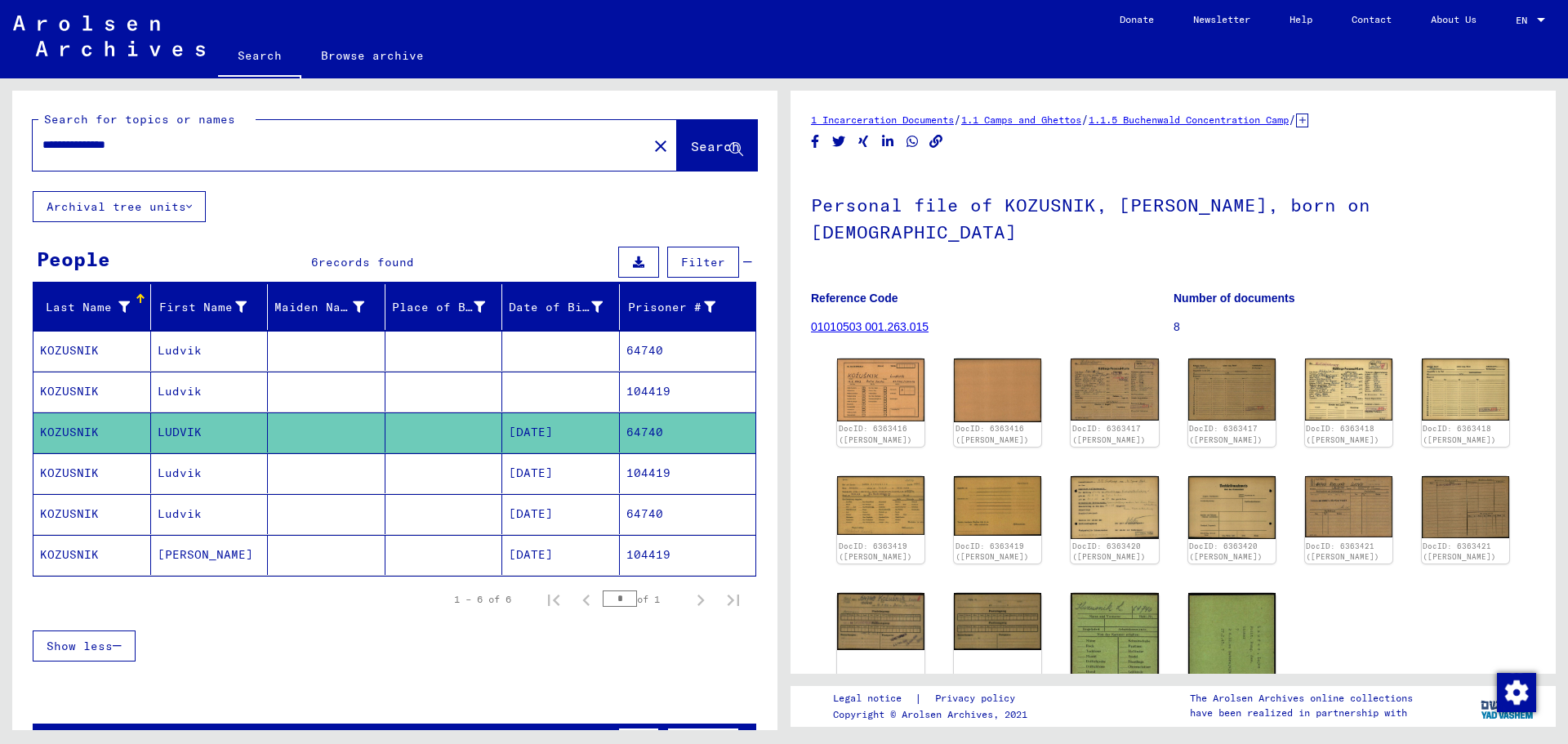
click at [565, 471] on mat-cell "[DATE]" at bounding box center [561, 473] width 118 height 40
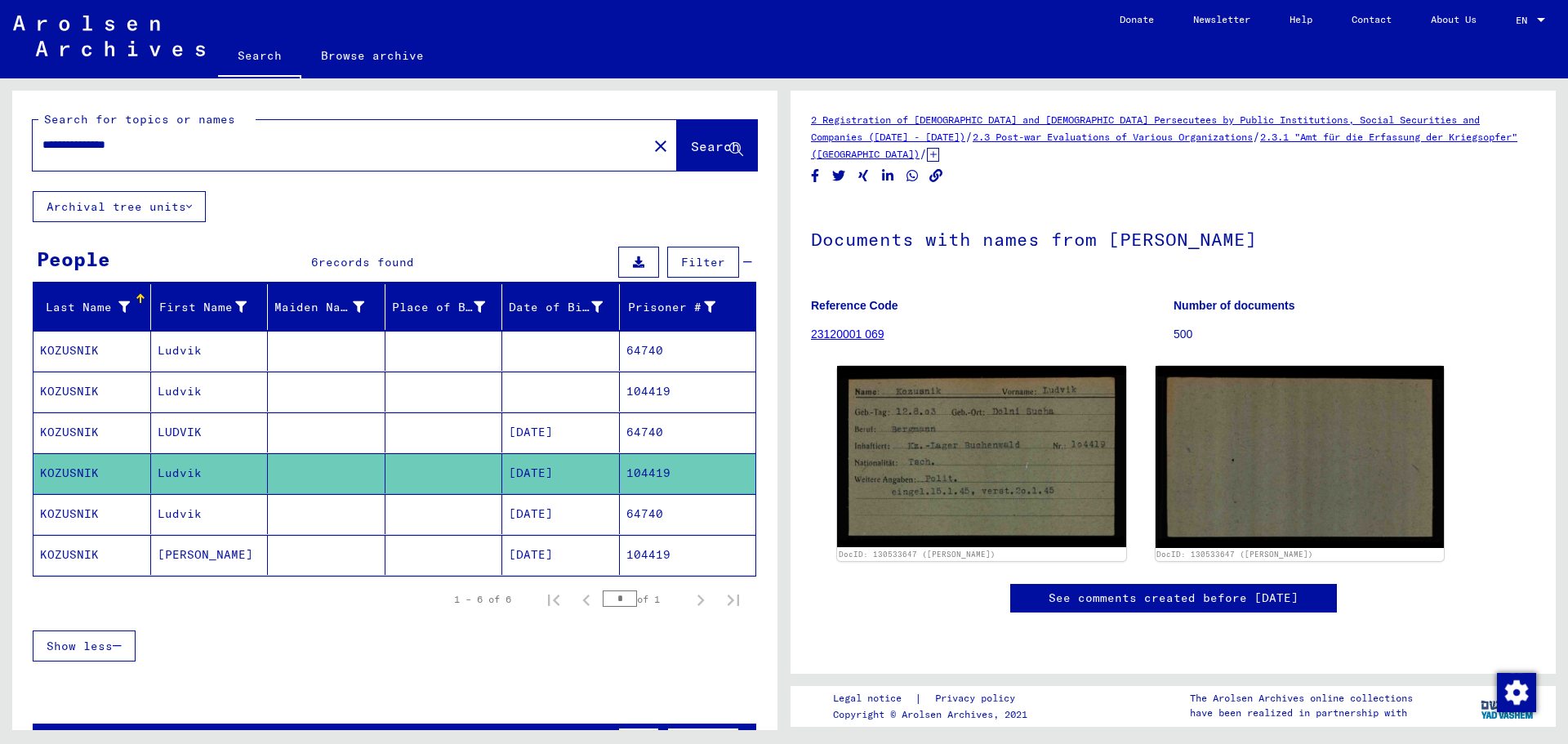
click at [538, 511] on mat-cell "[DATE]" at bounding box center [561, 514] width 118 height 40
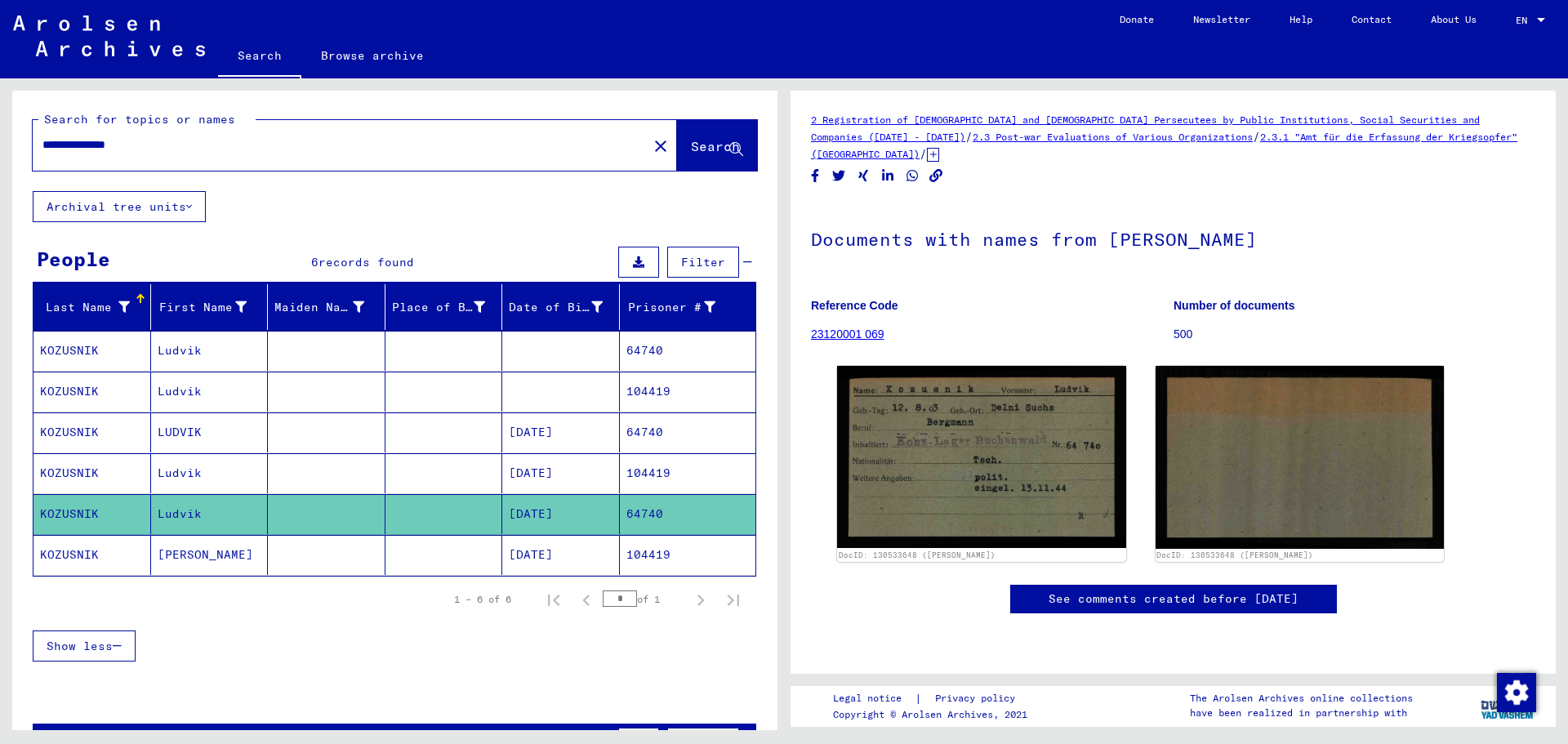
click at [529, 550] on mat-cell "[DATE]" at bounding box center [561, 555] width 118 height 40
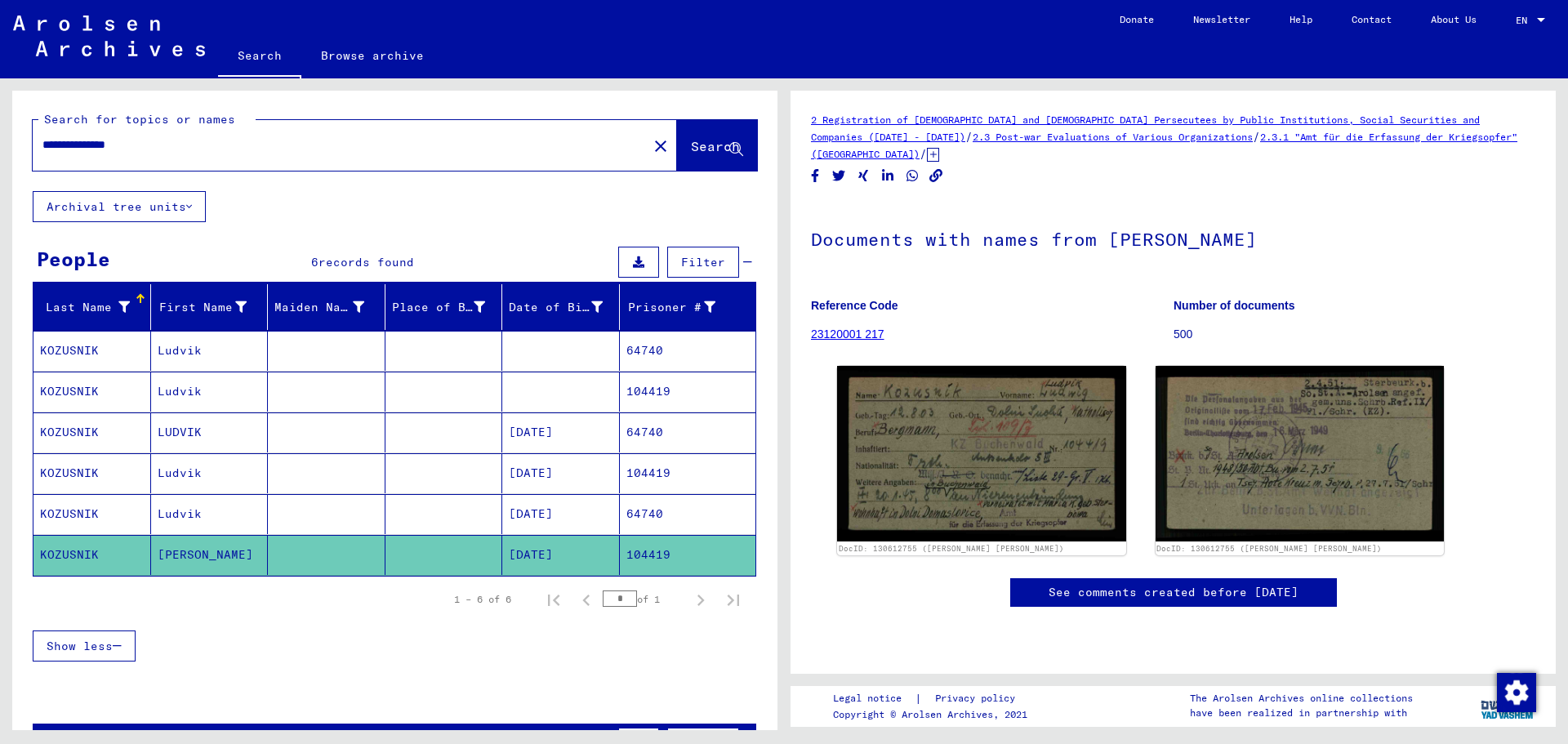
drag, startPoint x: 154, startPoint y: 146, endPoint x: 44, endPoint y: 145, distance: 110.0
click at [44, 145] on input "**********" at bounding box center [340, 145] width 596 height 18
paste input "text"
type input "**********"
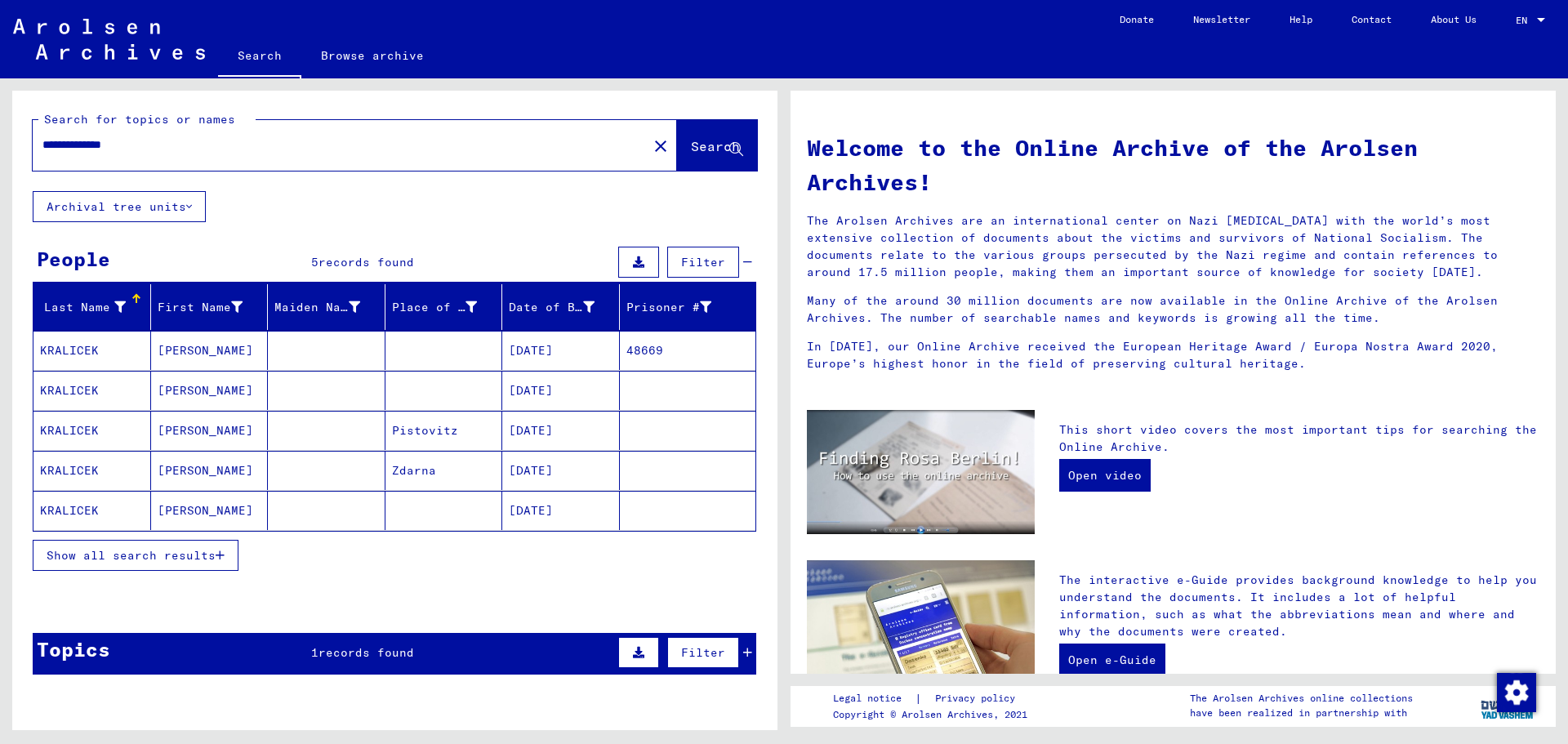
click at [168, 551] on span "Show all search results" at bounding box center [131, 555] width 169 height 15
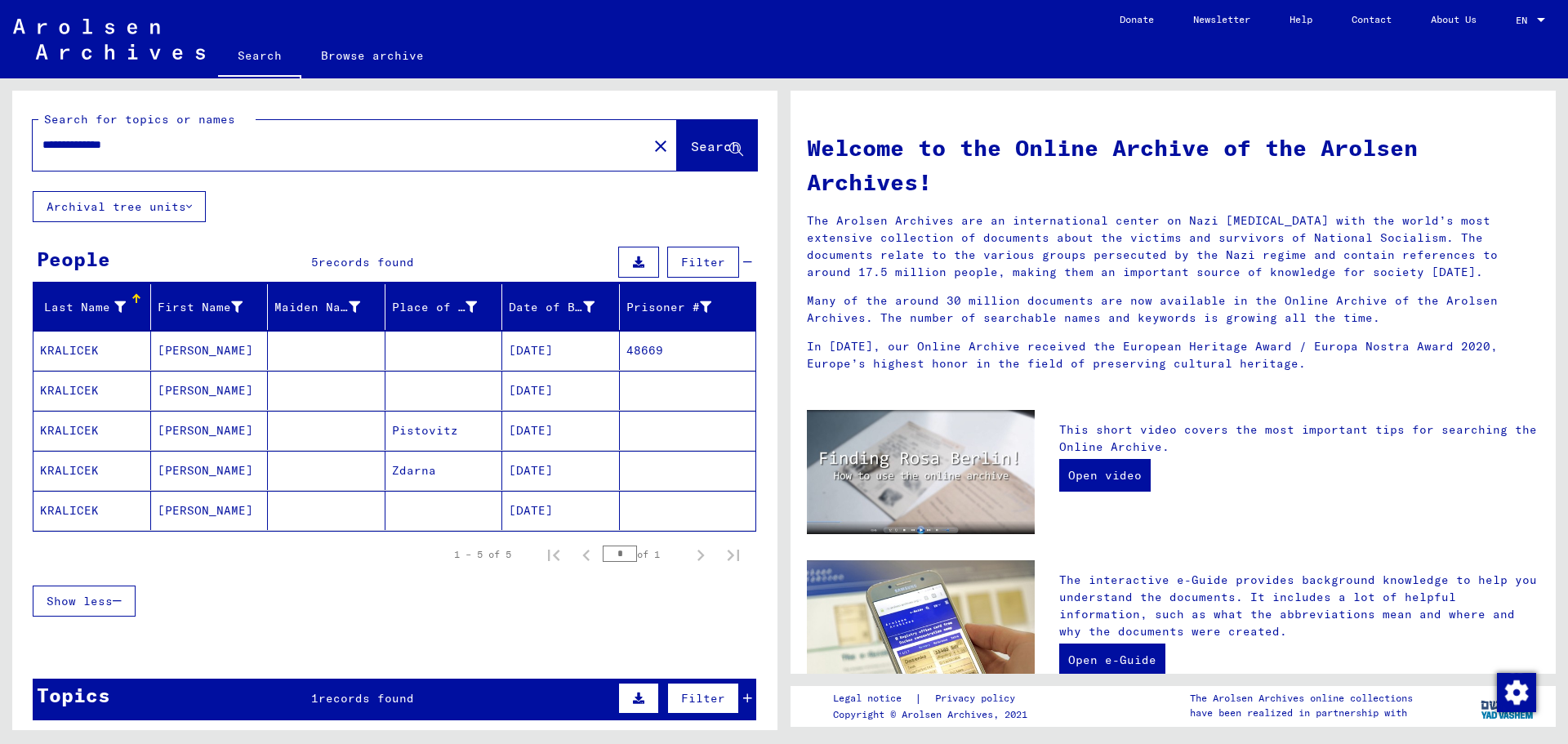
click at [546, 349] on mat-cell "[DATE]" at bounding box center [561, 350] width 118 height 39
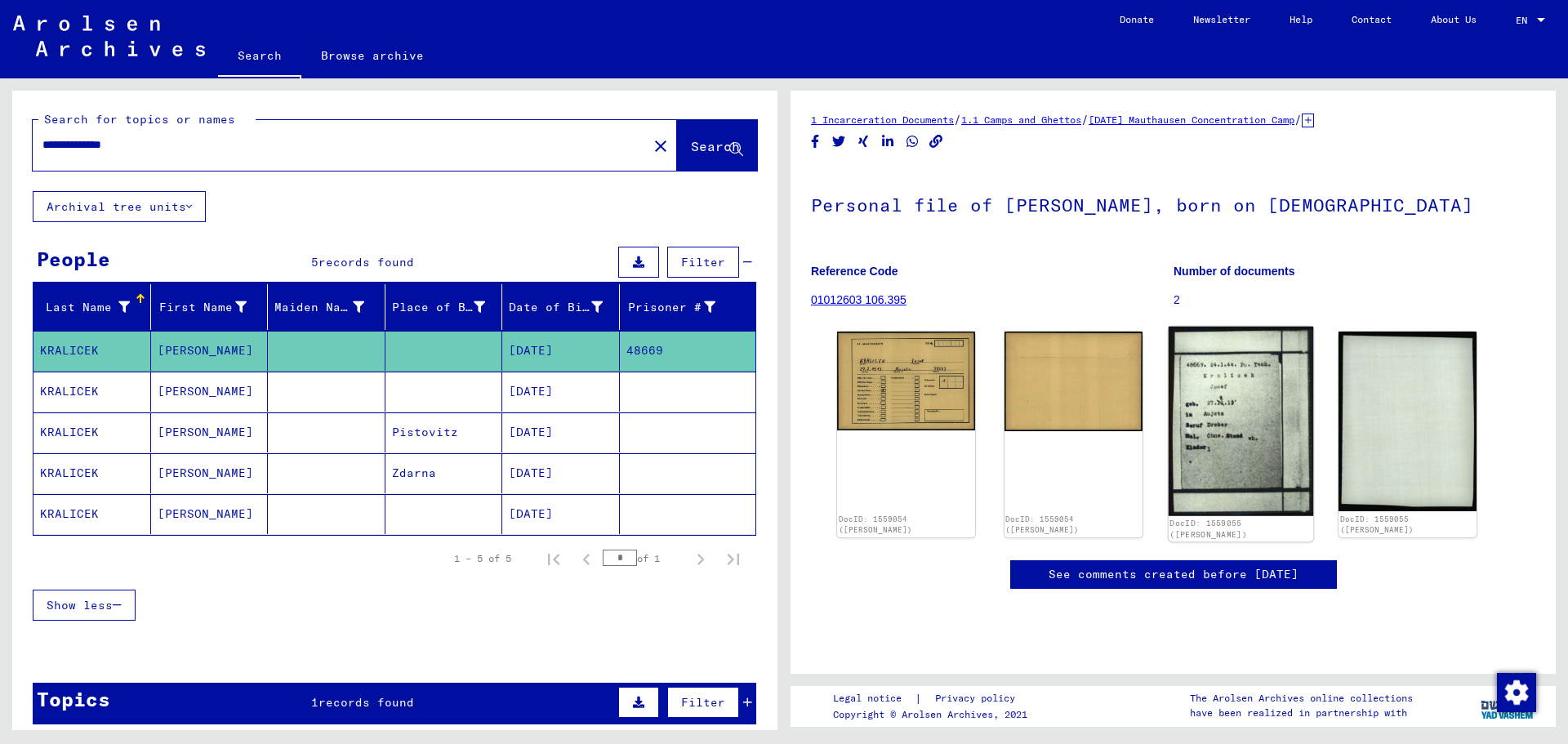
click at [1222, 425] on img at bounding box center [1240, 421] width 144 height 189
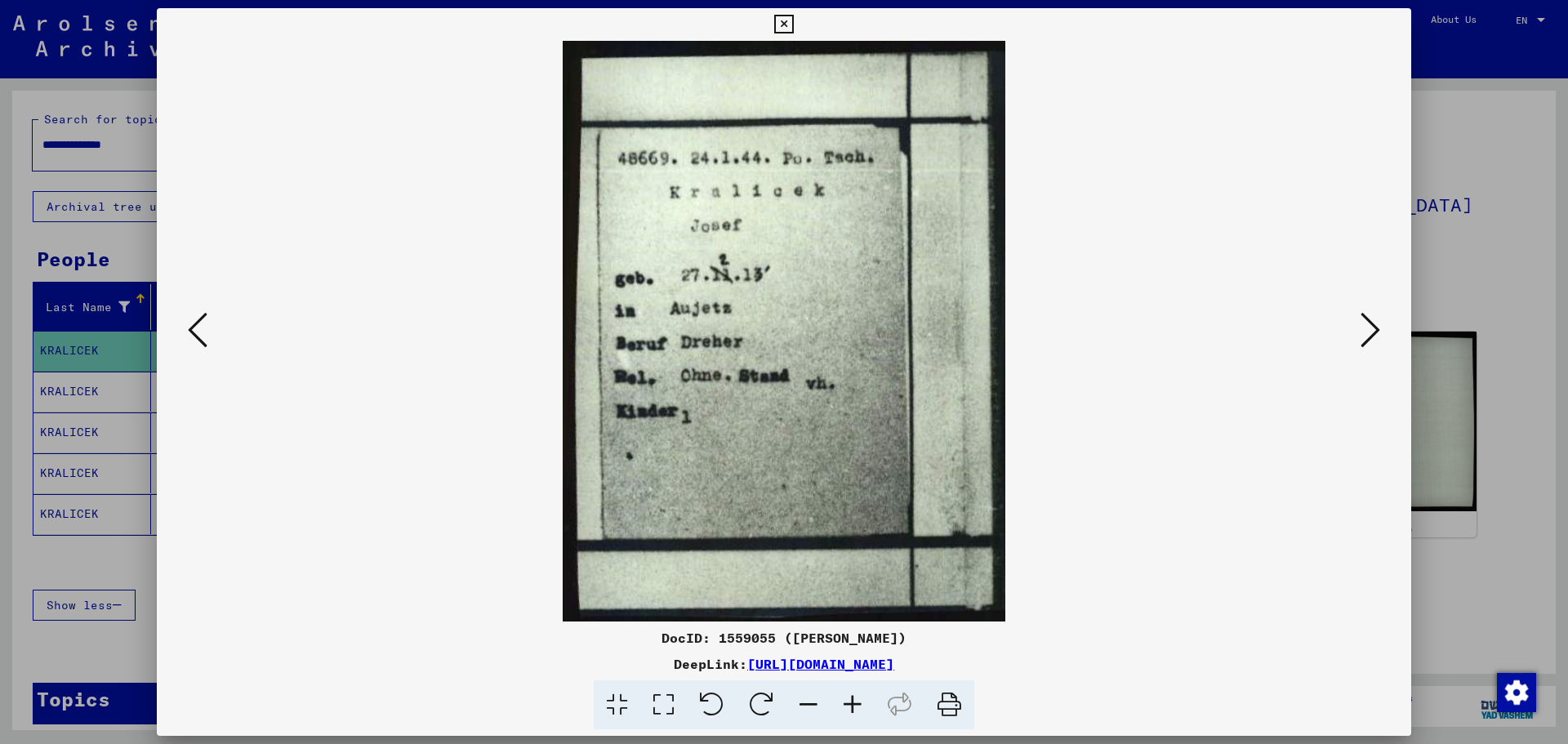
click at [1111, 430] on img at bounding box center [784, 332] width 1144 height 581
